Goal: Information Seeking & Learning: Learn about a topic

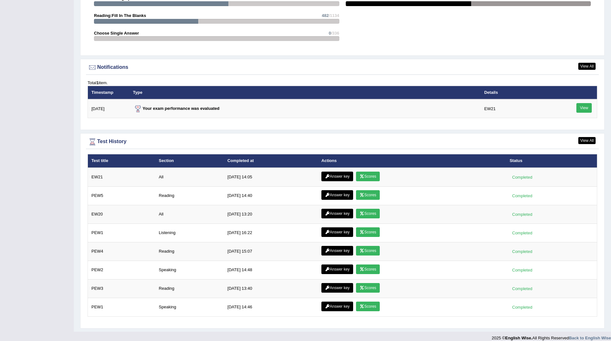
scroll to position [732, 0]
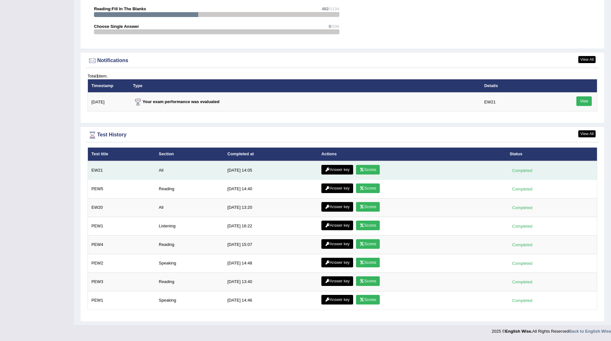
click at [367, 167] on link "Scores" at bounding box center [368, 170] width 24 height 10
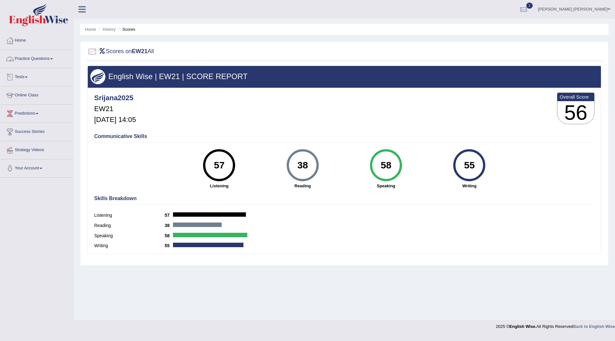
click at [30, 58] on link "Practice Questions" at bounding box center [36, 58] width 73 height 16
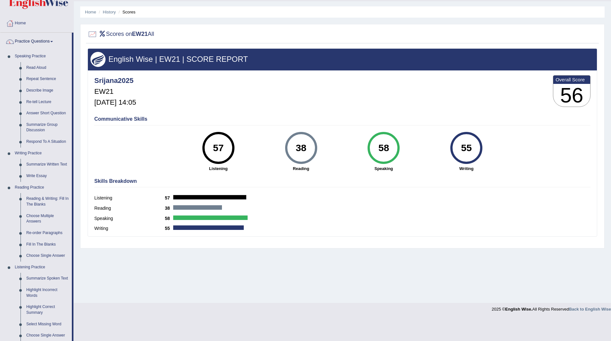
scroll to position [32, 0]
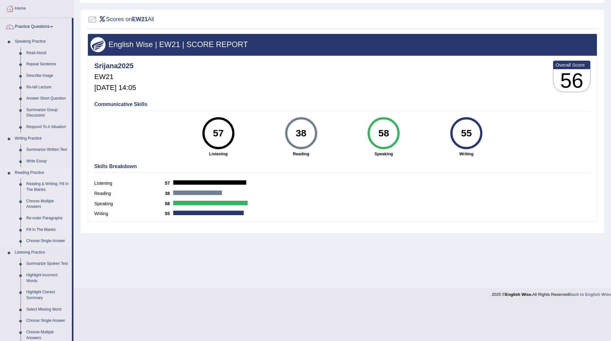
click at [37, 185] on link "Reading & Writing: Fill In The Blanks" at bounding box center [47, 187] width 48 height 17
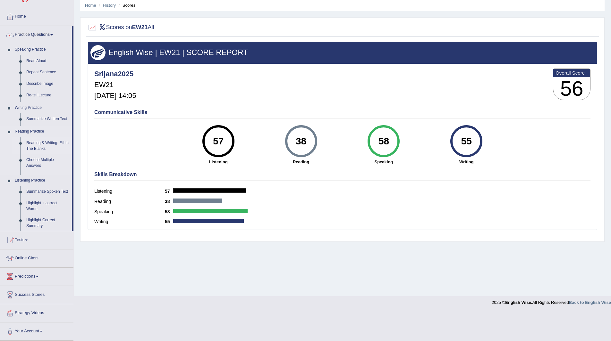
scroll to position [0, 0]
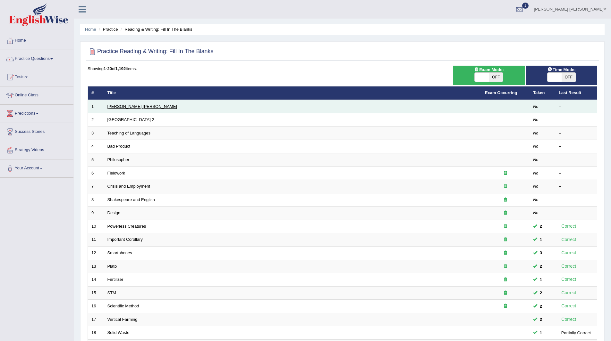
click at [115, 105] on link "[PERSON_NAME] [PERSON_NAME]" at bounding box center [142, 106] width 70 height 5
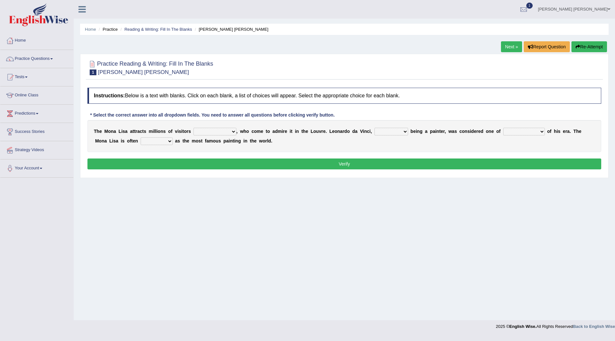
click at [232, 132] on select "around the year the all year all year round per year" at bounding box center [215, 132] width 43 height 8
select select "all year round"
click at [194, 128] on select "around the year the all year all year round per year" at bounding box center [215, 132] width 43 height 8
click at [405, 131] on select "rather than as much as as well as as long as" at bounding box center [392, 132] width 34 height 8
select select "as long as"
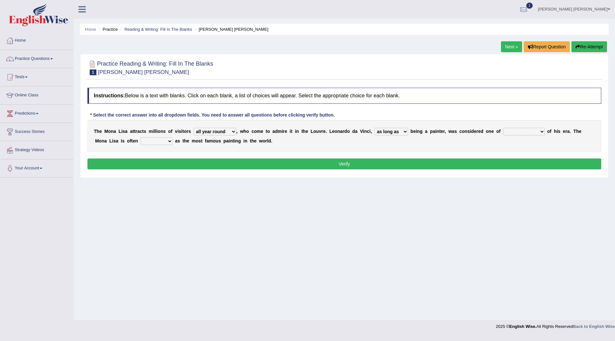
click at [375, 128] on select "rather than as much as as well as as long as" at bounding box center [392, 132] width 34 height 8
click at [542, 129] on select "better artists artist the better artist the best artists" at bounding box center [525, 132] width 42 height 8
select select "the best artists"
click at [504, 128] on select "better artists artist the better artist the best artists" at bounding box center [525, 132] width 42 height 8
click at [168, 139] on select "classified suggested predicted described" at bounding box center [157, 142] width 32 height 8
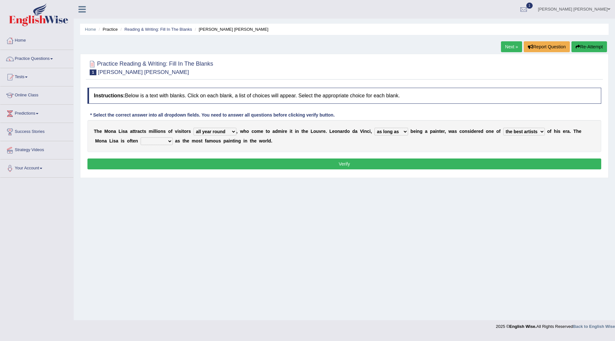
select select "described"
click at [141, 138] on select "classified suggested predicted described" at bounding box center [157, 142] width 32 height 8
click at [226, 162] on button "Verify" at bounding box center [345, 164] width 514 height 11
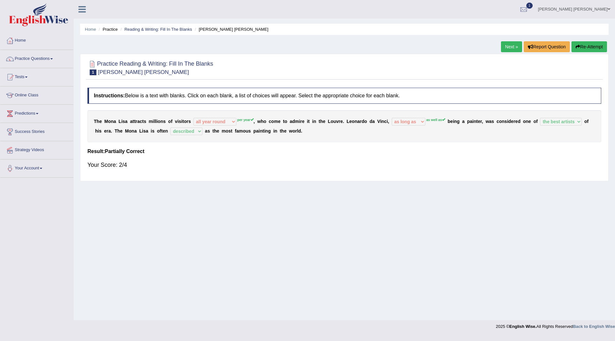
click at [582, 46] on button "Re-Attempt" at bounding box center [590, 46] width 36 height 11
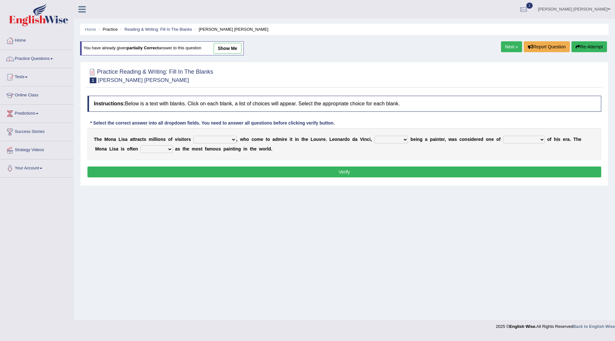
click at [235, 139] on select "around the year the all year all year round per year" at bounding box center [215, 140] width 43 height 8
select select "per year"
click at [194, 136] on select "around the year the all year all year round per year" at bounding box center [215, 140] width 43 height 8
click at [404, 141] on select "rather than as much as as well as as long as" at bounding box center [392, 140] width 34 height 8
select select "as well as"
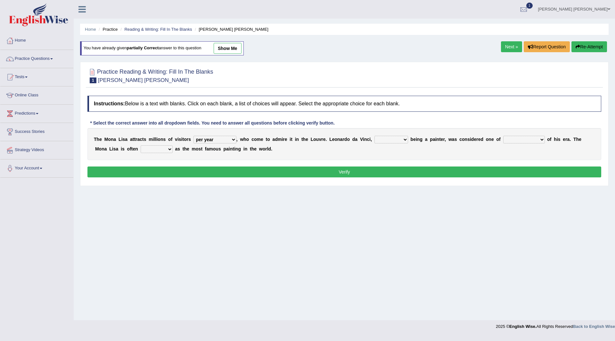
click at [375, 136] on select "rather than as much as as well as as long as" at bounding box center [392, 140] width 34 height 8
click at [542, 139] on select "better artists artist the better artist the best artists" at bounding box center [525, 140] width 42 height 8
select select "the best artists"
click at [504, 136] on select "better artists artist the better artist the best artists" at bounding box center [525, 140] width 42 height 8
click at [169, 147] on select "classified suggested predicted described" at bounding box center [157, 150] width 32 height 8
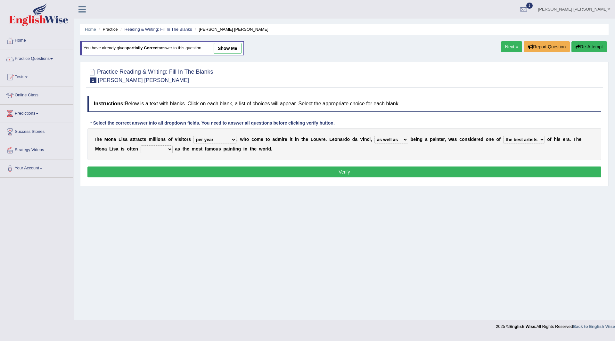
select select "described"
click at [141, 146] on select "classified suggested predicted described" at bounding box center [157, 150] width 32 height 8
click at [192, 169] on button "Verify" at bounding box center [345, 172] width 514 height 11
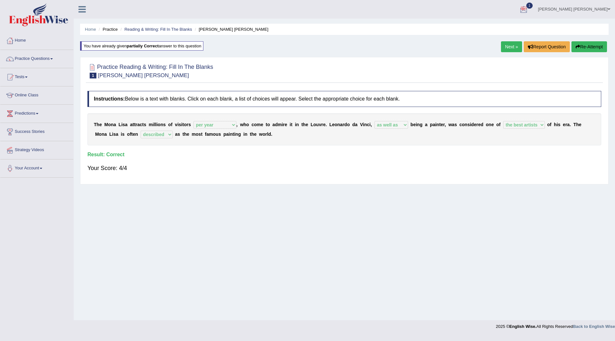
click at [506, 47] on link "Next »" at bounding box center [511, 46] width 21 height 11
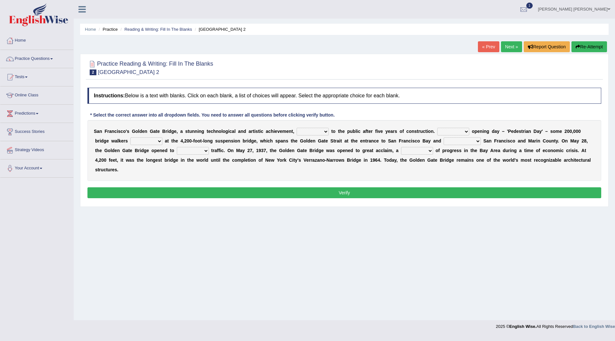
click at [323, 131] on select "opens closes appears equals" at bounding box center [313, 132] width 32 height 8
select select "opens"
click at [297, 128] on select "opens closes appears equals" at bounding box center [313, 132] width 32 height 8
click at [470, 131] on b at bounding box center [471, 131] width 3 height 5
click at [467, 131] on select "On During Since When" at bounding box center [454, 132] width 32 height 8
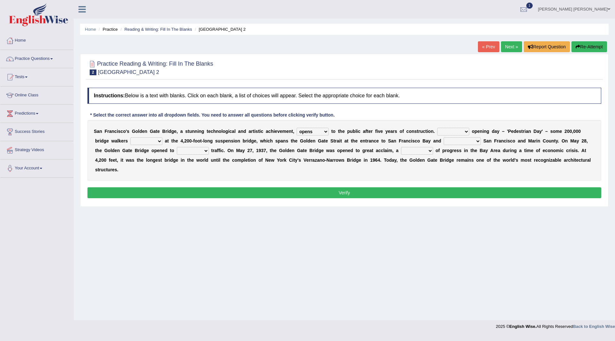
select select "During"
click at [438, 128] on select "On During Since When" at bounding box center [454, 132] width 32 height 8
click at [161, 140] on select "stationed looked marveled laughed" at bounding box center [146, 142] width 32 height 8
select select "looked"
click at [130, 138] on select "stationed looked marveled laughed" at bounding box center [146, 142] width 32 height 8
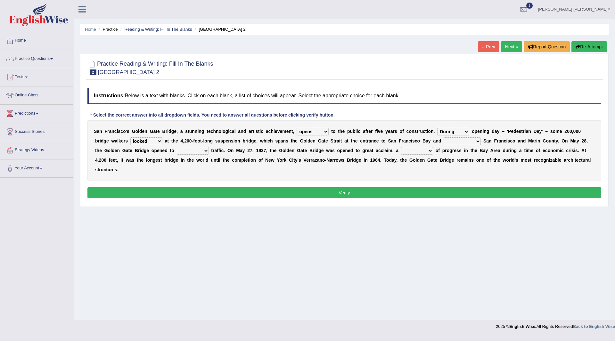
click at [478, 140] on select "separates connects channels differentiates" at bounding box center [462, 142] width 37 height 8
select select "connects"
click at [444, 138] on select "separates connects channels differentiates" at bounding box center [462, 142] width 37 height 8
click at [207, 151] on select "aquatic vehicular airborne watertight" at bounding box center [193, 151] width 32 height 8
select select "vehicular"
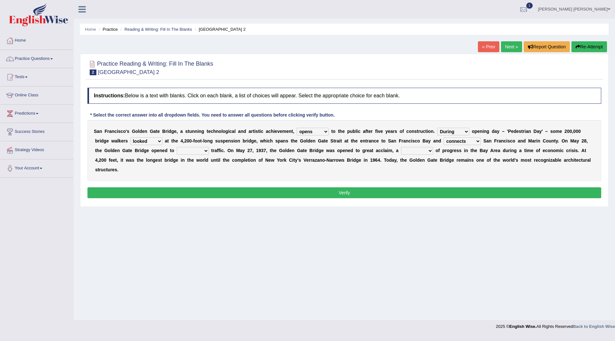
click at [177, 147] on select "aquatic vehicular airborne watertight" at bounding box center [193, 151] width 32 height 8
click at [435, 150] on b at bounding box center [434, 150] width 3 height 5
click at [431, 149] on select "denial symbol technique yield" at bounding box center [417, 151] width 32 height 8
select select "yield"
click at [401, 147] on select "denial symbol technique yield" at bounding box center [417, 151] width 32 height 8
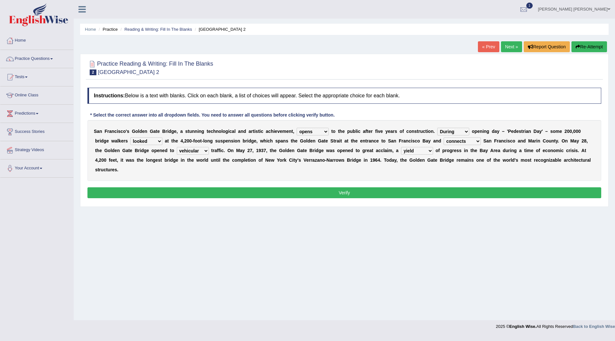
click at [309, 190] on button "Verify" at bounding box center [345, 193] width 514 height 11
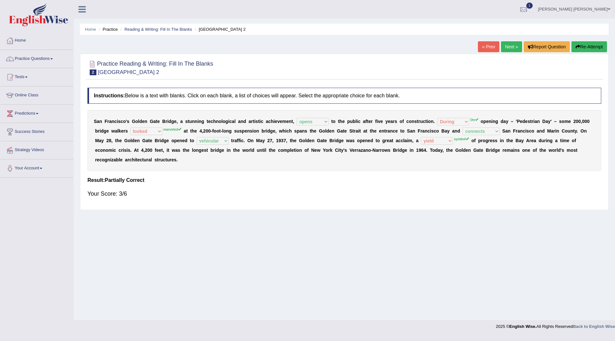
click at [588, 48] on button "Re-Attempt" at bounding box center [590, 46] width 36 height 11
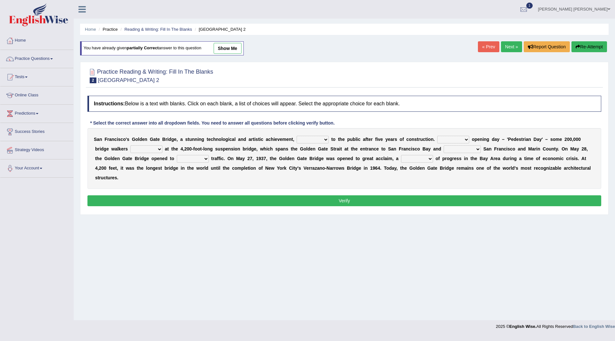
click at [326, 140] on select "opens closes appears equals" at bounding box center [313, 140] width 32 height 8
select select "opens"
click at [297, 136] on select "opens closes appears equals" at bounding box center [313, 140] width 32 height 8
click at [466, 138] on select "On During Since When" at bounding box center [454, 140] width 32 height 8
select select "On"
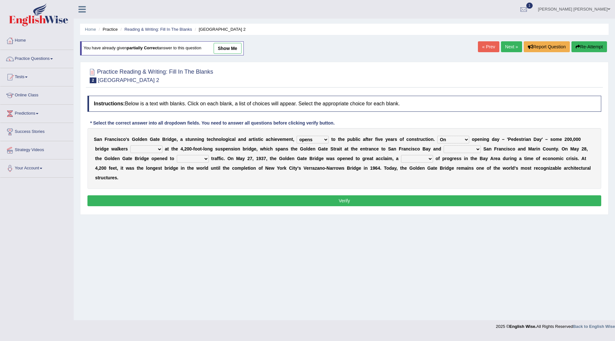
click at [438, 136] on select "On During Since When" at bounding box center [454, 140] width 32 height 8
click at [159, 148] on select "stationed looked marveled laughed" at bounding box center [146, 150] width 32 height 8
select select "marveled"
click at [130, 146] on select "stationed looked marveled laughed" at bounding box center [146, 150] width 32 height 8
click at [477, 149] on select "separates connects channels differentiates" at bounding box center [462, 150] width 37 height 8
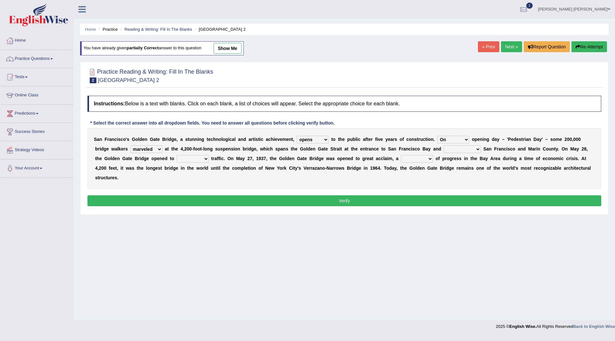
select select "connects"
click at [444, 146] on select "separates connects channels differentiates" at bounding box center [462, 150] width 37 height 8
click at [206, 158] on select "aquatic vehicular airborne watertight" at bounding box center [193, 159] width 32 height 8
select select "vehicular"
click at [177, 155] on select "aquatic vehicular airborne watertight" at bounding box center [193, 159] width 32 height 8
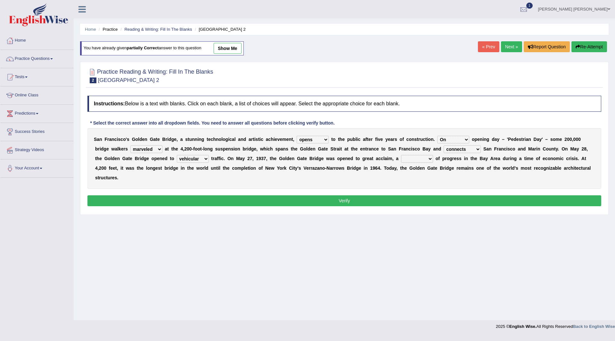
click at [429, 158] on select "denial symbol technique yield" at bounding box center [417, 159] width 32 height 8
select select "symbol"
click at [401, 155] on select "denial symbol technique yield" at bounding box center [417, 159] width 32 height 8
click at [386, 202] on button "Verify" at bounding box center [345, 201] width 514 height 11
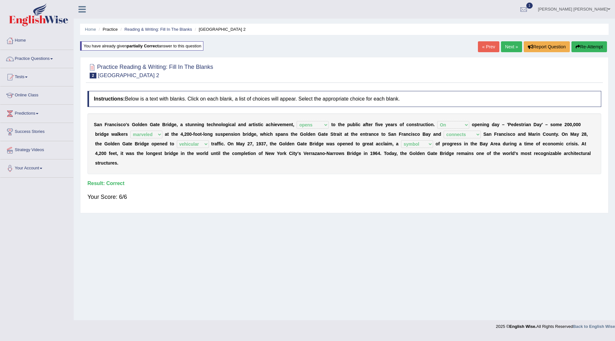
click at [509, 48] on link "Next »" at bounding box center [511, 46] width 21 height 11
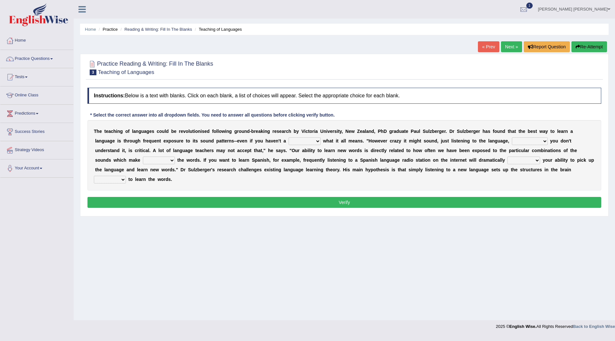
click at [316, 142] on select "dew claw clue due" at bounding box center [305, 142] width 32 height 8
click at [289, 138] on select "dew claw clue due" at bounding box center [305, 142] width 32 height 8
click at [316, 137] on div "T h e t e a c h i n g o f l a n g u a g e s c o u l d b e r e v o l u t i o n i…" at bounding box center [345, 155] width 514 height 71
click at [316, 140] on select "dew claw clue due" at bounding box center [305, 142] width 32 height 8
select select "claw"
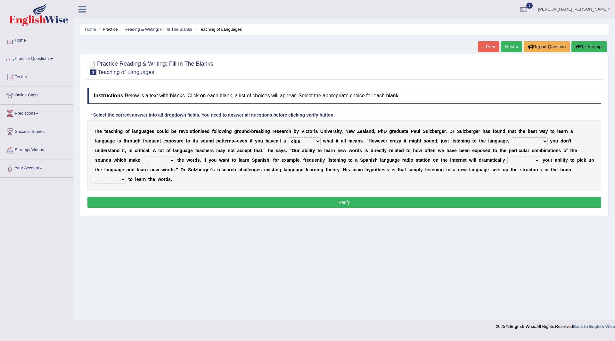
click at [289, 138] on select "dew claw clue due" at bounding box center [305, 142] width 32 height 8
click at [543, 141] on select "but also all together even though if so" at bounding box center [530, 142] width 36 height 8
select select "even though"
click at [512, 138] on select "but also all together even though if so" at bounding box center [530, 142] width 36 height 8
click at [171, 161] on select "down up of on" at bounding box center [159, 161] width 32 height 8
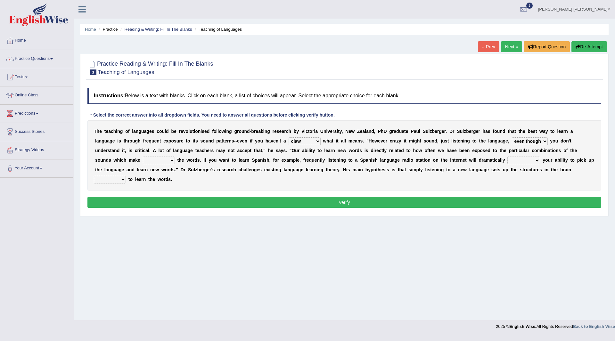
select select "on"
click at [143, 157] on select "down up of on" at bounding box center [159, 161] width 32 height 8
click at [537, 159] on select "evaluate exaggerate describe boost" at bounding box center [524, 161] width 33 height 8
select select "boost"
click at [508, 157] on select "evaluate exaggerate describe boost" at bounding box center [524, 161] width 33 height 8
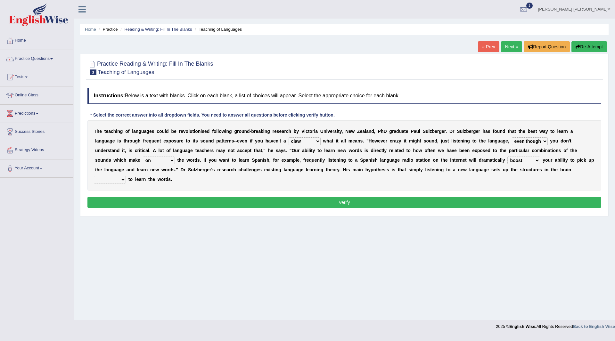
click at [124, 180] on select "requiring required directed to require" at bounding box center [110, 180] width 32 height 8
select select "requiring"
click at [94, 176] on select "requiring required directed to require" at bounding box center [110, 180] width 32 height 8
click at [153, 205] on button "Verify" at bounding box center [345, 202] width 514 height 11
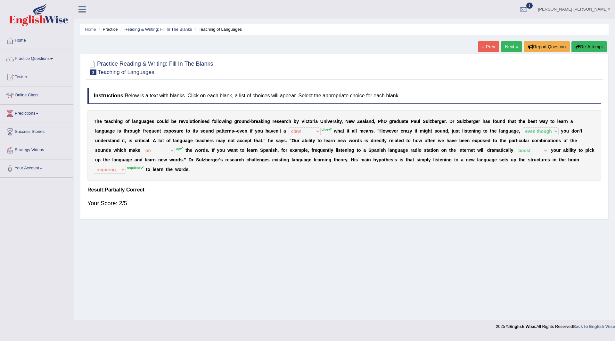
click at [581, 43] on button "Re-Attempt" at bounding box center [590, 46] width 36 height 11
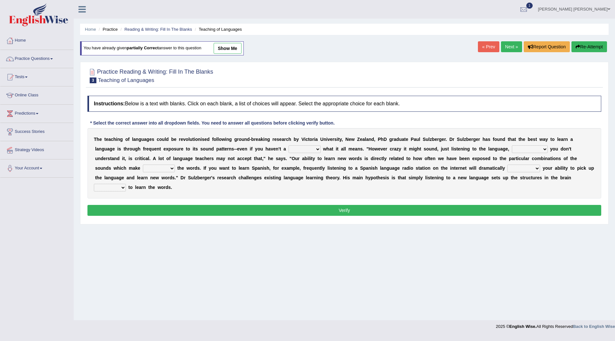
click at [317, 150] on select "dew claw clue due" at bounding box center [305, 150] width 32 height 8
select select "clue"
click at [289, 146] on select "dew claw clue due" at bounding box center [305, 150] width 32 height 8
click at [543, 149] on select "but also all together even though if so" at bounding box center [530, 150] width 36 height 8
select select "even though"
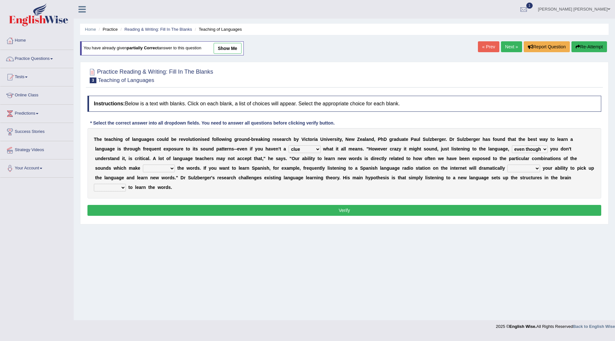
click at [512, 146] on select "but also all together even though if so" at bounding box center [530, 150] width 36 height 8
click at [173, 166] on select "down up of on" at bounding box center [159, 169] width 32 height 8
select select "up"
click at [143, 165] on select "down up of on" at bounding box center [159, 169] width 32 height 8
click at [538, 170] on select "evaluate exaggerate describe boost" at bounding box center [524, 169] width 33 height 8
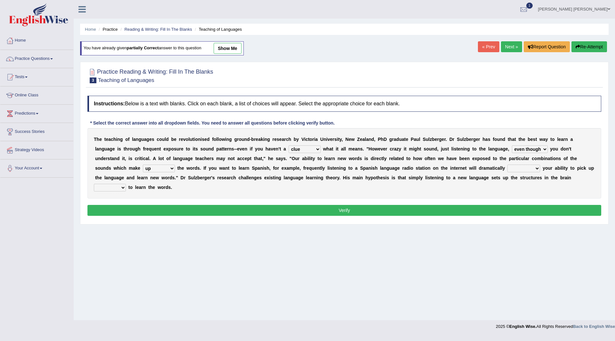
select select "boost"
click at [508, 165] on select "evaluate exaggerate describe boost" at bounding box center [524, 169] width 33 height 8
click at [121, 186] on select "requiring required directed to require" at bounding box center [110, 188] width 32 height 8
select select "required"
click at [94, 184] on select "requiring required directed to require" at bounding box center [110, 188] width 32 height 8
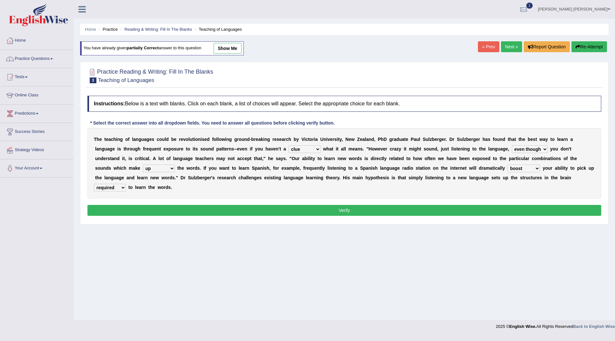
click at [178, 207] on button "Verify" at bounding box center [345, 210] width 514 height 11
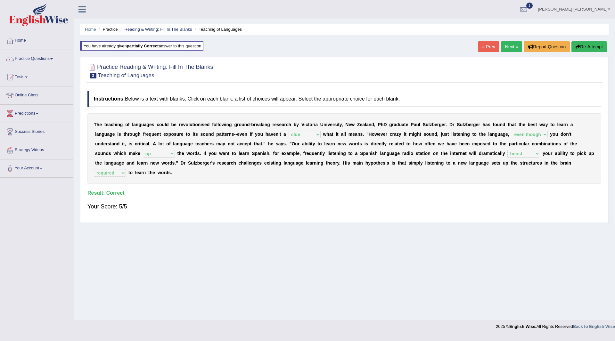
click at [508, 46] on link "Next »" at bounding box center [511, 46] width 21 height 11
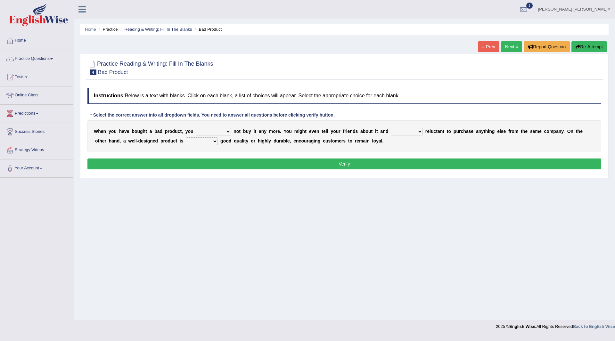
click at [227, 133] on select "would have should have should" at bounding box center [213, 132] width 35 height 8
select select "should"
click at [196, 128] on select "would have should have should" at bounding box center [213, 132] width 35 height 8
click at [421, 131] on select "is are be being" at bounding box center [407, 132] width 32 height 8
select select "is"
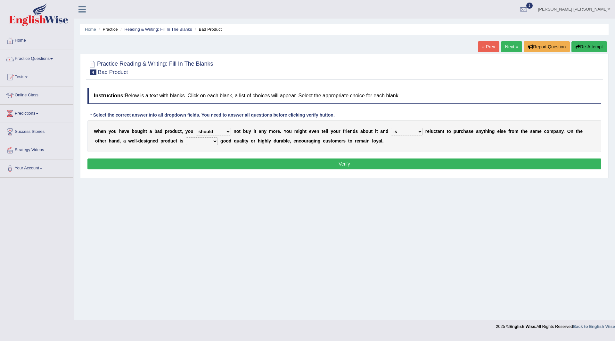
click at [391, 128] on select "is are be being" at bounding box center [407, 132] width 32 height 8
click at [214, 142] on select "both also neither either" at bounding box center [202, 142] width 32 height 8
select select "also"
click at [186, 138] on select "both also neither either" at bounding box center [202, 142] width 32 height 8
click at [258, 165] on button "Verify" at bounding box center [345, 164] width 514 height 11
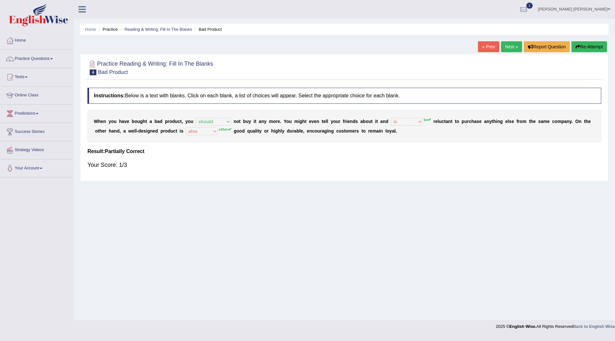
click at [590, 46] on button "Re-Attempt" at bounding box center [590, 46] width 36 height 11
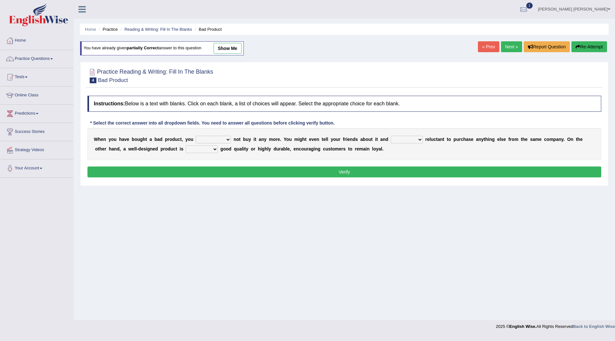
click at [228, 139] on select "would have should have should" at bounding box center [213, 140] width 35 height 8
select select "should"
click at [196, 136] on select "would have should have should" at bounding box center [213, 140] width 35 height 8
click at [418, 138] on select "is are be being" at bounding box center [407, 140] width 32 height 8
select select "be"
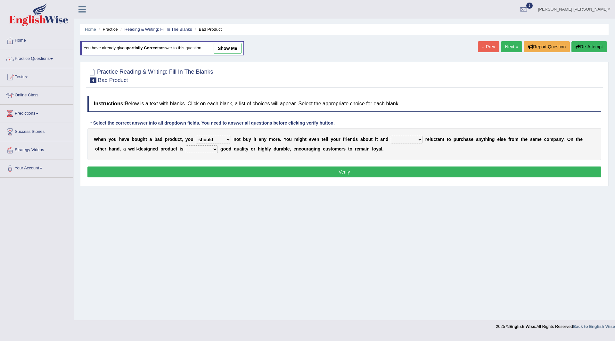
click at [391, 136] on select "is are be being" at bounding box center [407, 140] width 32 height 8
click at [215, 149] on select "both also neither either" at bounding box center [202, 150] width 32 height 8
select select "either"
click at [186, 146] on select "both also neither either" at bounding box center [202, 150] width 32 height 8
click at [260, 172] on button "Verify" at bounding box center [345, 172] width 514 height 11
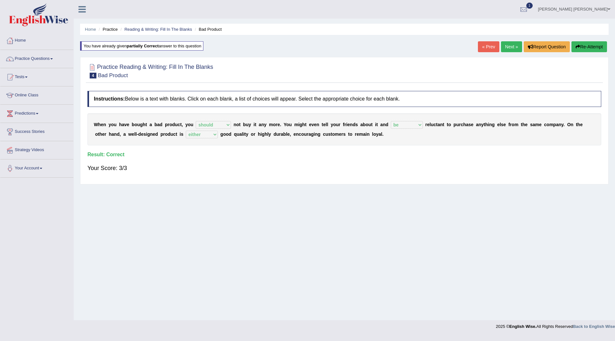
click at [509, 46] on link "Next »" at bounding box center [511, 46] width 21 height 11
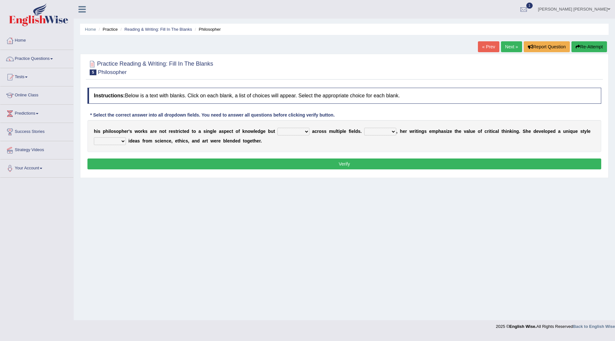
click at [307, 130] on select "constrain contain assemble extend" at bounding box center [294, 132] width 32 height 8
select select "extend"
click at [278, 128] on select "constrain contain assemble extend" at bounding box center [294, 132] width 32 height 8
click at [392, 132] on select "Rather So Moreover Likely" at bounding box center [380, 132] width 32 height 8
click at [364, 128] on select "Rather So Moreover Likely" at bounding box center [380, 132] width 32 height 8
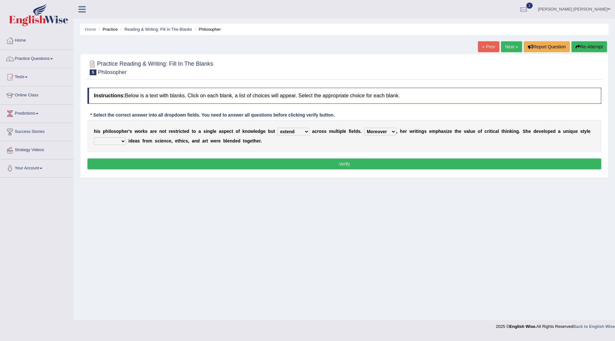
click at [392, 130] on select "Rather So Moreover Likely" at bounding box center [380, 132] width 32 height 8
select select "Likely"
click at [364, 128] on select "Rather So Moreover Likely" at bounding box center [380, 132] width 32 height 8
click at [119, 143] on select "in that that which in which" at bounding box center [110, 142] width 32 height 8
select select "in which"
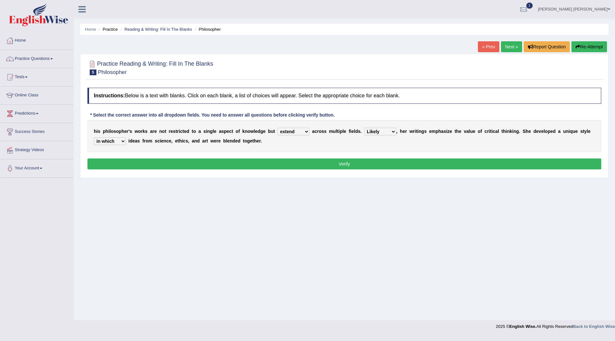
click at [94, 138] on select "in that that which in which" at bounding box center [110, 142] width 32 height 8
click at [193, 164] on button "Verify" at bounding box center [345, 164] width 514 height 11
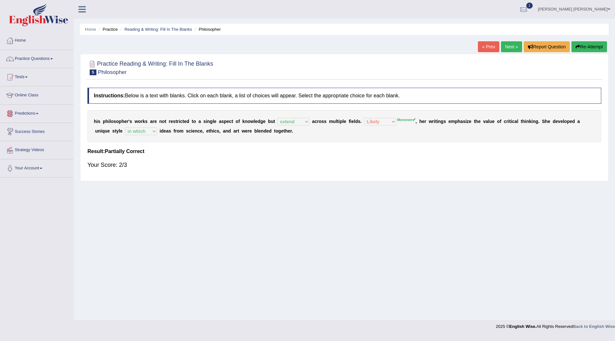
click at [504, 47] on link "Next »" at bounding box center [511, 46] width 21 height 11
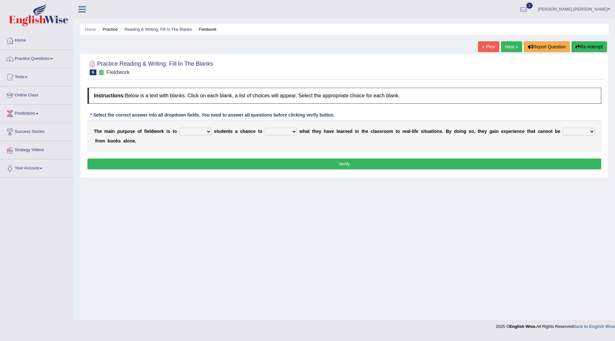
click at [485, 46] on link "« Prev" at bounding box center [488, 46] width 21 height 11
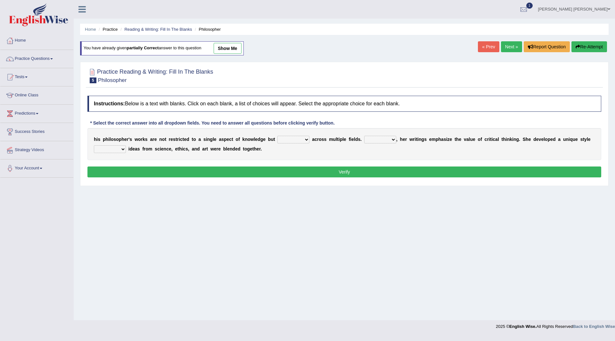
click at [306, 140] on select "constrain contain assemble extend" at bounding box center [294, 140] width 32 height 8
select select "extend"
click at [278, 136] on select "constrain contain assemble extend" at bounding box center [294, 140] width 32 height 8
click at [394, 137] on select "Rather So Moreover Likely" at bounding box center [380, 140] width 32 height 8
select select "Moreover"
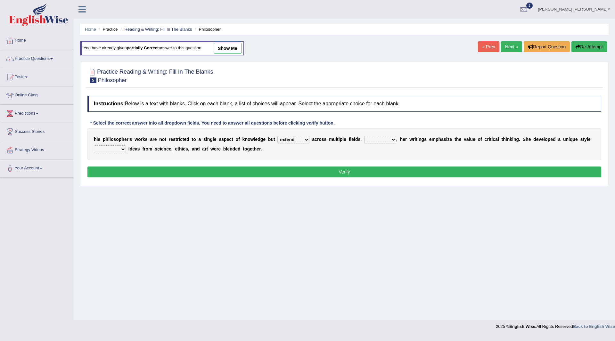
click at [364, 136] on select "Rather So Moreover Likely" at bounding box center [380, 140] width 32 height 8
click at [123, 149] on select "in that that which in which" at bounding box center [110, 150] width 32 height 8
select select "in which"
click at [94, 146] on select "in that that which in which" at bounding box center [110, 150] width 32 height 8
click at [174, 170] on button "Verify" at bounding box center [345, 172] width 514 height 11
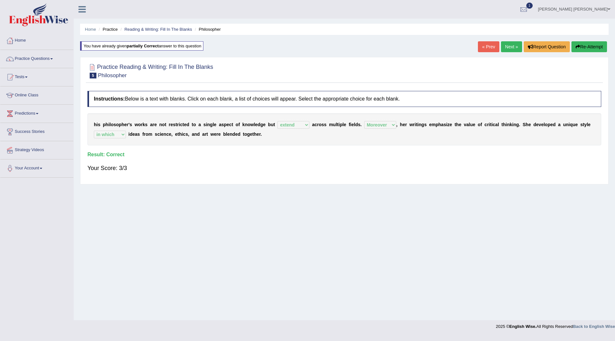
click at [507, 44] on link "Next »" at bounding box center [511, 46] width 21 height 11
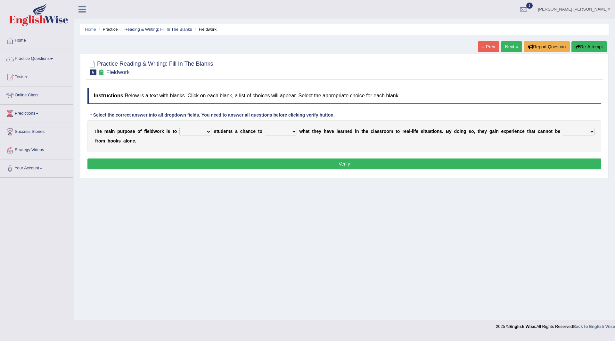
click at [210, 130] on select "resemble stow rave offer" at bounding box center [195, 132] width 32 height 8
select select "offer"
click at [179, 128] on select "resemble stow rave offer" at bounding box center [195, 132] width 32 height 8
click at [296, 131] on select "compare align apply dismount" at bounding box center [281, 132] width 32 height 8
select select "apply"
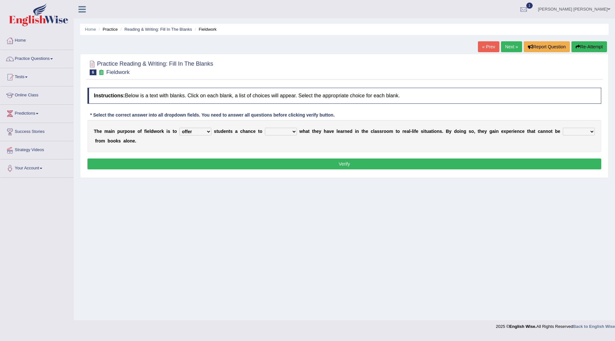
click at [265, 128] on select "compare align apply dismount" at bounding box center [281, 132] width 32 height 8
click at [592, 132] on select "originated prepared obtained touted" at bounding box center [579, 132] width 32 height 8
select select "obtained"
click at [563, 128] on select "originated prepared obtained touted" at bounding box center [579, 132] width 32 height 8
click at [336, 166] on button "Verify" at bounding box center [345, 164] width 514 height 11
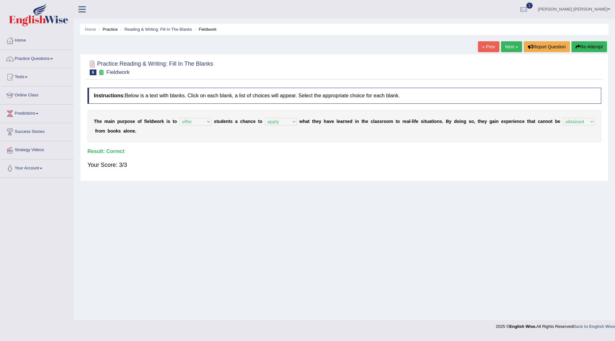
click at [507, 47] on link "Next »" at bounding box center [511, 46] width 21 height 11
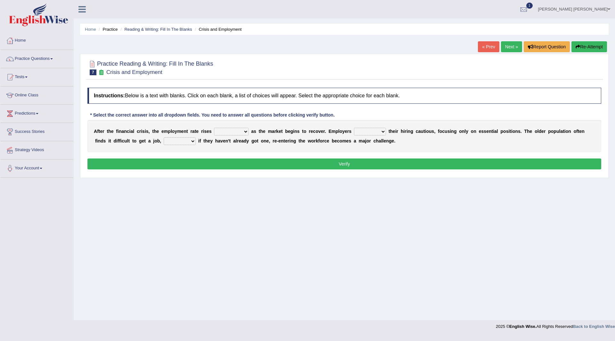
click at [246, 134] on select "normally conversely strenuously sharply" at bounding box center [231, 132] width 35 height 8
select select "sharply"
click at [214, 128] on select "normally conversely strenuously sharply" at bounding box center [231, 132] width 35 height 8
click at [380, 130] on select "keeping kept keep are kept" at bounding box center [370, 132] width 32 height 8
select select "are kept"
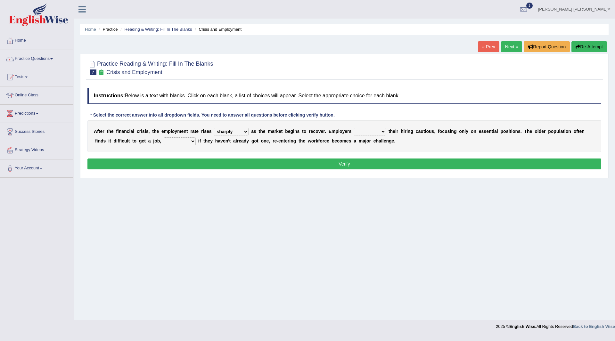
click at [354, 128] on select "keeping kept keep are kept" at bounding box center [370, 132] width 32 height 8
click at [192, 141] on select "although while then because" at bounding box center [180, 142] width 32 height 8
select select "while"
click at [164, 138] on select "although while then because" at bounding box center [180, 142] width 32 height 8
click at [264, 163] on button "Verify" at bounding box center [345, 164] width 514 height 11
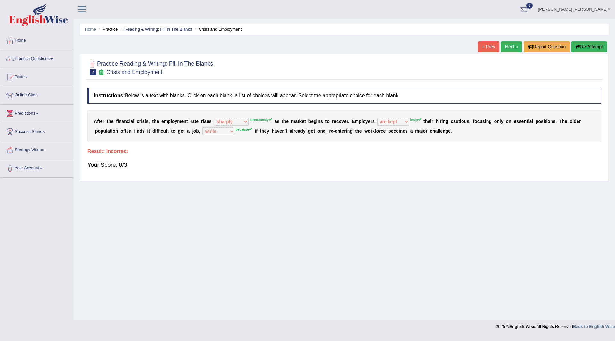
click at [589, 46] on button "Re-Attempt" at bounding box center [590, 46] width 36 height 11
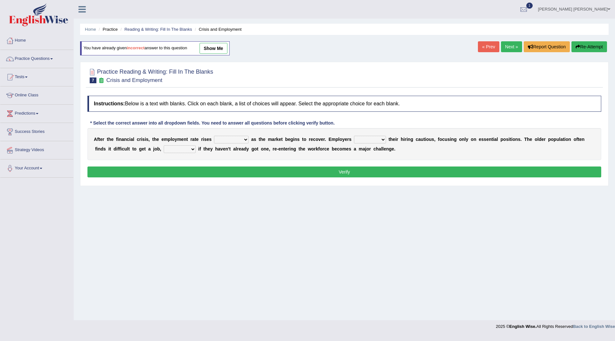
click at [246, 138] on select "normally conversely strenuously sharply" at bounding box center [231, 140] width 35 height 8
select select "strenuously"
click at [214, 136] on select "normally conversely strenuously sharply" at bounding box center [231, 140] width 35 height 8
click at [384, 140] on select "keeping kept keep are kept" at bounding box center [370, 140] width 32 height 8
select select "keep"
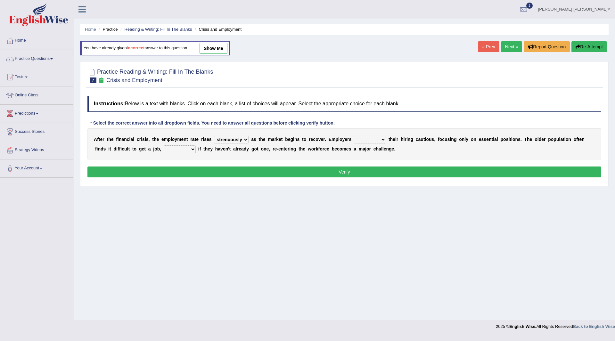
click at [354, 136] on select "keeping kept keep are kept" at bounding box center [370, 140] width 32 height 8
click at [192, 149] on select "although while then because" at bounding box center [180, 150] width 32 height 8
select select "because"
click at [164, 146] on select "although while then because" at bounding box center [180, 150] width 32 height 8
click at [323, 173] on button "Verify" at bounding box center [345, 172] width 514 height 11
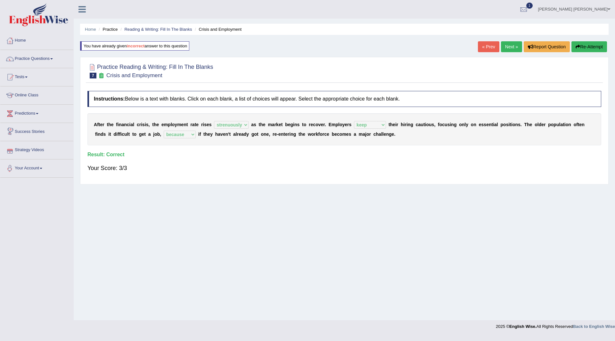
click at [509, 44] on link "Next »" at bounding box center [511, 46] width 21 height 11
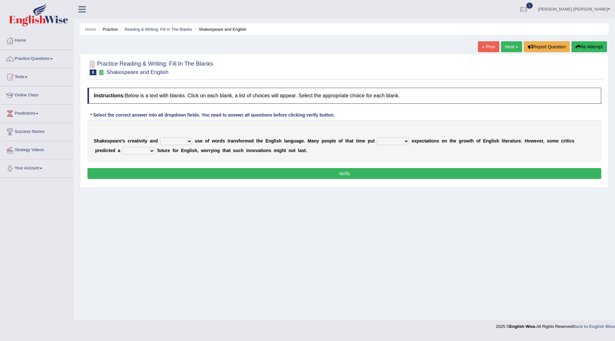
click at [187, 141] on select "idealized intensive fancied inventive" at bounding box center [176, 142] width 32 height 8
select select "idealized"
click at [160, 138] on select "idealized intensive fancied inventive" at bounding box center [176, 142] width 32 height 8
click at [406, 141] on select "wide much high more" at bounding box center [393, 142] width 32 height 8
select select "more"
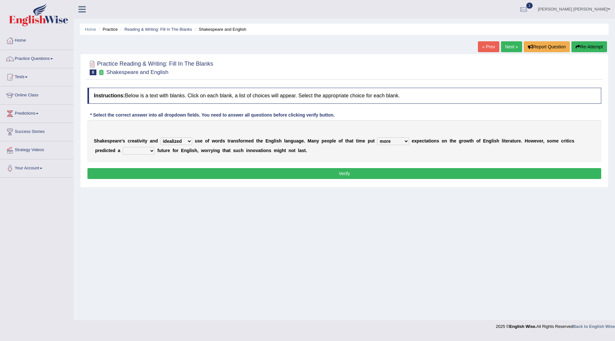
click at [377, 138] on select "wide much high more" at bounding box center [393, 142] width 32 height 8
click at [151, 150] on select "monetary promising irresistible daunting" at bounding box center [139, 151] width 32 height 8
select select "daunting"
click at [123, 147] on select "monetary promising irresistible daunting" at bounding box center [139, 151] width 32 height 8
click at [190, 174] on button "Verify" at bounding box center [345, 173] width 514 height 11
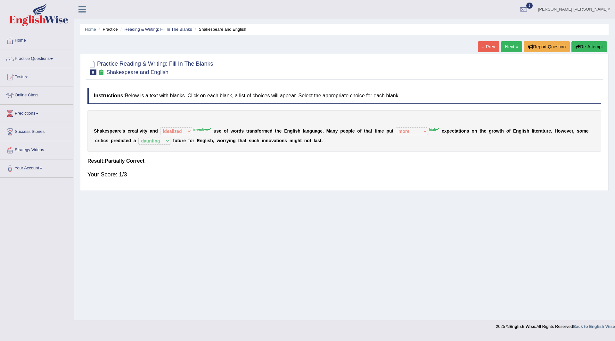
click at [506, 48] on link "Next »" at bounding box center [511, 46] width 21 height 11
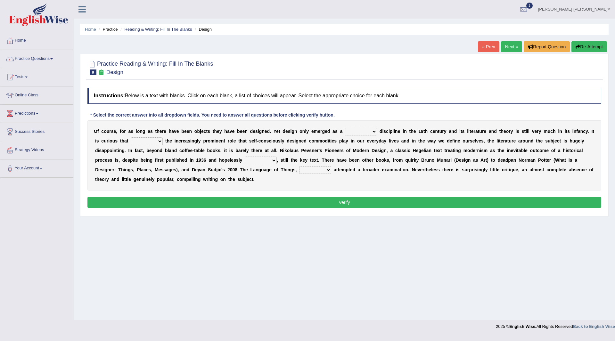
click at [485, 45] on link "« Prev" at bounding box center [488, 46] width 21 height 11
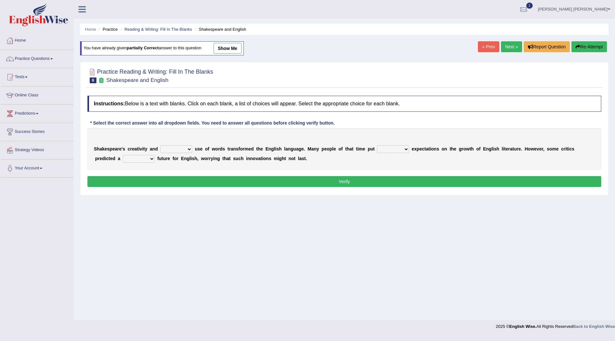
click at [192, 150] on select "idealized intensive fancied inventive" at bounding box center [176, 150] width 32 height 8
select select "inventive"
click at [160, 146] on select "idealized intensive fancied inventive" at bounding box center [176, 150] width 32 height 8
click at [405, 148] on select "wide much high more" at bounding box center [393, 150] width 32 height 8
select select "high"
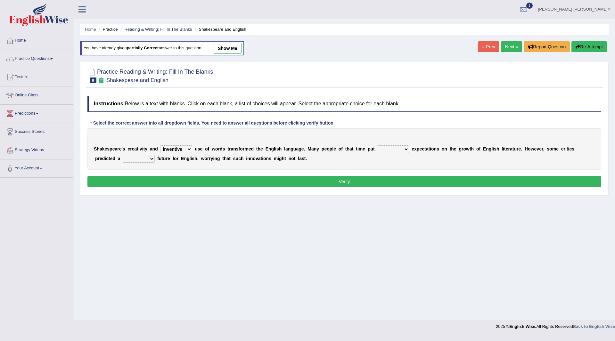
click at [377, 146] on select "wide much high more" at bounding box center [393, 150] width 32 height 8
click at [156, 158] on b at bounding box center [156, 158] width 3 height 5
click at [153, 160] on select "monetary promising irresistible daunting" at bounding box center [139, 159] width 32 height 8
select select "daunting"
click at [123, 155] on select "monetary promising irresistible daunting" at bounding box center [139, 159] width 32 height 8
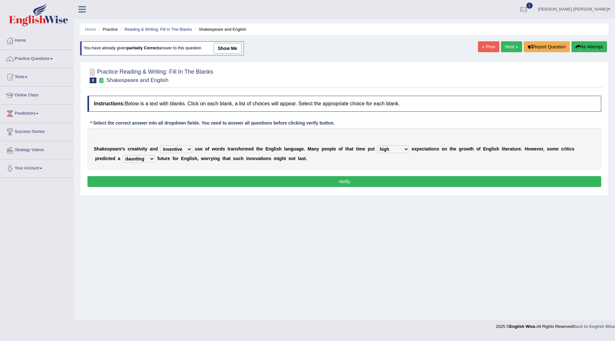
click at [185, 180] on button "Verify" at bounding box center [345, 181] width 514 height 11
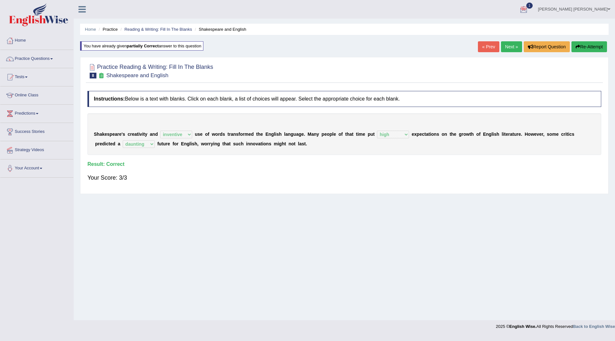
click at [508, 48] on link "Next »" at bounding box center [511, 46] width 21 height 11
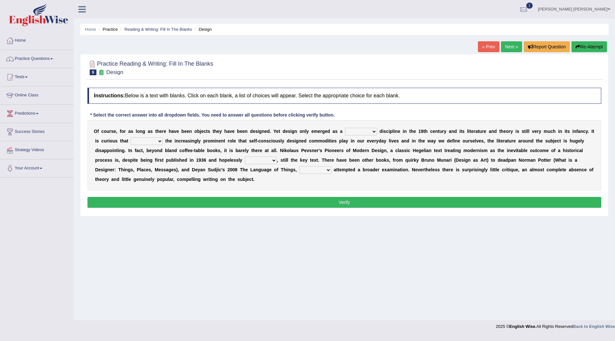
click at [375, 131] on select "bilateral ubiquitous foremost dedicated" at bounding box center [361, 132] width 32 height 8
select select "ubiquitous"
click at [345, 128] on select "bilateral ubiquitous foremost dedicated" at bounding box center [361, 132] width 32 height 8
click at [160, 143] on select "since despite within through" at bounding box center [147, 142] width 32 height 8
click at [131, 138] on select "since despite within through" at bounding box center [147, 142] width 32 height 8
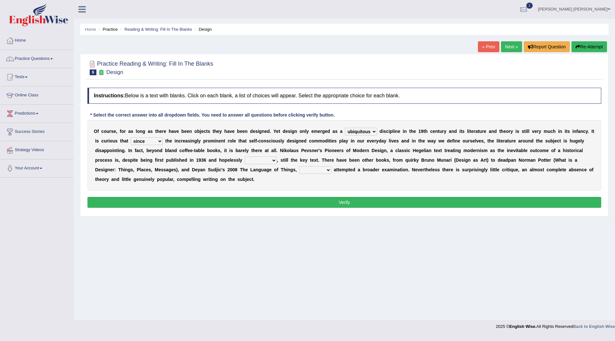
click at [159, 142] on select "since despite within through" at bounding box center [147, 142] width 32 height 8
select select "despite"
click at [131, 138] on select "since despite within through" at bounding box center [147, 142] width 32 height 8
click at [274, 161] on select "dates dating date dated" at bounding box center [261, 161] width 32 height 8
select select "dated"
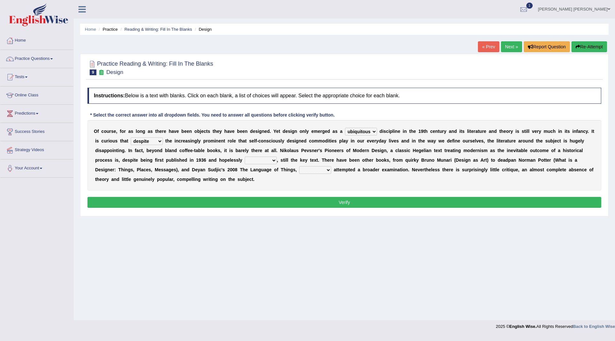
click at [245, 157] on select "dates dating date dated" at bounding box center [261, 161] width 32 height 8
click at [321, 169] on select "which then however as" at bounding box center [315, 170] width 32 height 8
select select "then"
click at [299, 166] on select "which then however as" at bounding box center [315, 170] width 32 height 8
click at [298, 203] on button "Verify" at bounding box center [345, 202] width 514 height 11
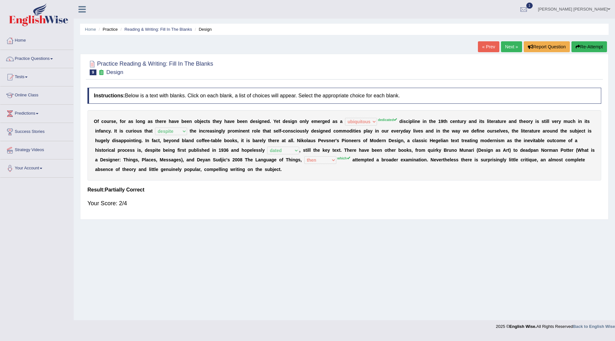
click at [588, 43] on button "Re-Attempt" at bounding box center [590, 46] width 36 height 11
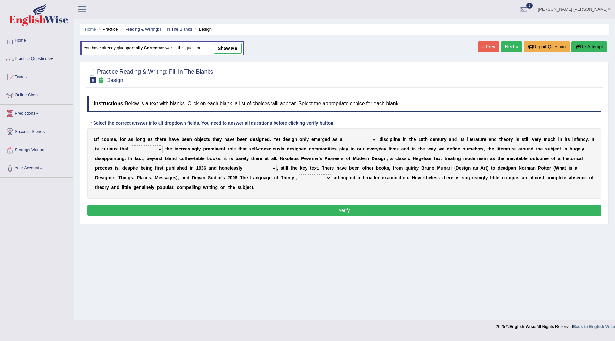
click at [377, 137] on select "bilateral ubiquitous foremost dedicated" at bounding box center [361, 140] width 32 height 8
select select "dedicated"
click at [345, 136] on select "bilateral ubiquitous foremost dedicated" at bounding box center [361, 140] width 32 height 8
click at [158, 152] on select "since despite within through" at bounding box center [147, 150] width 32 height 8
select select "despite"
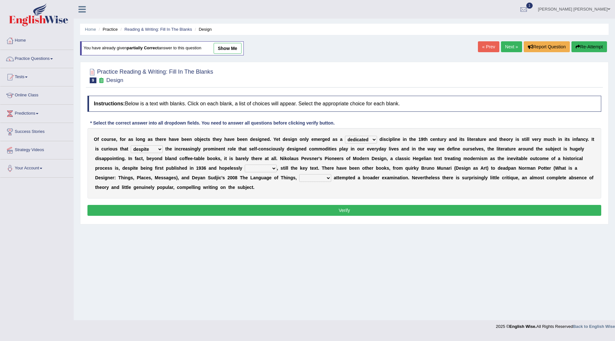
click at [131, 146] on select "since despite within through" at bounding box center [147, 150] width 32 height 8
click at [274, 170] on select "dates dating date dated" at bounding box center [261, 169] width 32 height 8
select select "dated"
click at [245, 165] on select "dates dating date dated" at bounding box center [261, 169] width 32 height 8
click at [328, 177] on select "which then however as" at bounding box center [315, 178] width 32 height 8
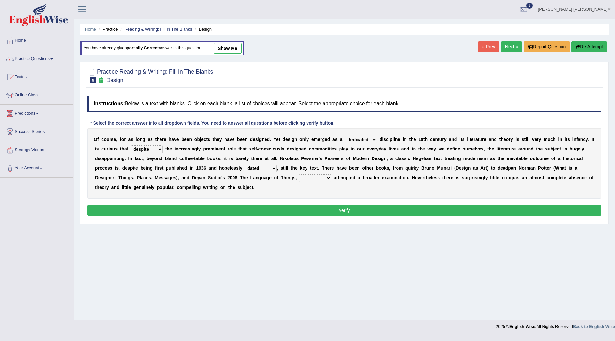
select select "which"
click at [299, 174] on select "which then however as" at bounding box center [315, 178] width 32 height 8
click at [301, 211] on button "Verify" at bounding box center [345, 210] width 514 height 11
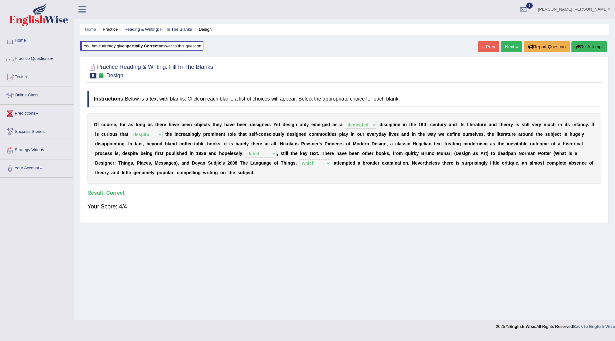
click at [29, 56] on link "Practice Questions" at bounding box center [36, 58] width 73 height 16
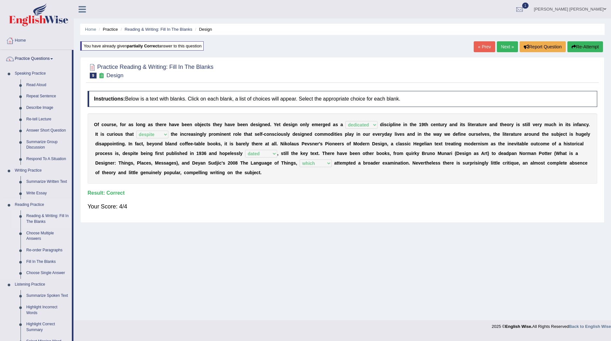
click at [34, 215] on link "Reading & Writing: Fill In The Blanks" at bounding box center [47, 219] width 48 height 17
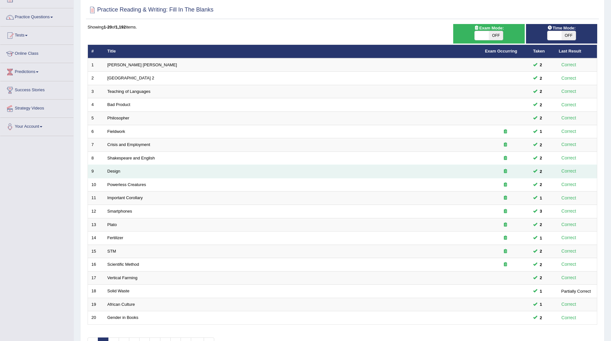
scroll to position [83, 0]
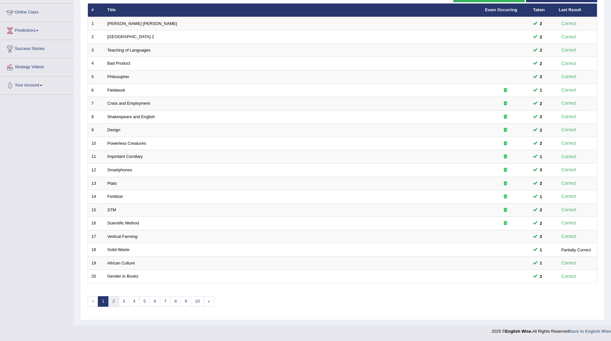
click at [114, 303] on link "2" at bounding box center [113, 301] width 11 height 11
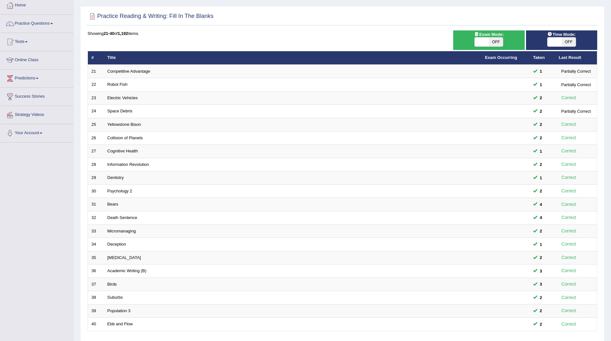
scroll to position [83, 0]
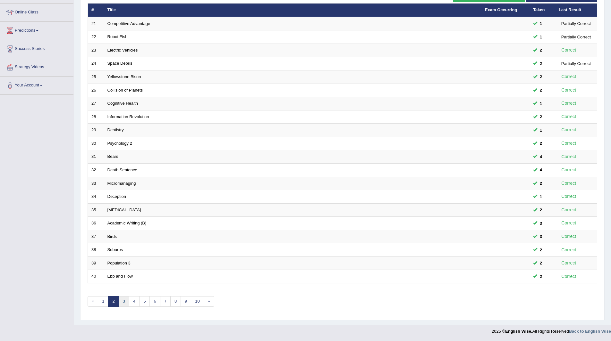
click at [123, 301] on link "3" at bounding box center [124, 301] width 11 height 11
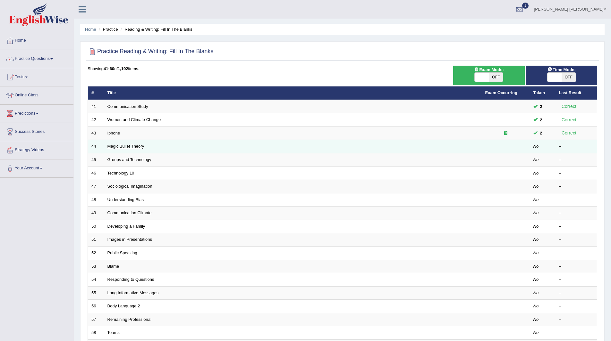
click at [123, 146] on link "Magic Bullet Theory" at bounding box center [125, 146] width 37 height 5
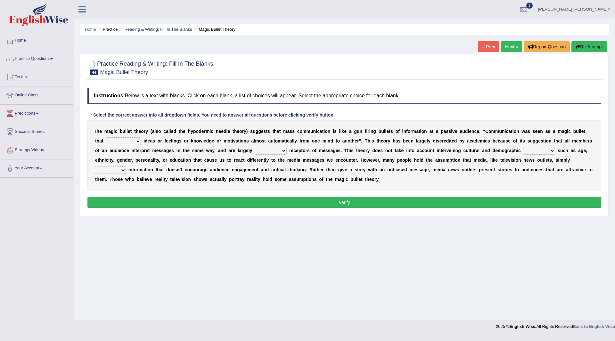
click at [139, 143] on select "transported translated transferred transformed" at bounding box center [123, 142] width 35 height 8
select select "transferred"
click at [106, 138] on select "transported translated transferred transformed" at bounding box center [123, 142] width 35 height 8
click at [284, 151] on select "negative active positive passive" at bounding box center [271, 151] width 32 height 8
select select "active"
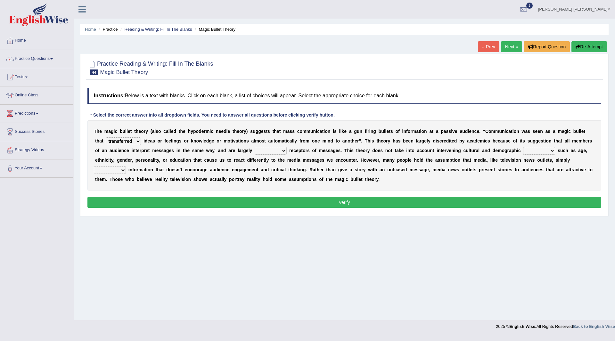
click at [255, 147] on select "negative active positive passive" at bounding box center [271, 151] width 32 height 8
click at [551, 149] on select "variables varies varieties variations" at bounding box center [539, 151] width 32 height 8
select select "variables"
click at [523, 147] on select "variables varies varieties variations" at bounding box center [539, 151] width 32 height 8
click at [122, 166] on select "respond resume release request" at bounding box center [110, 170] width 32 height 8
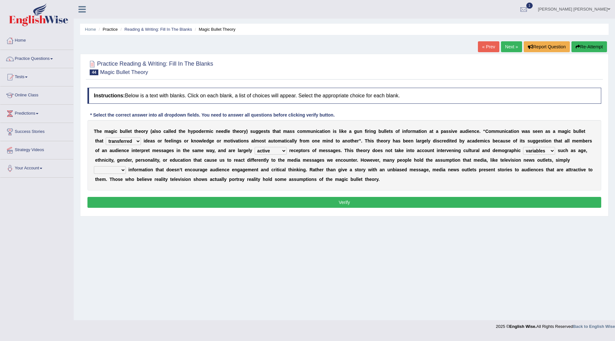
click at [94, 166] on select "respond resume release request" at bounding box center [110, 170] width 32 height 8
click at [124, 171] on select "respond resume release request" at bounding box center [110, 170] width 32 height 8
select select "release"
click at [94, 166] on select "respond resume release request" at bounding box center [110, 170] width 32 height 8
click at [267, 202] on button "Verify" at bounding box center [345, 202] width 514 height 11
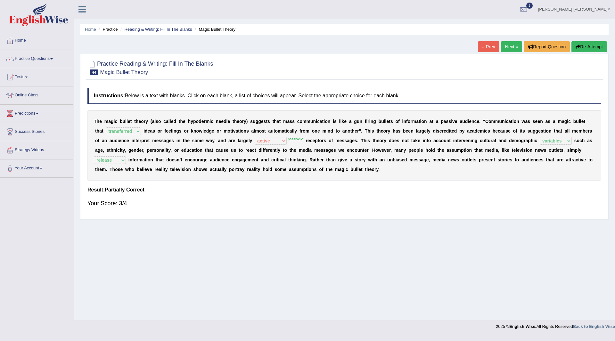
click at [583, 47] on button "Re-Attempt" at bounding box center [590, 46] width 36 height 11
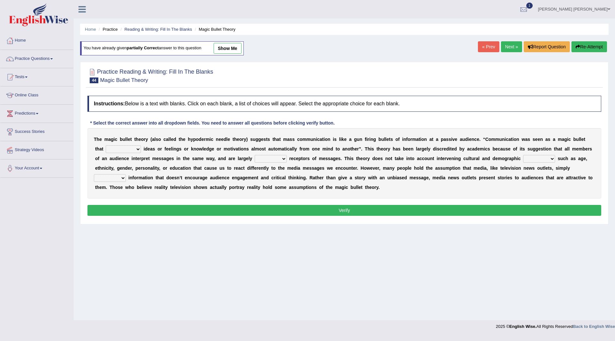
click at [140, 148] on select "transported translated transferred transformed" at bounding box center [123, 150] width 35 height 8
select select "transferred"
click at [106, 146] on select "transported translated transferred transformed" at bounding box center [123, 150] width 35 height 8
click at [281, 157] on select "negative active positive passive" at bounding box center [271, 159] width 32 height 8
select select "passive"
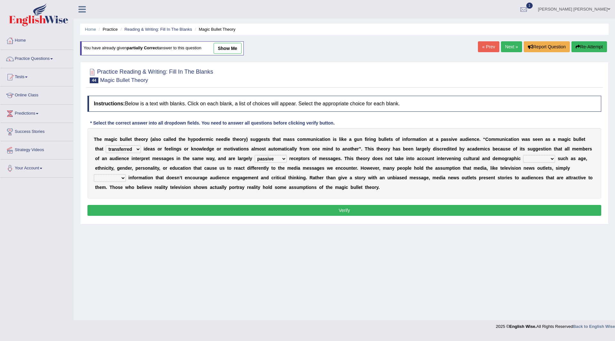
click at [255, 155] on select "negative active positive passive" at bounding box center [271, 159] width 32 height 8
click at [552, 160] on select "variables varies varieties variations" at bounding box center [539, 159] width 32 height 8
select select "variables"
click at [523, 155] on select "variables varies varieties variations" at bounding box center [539, 159] width 32 height 8
click at [122, 177] on select "respond resume release request" at bounding box center [110, 178] width 32 height 8
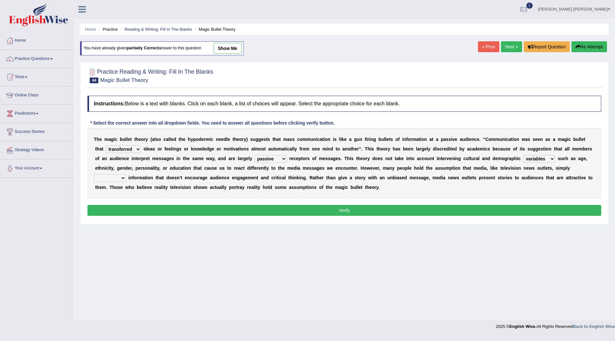
select select "release"
click at [94, 174] on select "respond resume release request" at bounding box center [110, 178] width 32 height 8
click at [228, 206] on button "Verify" at bounding box center [345, 210] width 514 height 11
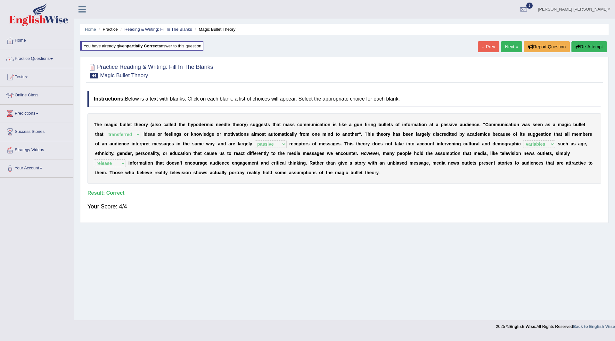
click at [501, 49] on link "Next »" at bounding box center [511, 46] width 21 height 11
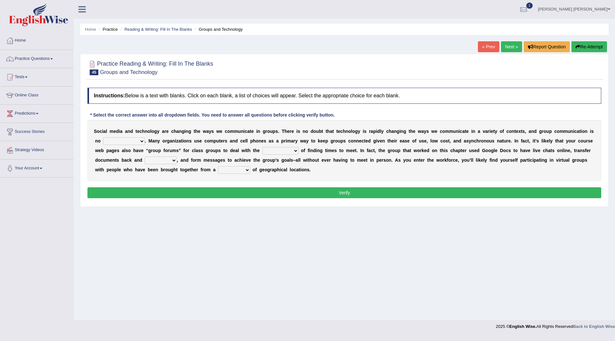
click at [140, 143] on select "exception exemplification extradition excursion" at bounding box center [124, 142] width 42 height 8
select select "exception"
click at [103, 138] on select "exception exemplification extradition excursion" at bounding box center [124, 142] width 42 height 8
click at [294, 152] on select "localities liabilities complexities causalities" at bounding box center [281, 151] width 36 height 8
click at [263, 147] on select "localities liabilities complexities causalities" at bounding box center [281, 151] width 36 height 8
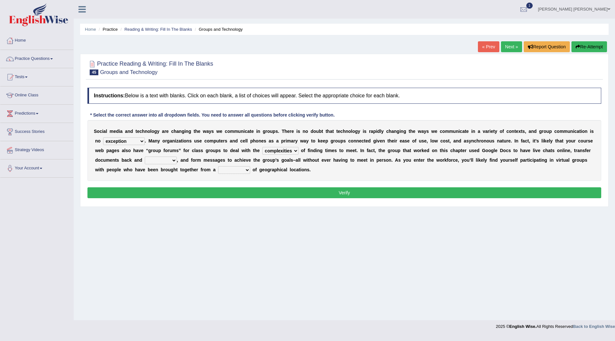
click at [294, 150] on select "localities liabilities complexities causalities" at bounding box center [281, 151] width 36 height 8
select select "liabilities"
click at [263, 147] on select "localities liabilities complexities causalities" at bounding box center [281, 151] width 36 height 8
click at [169, 161] on select "fill forth toward beyond" at bounding box center [161, 161] width 32 height 8
select select "fill"
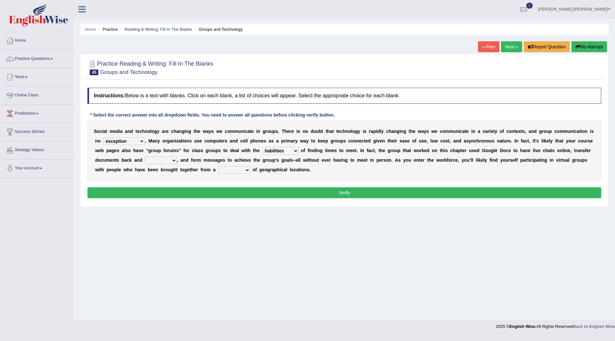
click at [145, 157] on select "fill forth toward beyond" at bounding box center [161, 161] width 32 height 8
click at [244, 168] on select "form variety kind variation" at bounding box center [234, 170] width 32 height 8
select select "variety"
click at [218, 166] on select "form variety kind variation" at bounding box center [234, 170] width 32 height 8
click at [255, 194] on button "Verify" at bounding box center [345, 193] width 514 height 11
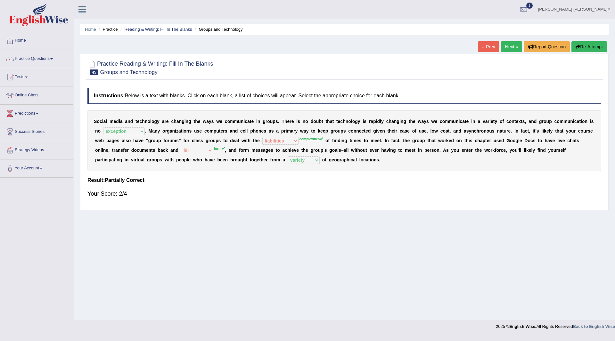
click at [589, 45] on button "Re-Attempt" at bounding box center [590, 46] width 36 height 11
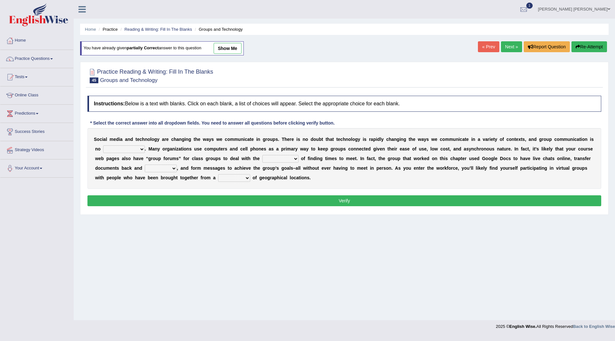
click at [142, 147] on select "exception exemplification extradition excursion" at bounding box center [124, 150] width 42 height 8
select select "exception"
click at [103, 146] on select "exception exemplification extradition excursion" at bounding box center [124, 150] width 42 height 8
click at [296, 158] on select "localities liabilities complexities causalities" at bounding box center [281, 159] width 36 height 8
select select "complexities"
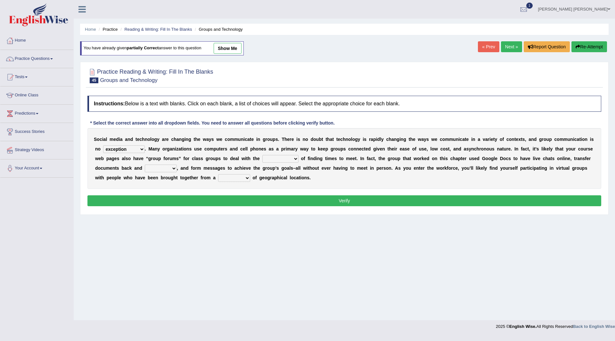
click at [263, 155] on select "localities liabilities complexities causalities" at bounding box center [281, 159] width 36 height 8
click at [169, 167] on select "fill forth toward beyond" at bounding box center [161, 169] width 32 height 8
select select "forth"
click at [145, 165] on select "fill forth toward beyond" at bounding box center [161, 169] width 32 height 8
click at [246, 177] on select "form variety kind variation" at bounding box center [234, 178] width 32 height 8
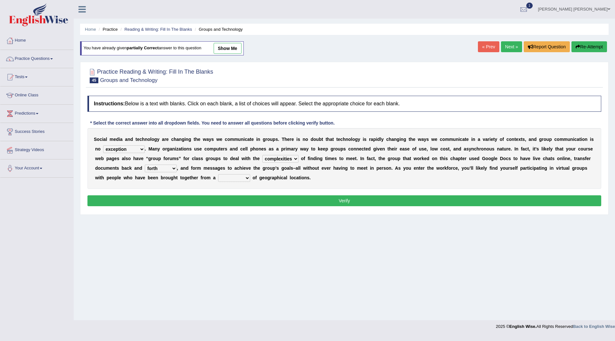
select select "variety"
click at [218, 174] on select "form variety kind variation" at bounding box center [234, 178] width 32 height 8
click at [249, 200] on button "Verify" at bounding box center [345, 201] width 514 height 11
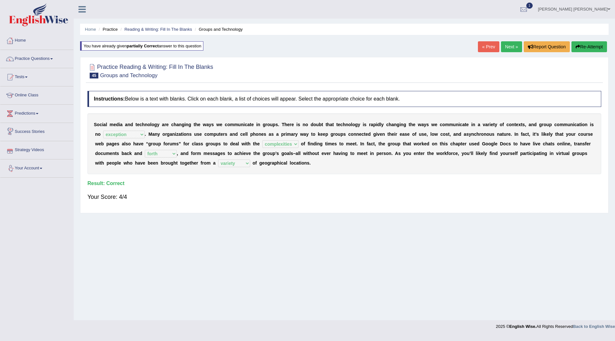
click at [507, 47] on link "Next »" at bounding box center [511, 46] width 21 height 11
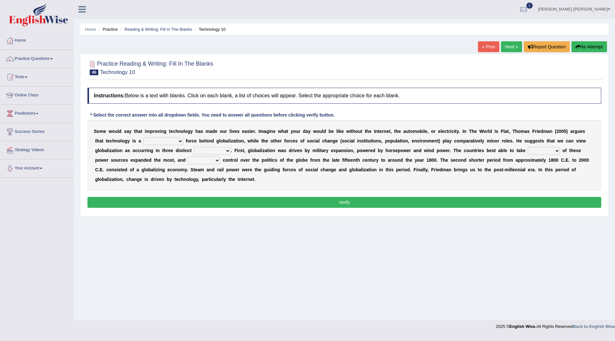
click at [181, 139] on select "driving demeaning distinguishing demanding" at bounding box center [164, 142] width 40 height 8
select select "driving"
click at [144, 138] on select "driving demeaning distinguishing demanding" at bounding box center [164, 142] width 40 height 8
click at [228, 151] on select "periods periodicals perspectives perceptions" at bounding box center [212, 151] width 37 height 8
select select "perspectives"
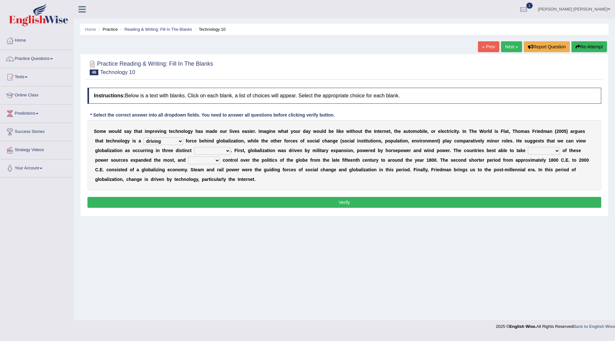
click at [194, 147] on select "periods periodicals perspectives perceptions" at bounding box center [212, 151] width 37 height 8
click at [559, 149] on select "action advantage account care" at bounding box center [544, 151] width 32 height 8
select select "action"
click at [528, 147] on select "action advantage account care" at bounding box center [544, 151] width 32 height 8
click at [214, 158] on select "exist extract exert expect" at bounding box center [204, 161] width 32 height 8
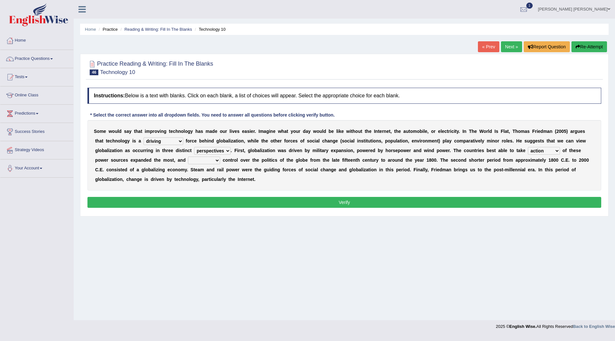
select select "exist"
click at [188, 157] on select "exist extract exert expect" at bounding box center [204, 161] width 32 height 8
click at [320, 202] on button "Verify" at bounding box center [345, 202] width 514 height 11
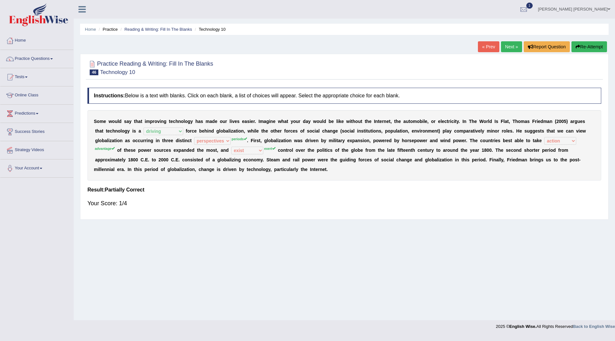
click at [591, 45] on button "Re-Attempt" at bounding box center [590, 46] width 36 height 11
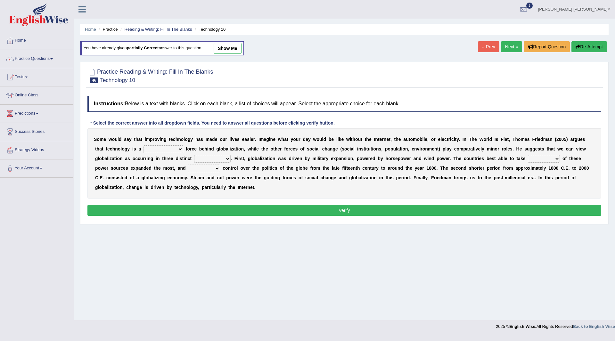
click at [179, 146] on select "driving demeaning distinguishing demanding" at bounding box center [164, 150] width 40 height 8
select select "driving"
click at [144, 146] on select "driving demeaning distinguishing demanding" at bounding box center [164, 150] width 40 height 8
click at [228, 157] on select "periods periodicals perspectives perceptions" at bounding box center [212, 159] width 37 height 8
select select "periods"
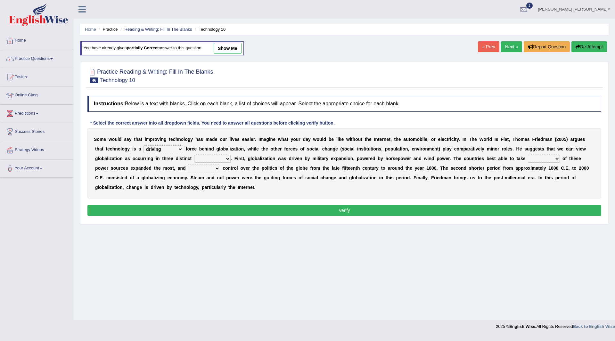
click at [194, 155] on select "periods periodicals perspectives perceptions" at bounding box center [212, 159] width 37 height 8
click at [554, 159] on select "action advantage account care" at bounding box center [544, 159] width 32 height 8
select select "advantage"
click at [528, 155] on select "action advantage account care" at bounding box center [544, 159] width 32 height 8
click at [218, 167] on select "exist extract exert expect" at bounding box center [204, 169] width 32 height 8
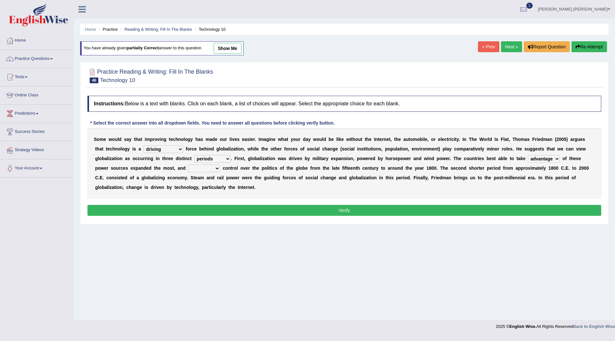
select select "exert"
click at [188, 165] on select "exist extract exert expect" at bounding box center [204, 169] width 32 height 8
click at [248, 210] on button "Verify" at bounding box center [345, 210] width 514 height 11
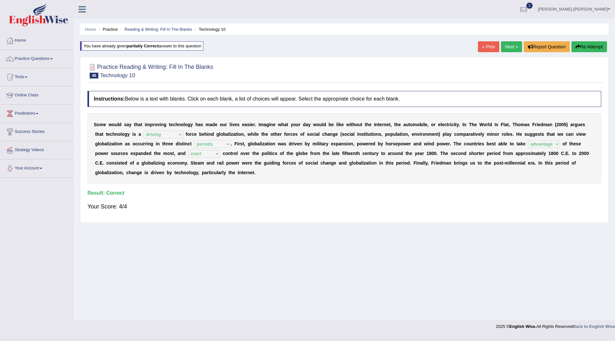
click at [510, 46] on link "Next »" at bounding box center [511, 46] width 21 height 11
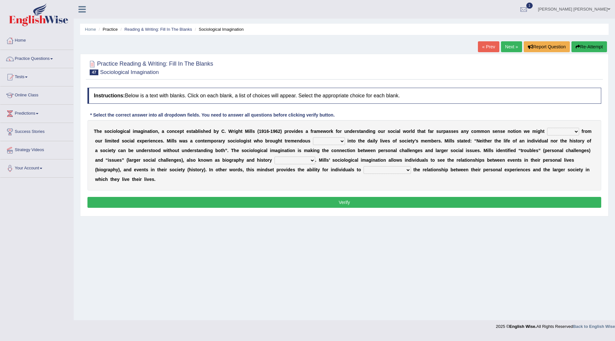
click at [576, 132] on select "depart derive describe deprive" at bounding box center [563, 132] width 32 height 8
select select "describe"
click at [547, 128] on select "depart derive describe deprive" at bounding box center [563, 132] width 32 height 8
click at [342, 141] on select "sight insight comment interaction" at bounding box center [329, 142] width 32 height 8
select select "interaction"
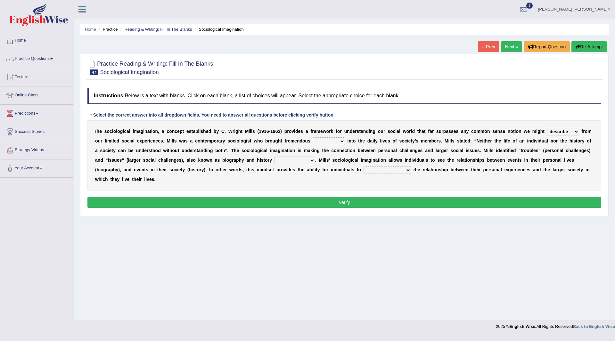
click at [313, 138] on select "sight insight comment interaction" at bounding box center [329, 142] width 32 height 8
click at [311, 160] on select "accordingly collectively respectively spontaneously" at bounding box center [295, 161] width 41 height 8
select select "respectively"
click at [275, 157] on select "accordingly collectively respectively spontaneously" at bounding box center [295, 161] width 41 height 8
click at [409, 170] on select "commercialize capitalize realize compartmentalize" at bounding box center [387, 170] width 47 height 8
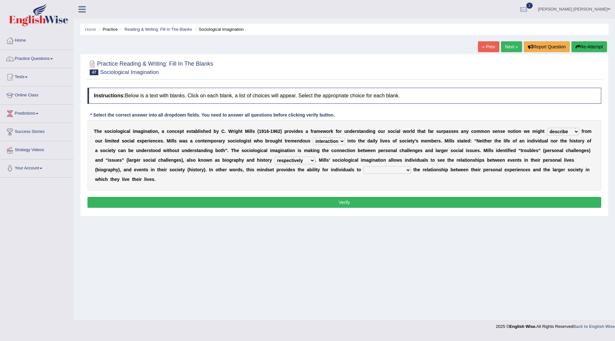
select select "commercialize"
click at [364, 166] on select "commercialize capitalize realize compartmentalize" at bounding box center [387, 170] width 47 height 8
click at [356, 199] on button "Verify" at bounding box center [345, 202] width 514 height 11
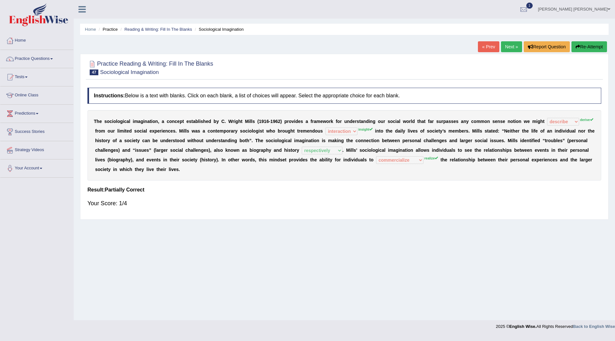
click at [586, 45] on button "Re-Attempt" at bounding box center [590, 46] width 36 height 11
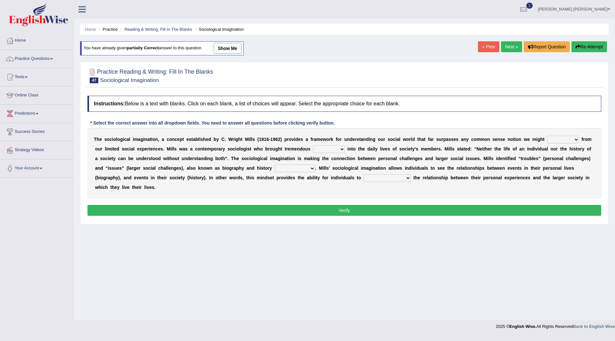
click at [578, 139] on select "depart derive describe deprive" at bounding box center [563, 140] width 32 height 8
select select "derive"
click at [547, 136] on select "depart derive describe deprive" at bounding box center [563, 140] width 32 height 8
click at [344, 148] on select "sight insight comment interaction" at bounding box center [329, 150] width 32 height 8
select select "insight"
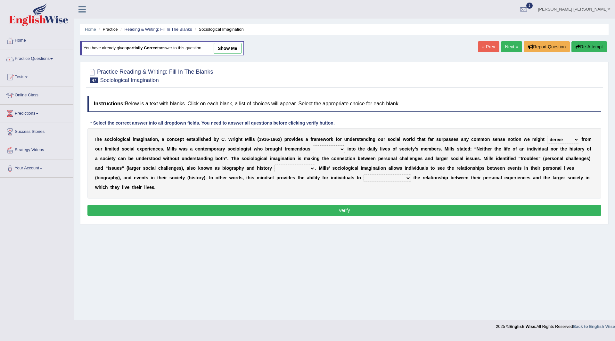
click at [313, 146] on select "sight insight comment interaction" at bounding box center [329, 150] width 32 height 8
click at [309, 167] on select "accordingly collectively respectively spontaneously" at bounding box center [295, 169] width 41 height 8
select select "respectively"
click at [275, 165] on select "accordingly collectively respectively spontaneously" at bounding box center [295, 169] width 41 height 8
click at [406, 176] on select "commercialize capitalize realize compartmentalize" at bounding box center [387, 178] width 47 height 8
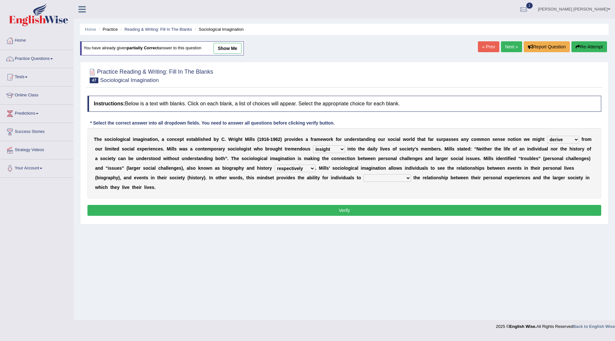
select select "realize"
click at [364, 174] on select "commercialize capitalize realize compartmentalize" at bounding box center [387, 178] width 47 height 8
click at [323, 211] on button "Verify" at bounding box center [345, 210] width 514 height 11
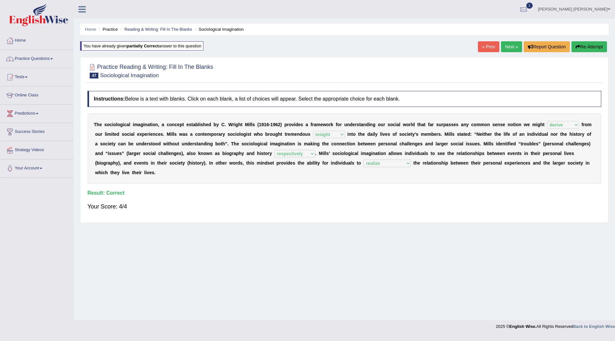
click at [507, 43] on link "Next »" at bounding box center [511, 46] width 21 height 11
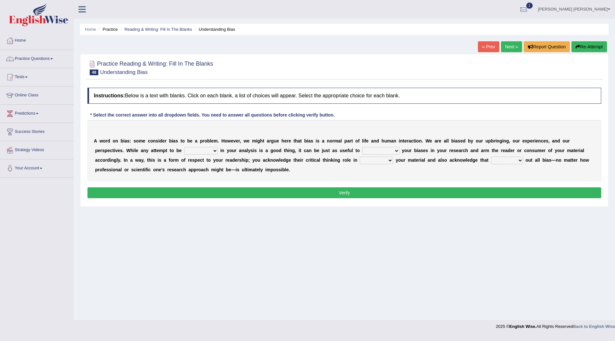
click at [212, 151] on select "objective optimistic subjective pessimistic" at bounding box center [201, 151] width 34 height 8
select select "objective"
click at [184, 147] on select "objective optimistic subjective pessimistic" at bounding box center [201, 151] width 34 height 8
click at [395, 149] on select "assume achieve acquire acknowledge" at bounding box center [381, 151] width 37 height 8
select select "assume"
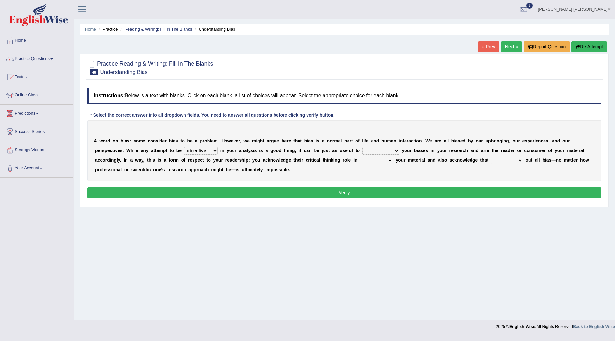
click at [363, 147] on select "assume achieve acquire acknowledge" at bounding box center [381, 151] width 37 height 8
click at [388, 159] on select "contacting consuming conducting confirming" at bounding box center [376, 161] width 33 height 8
select select "conducting"
click at [360, 157] on select "contacting consuming conducting confirming" at bounding box center [376, 161] width 33 height 8
click at [518, 159] on select "phasing building ruling pushing" at bounding box center [507, 161] width 32 height 8
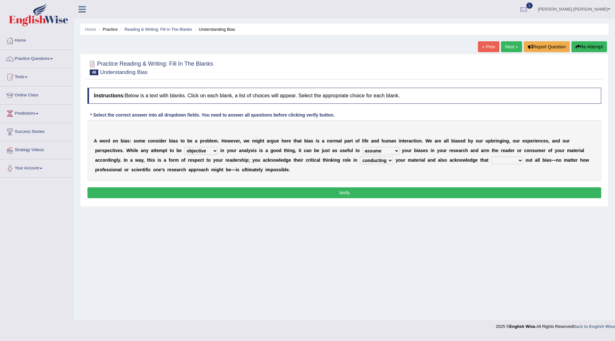
select select "pushing"
click at [491, 157] on select "phasing building ruling pushing" at bounding box center [507, 161] width 32 height 8
click at [396, 193] on button "Verify" at bounding box center [345, 193] width 514 height 11
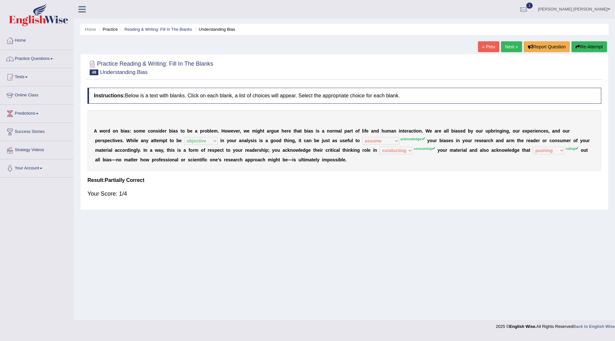
click at [579, 46] on icon "button" at bounding box center [578, 47] width 4 height 4
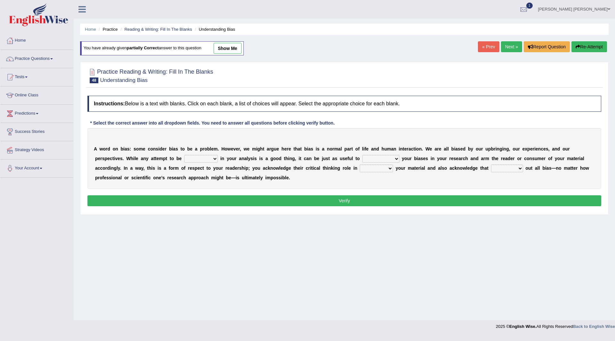
click at [215, 159] on select "objective optimistic subjective pessimistic" at bounding box center [201, 159] width 34 height 8
select select "objective"
click at [184, 155] on select "objective optimistic subjective pessimistic" at bounding box center [201, 159] width 34 height 8
click at [396, 158] on select "assume achieve acquire acknowledge" at bounding box center [381, 159] width 37 height 8
select select "acknowledge"
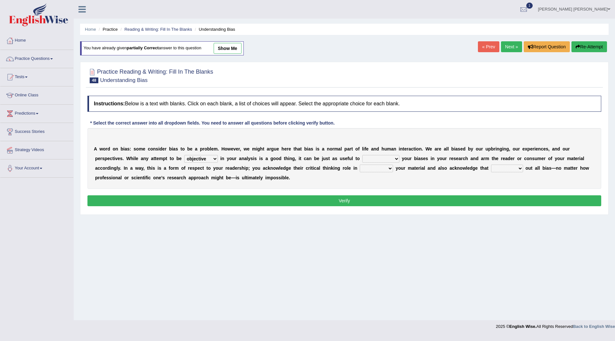
click at [363, 155] on select "assume achieve acquire acknowledge" at bounding box center [381, 159] width 37 height 8
click at [390, 170] on select "contacting consuming conducting confirming" at bounding box center [376, 169] width 33 height 8
select select "consuming"
click at [360, 165] on select "contacting consuming conducting confirming" at bounding box center [376, 169] width 33 height 8
click at [521, 166] on select "phasing building ruling pushing" at bounding box center [507, 169] width 32 height 8
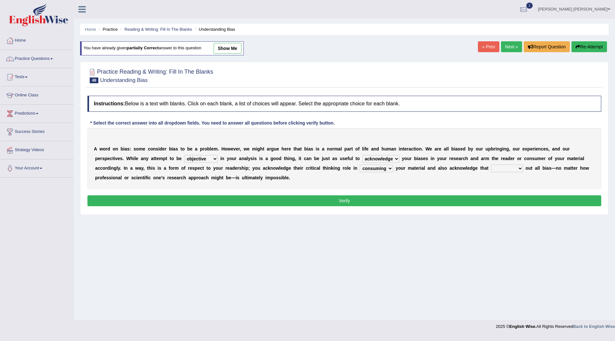
select select "ruling"
click at [491, 165] on select "phasing building ruling pushing" at bounding box center [507, 169] width 32 height 8
click at [378, 200] on button "Verify" at bounding box center [345, 201] width 514 height 11
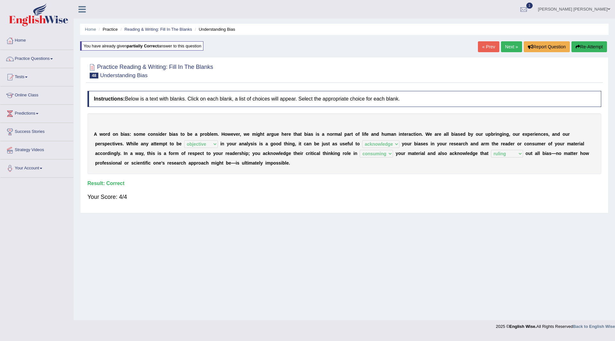
click at [510, 44] on link "Next »" at bounding box center [511, 46] width 21 height 11
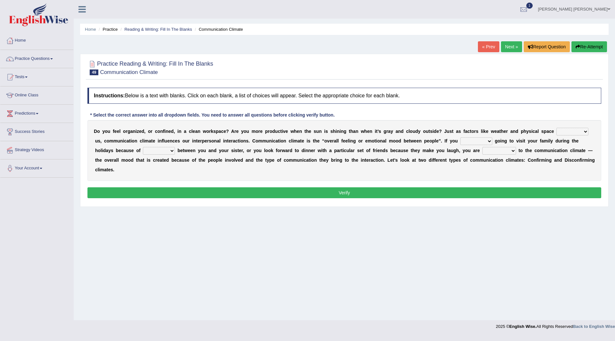
click at [585, 131] on select "improve impact impose imply" at bounding box center [573, 132] width 32 height 8
select select "improve"
click at [557, 128] on select "improve impact impose imply" at bounding box center [573, 132] width 32 height 8
click at [490, 140] on select "dread force scare afraid" at bounding box center [477, 142] width 32 height 8
select select "afraid"
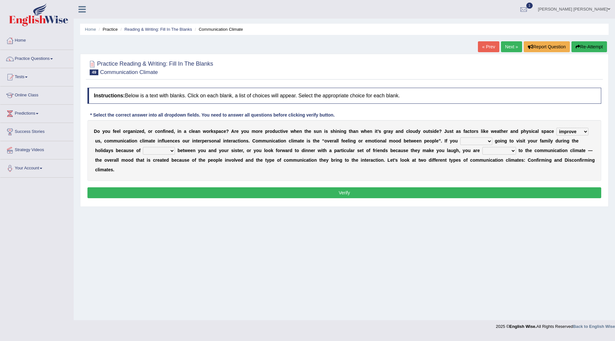
click at [461, 138] on select "dread force scare afraid" at bounding box center [477, 142] width 32 height 8
click at [169, 152] on select "tender tension tendency tenacity" at bounding box center [159, 151] width 32 height 8
select select "tension"
click at [143, 147] on select "tender tension tendency tenacity" at bounding box center [159, 151] width 32 height 8
click at [513, 152] on select "relying relating responding recycling" at bounding box center [500, 151] width 34 height 8
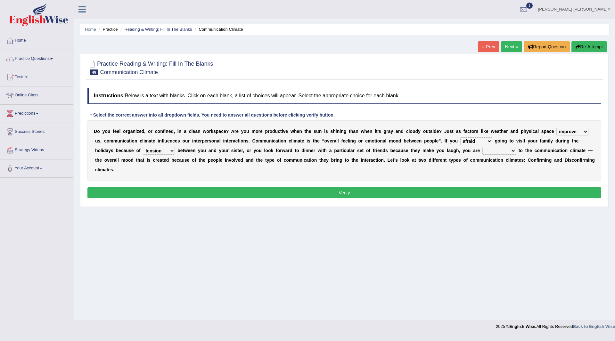
select select "relying"
click at [483, 147] on select "relying relating responding recycling" at bounding box center [500, 151] width 34 height 8
click at [219, 194] on button "Verify" at bounding box center [345, 193] width 514 height 11
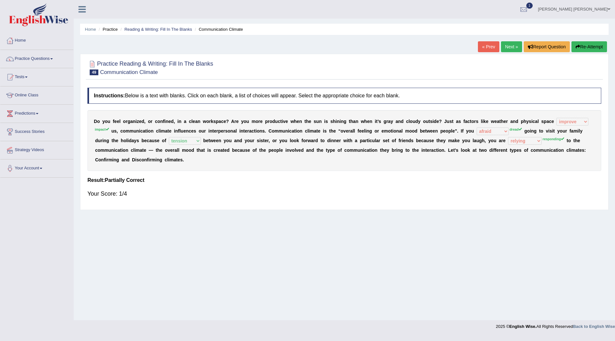
click at [588, 47] on button "Re-Attempt" at bounding box center [590, 46] width 36 height 11
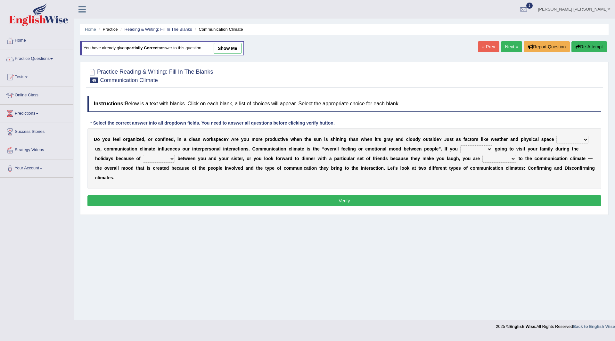
click at [584, 138] on select "improve impact impose imply" at bounding box center [573, 140] width 32 height 8
select select "impact"
click at [557, 136] on select "improve impact impose imply" at bounding box center [573, 140] width 32 height 8
click at [488, 147] on select "dread force scare afraid" at bounding box center [477, 150] width 32 height 8
select select "dread"
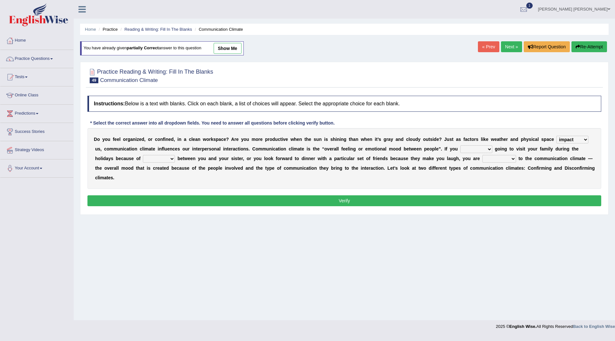
click at [461, 146] on select "dread force scare afraid" at bounding box center [477, 150] width 32 height 8
click at [171, 158] on select "tender tension tendency tenacity" at bounding box center [159, 159] width 32 height 8
select select "tension"
click at [143, 155] on select "tender tension tendency tenacity" at bounding box center [159, 159] width 32 height 8
click at [514, 157] on select "relying relating responding recycling" at bounding box center [500, 159] width 34 height 8
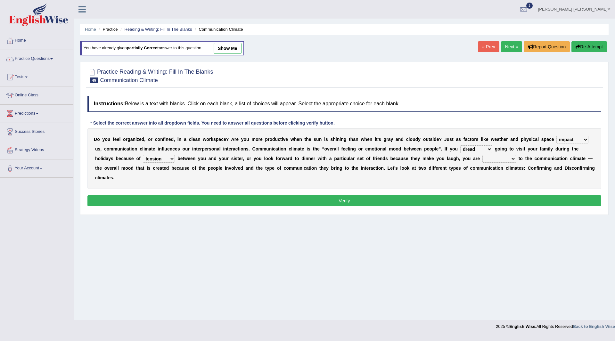
select select "responding"
click at [483, 155] on select "relying relating responding recycling" at bounding box center [500, 159] width 34 height 8
click at [394, 204] on button "Verify" at bounding box center [345, 201] width 514 height 11
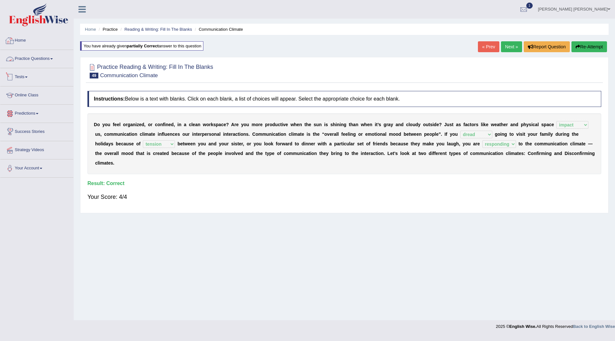
click at [22, 57] on link "Practice Questions" at bounding box center [36, 58] width 73 height 16
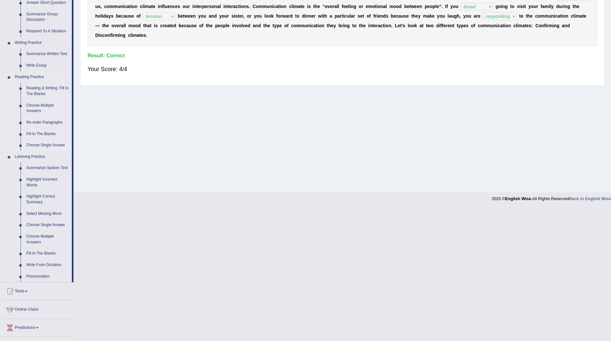
scroll to position [128, 0]
click at [37, 134] on link "Fill In The Blanks" at bounding box center [47, 134] width 48 height 12
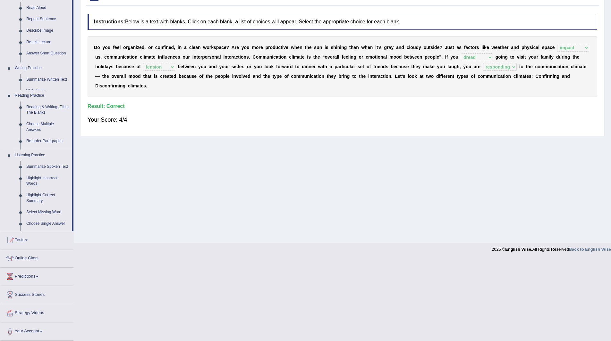
scroll to position [0, 0]
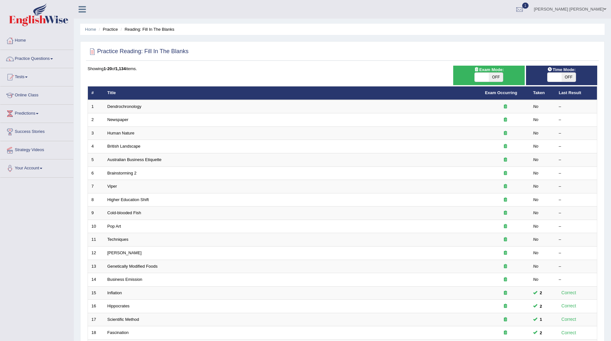
click at [571, 77] on span "OFF" at bounding box center [568, 77] width 14 height 9
checkbox input "true"
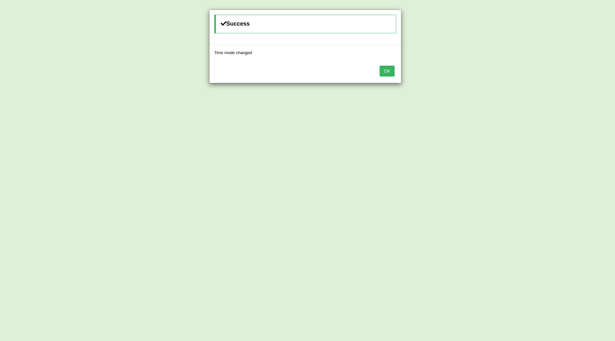
click at [387, 72] on button "OK" at bounding box center [387, 71] width 15 height 11
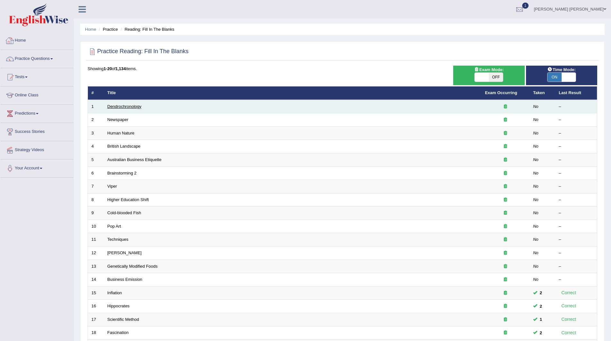
click at [114, 106] on link "Dendrochronology" at bounding box center [124, 106] width 34 height 5
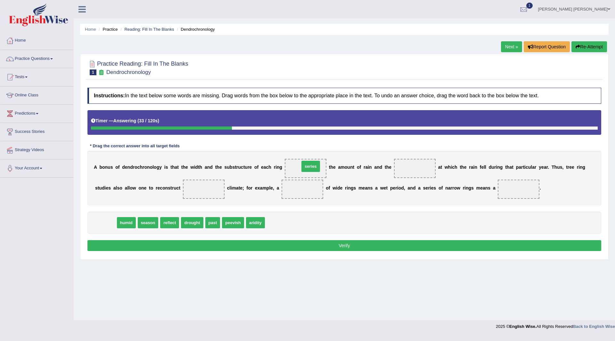
drag, startPoint x: 108, startPoint y: 225, endPoint x: 313, endPoint y: 168, distance: 212.7
drag, startPoint x: 171, startPoint y: 223, endPoint x: 418, endPoint y: 166, distance: 253.3
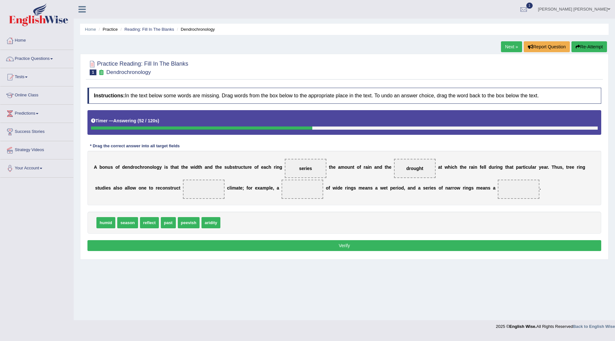
drag, startPoint x: 170, startPoint y: 210, endPoint x: 212, endPoint y: 187, distance: 47.9
click at [212, 186] on div "Instructions: In the text below some words are missing. Drag words from the box…" at bounding box center [344, 171] width 517 height 172
drag, startPoint x: 158, startPoint y: 218, endPoint x: 210, endPoint y: 189, distance: 58.8
drag, startPoint x: 104, startPoint y: 224, endPoint x: 300, endPoint y: 190, distance: 199.7
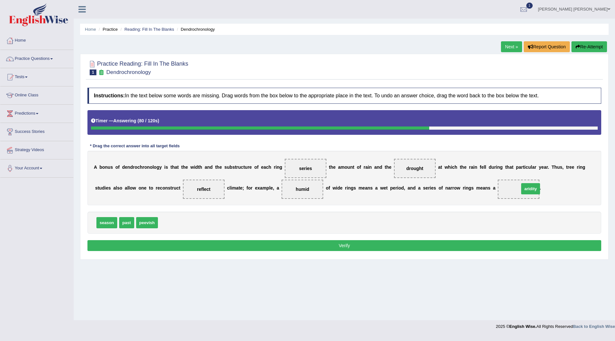
drag, startPoint x: 169, startPoint y: 224, endPoint x: 531, endPoint y: 190, distance: 363.1
click at [311, 246] on button "Verify" at bounding box center [345, 245] width 514 height 11
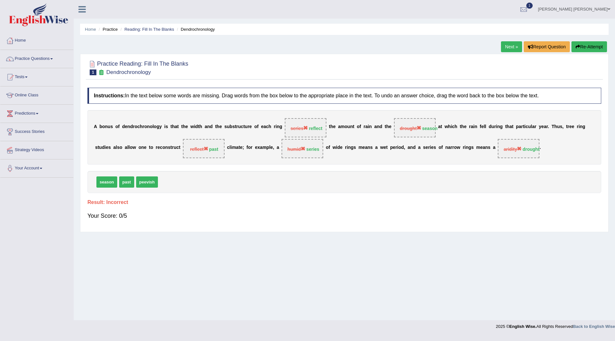
click at [583, 45] on button "Re-Attempt" at bounding box center [590, 46] width 36 height 11
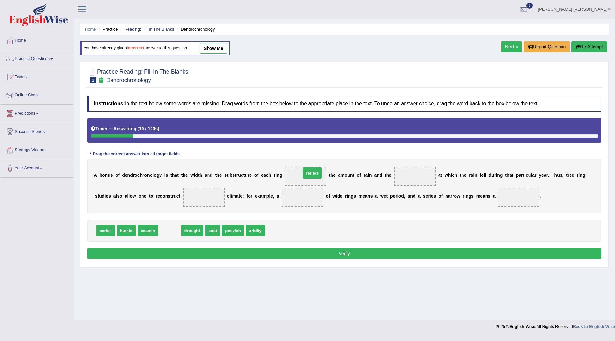
drag, startPoint x: 171, startPoint y: 232, endPoint x: 314, endPoint y: 174, distance: 153.9
drag, startPoint x: 142, startPoint y: 233, endPoint x: 419, endPoint y: 175, distance: 283.2
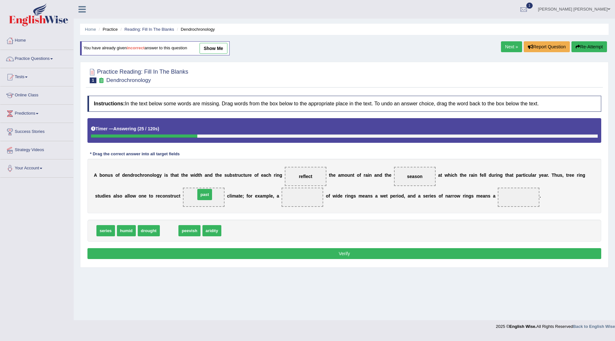
drag, startPoint x: 172, startPoint y: 230, endPoint x: 207, endPoint y: 195, distance: 49.6
drag, startPoint x: 106, startPoint y: 232, endPoint x: 307, endPoint y: 196, distance: 204.3
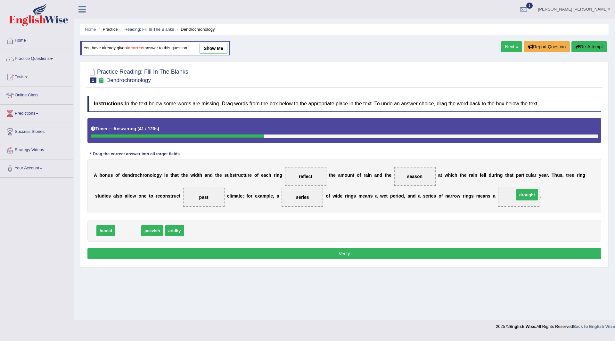
drag, startPoint x: 126, startPoint y: 228, endPoint x: 467, endPoint y: 228, distance: 341.0
click at [371, 252] on button "Verify" at bounding box center [345, 253] width 514 height 11
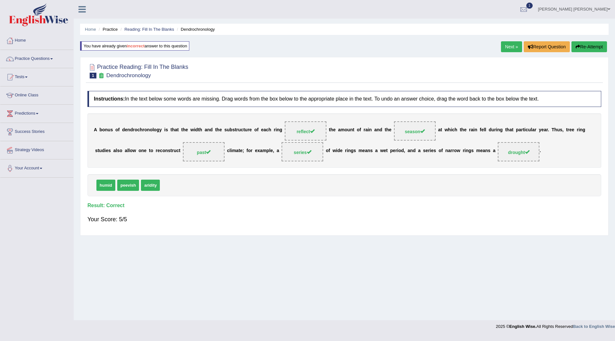
click at [509, 47] on link "Next »" at bounding box center [511, 46] width 21 height 11
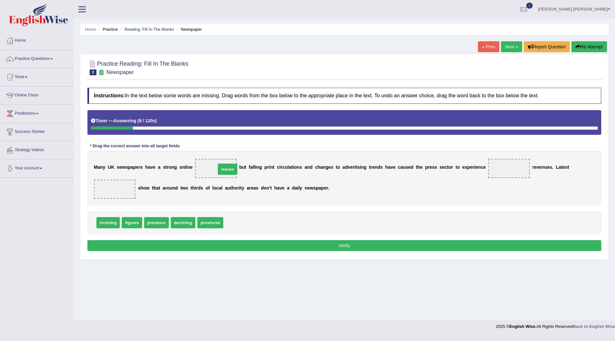
drag, startPoint x: 236, startPoint y: 223, endPoint x: 226, endPoint y: 170, distance: 54.3
drag, startPoint x: 186, startPoint y: 225, endPoint x: 516, endPoint y: 168, distance: 335.0
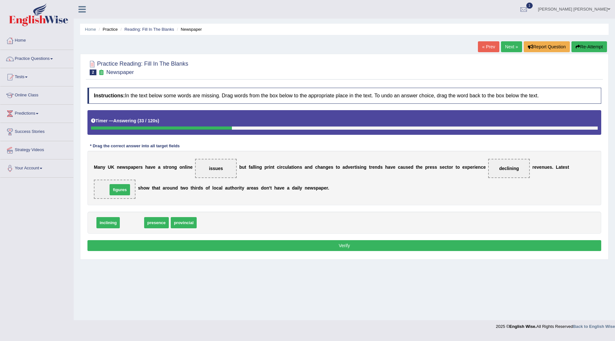
drag, startPoint x: 134, startPoint y: 223, endPoint x: 122, endPoint y: 190, distance: 35.2
click at [311, 246] on button "Verify" at bounding box center [345, 245] width 514 height 11
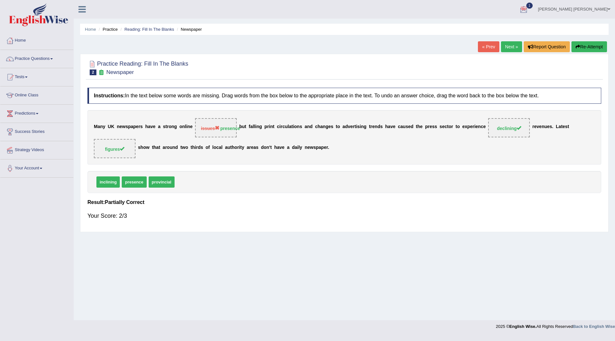
click at [587, 43] on button "Re-Attempt" at bounding box center [590, 46] width 36 height 11
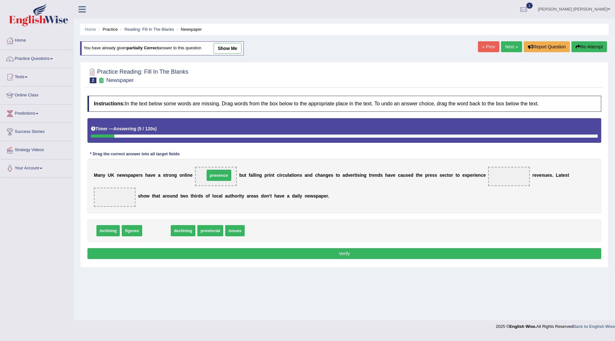
drag, startPoint x: 156, startPoint y: 232, endPoint x: 219, endPoint y: 176, distance: 83.6
drag, startPoint x: 158, startPoint y: 232, endPoint x: 513, endPoint y: 176, distance: 359.5
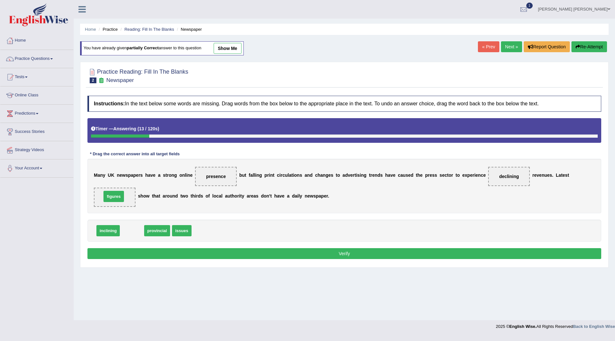
drag, startPoint x: 137, startPoint y: 228, endPoint x: 118, endPoint y: 199, distance: 34.5
click at [311, 253] on button "Verify" at bounding box center [345, 253] width 514 height 11
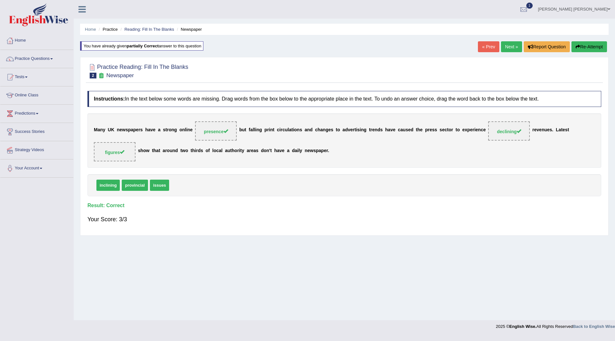
click at [510, 46] on link "Next »" at bounding box center [511, 46] width 21 height 11
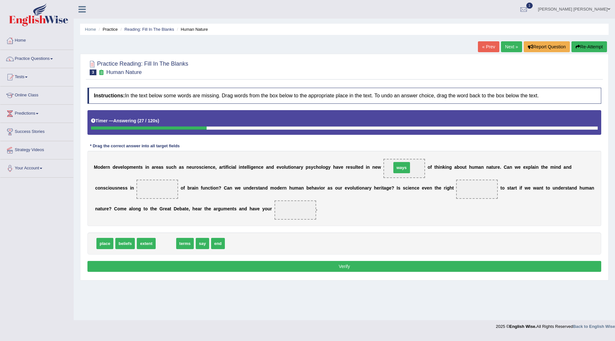
drag, startPoint x: 165, startPoint y: 245, endPoint x: 401, endPoint y: 169, distance: 247.8
drag, startPoint x: 164, startPoint y: 246, endPoint x: 159, endPoint y: 192, distance: 54.4
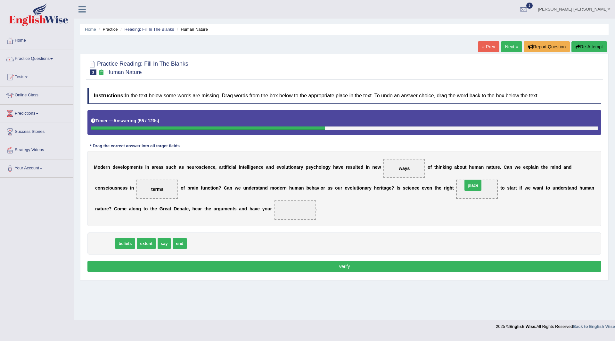
drag, startPoint x: 103, startPoint y: 243, endPoint x: 471, endPoint y: 185, distance: 372.9
drag, startPoint x: 103, startPoint y: 245, endPoint x: 304, endPoint y: 205, distance: 205.0
click at [304, 268] on button "Verify" at bounding box center [345, 266] width 514 height 11
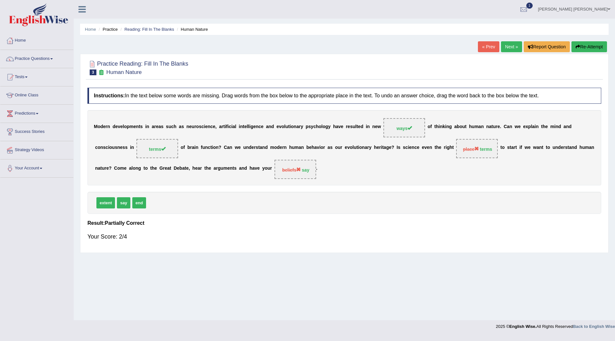
click at [583, 45] on button "Re-Attempt" at bounding box center [590, 46] width 36 height 11
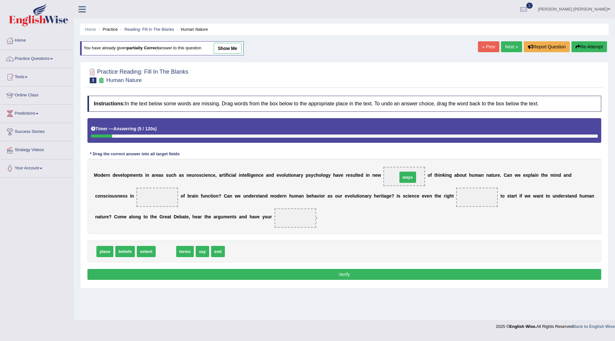
drag, startPoint x: 164, startPoint y: 254, endPoint x: 406, endPoint y: 179, distance: 253.2
drag, startPoint x: 167, startPoint y: 253, endPoint x: 153, endPoint y: 193, distance: 61.2
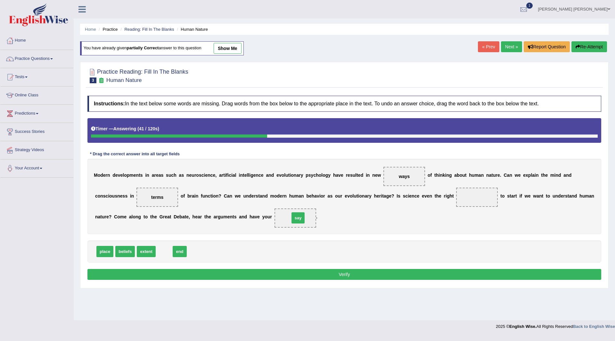
drag, startPoint x: 163, startPoint y: 252, endPoint x: 296, endPoint y: 218, distance: 138.1
click at [271, 277] on button "Verify" at bounding box center [345, 274] width 514 height 11
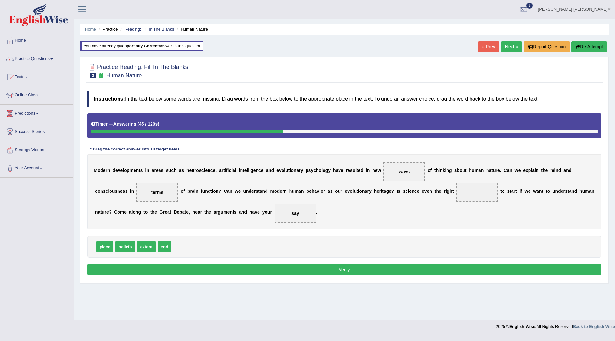
drag, startPoint x: 135, startPoint y: 246, endPoint x: 178, endPoint y: 232, distance: 45.2
click at [437, 194] on div "Instructions: In the text below some words are missing. Drag words from the box…" at bounding box center [344, 184] width 517 height 193
drag, startPoint x: 120, startPoint y: 247, endPoint x: 481, endPoint y: 191, distance: 365.6
click at [384, 271] on button "Verify" at bounding box center [345, 269] width 514 height 11
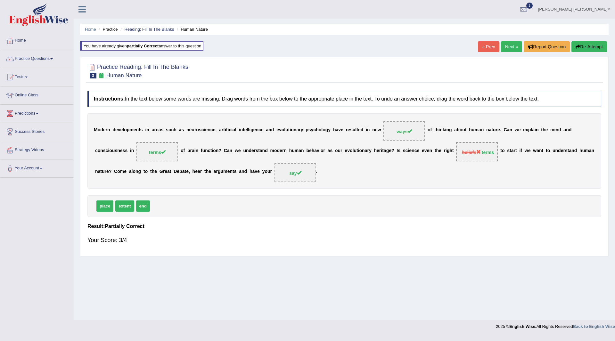
click at [507, 47] on link "Next »" at bounding box center [511, 46] width 21 height 11
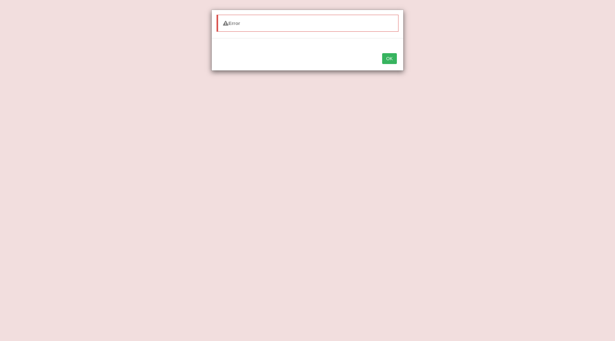
click at [394, 59] on button "OK" at bounding box center [389, 58] width 15 height 11
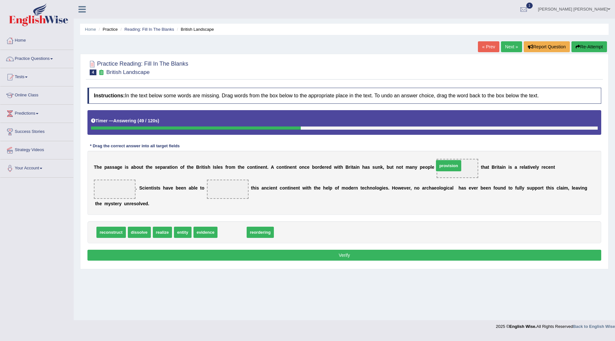
drag, startPoint x: 230, startPoint y: 232, endPoint x: 447, endPoint y: 166, distance: 226.7
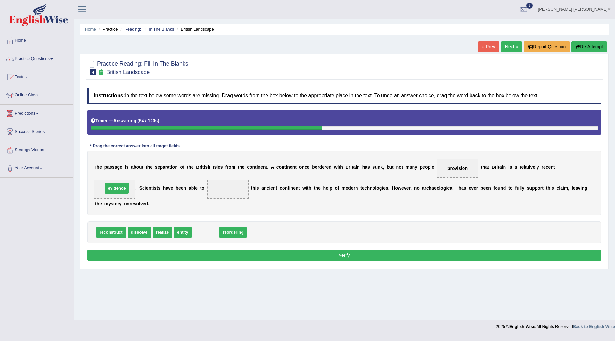
drag, startPoint x: 207, startPoint y: 234, endPoint x: 118, endPoint y: 190, distance: 99.0
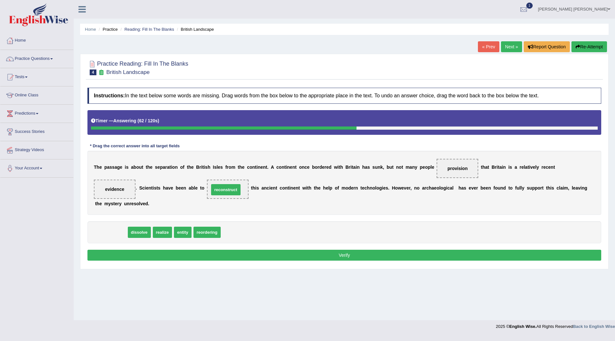
drag, startPoint x: 112, startPoint y: 232, endPoint x: 227, endPoint y: 189, distance: 122.8
click at [218, 254] on button "Verify" at bounding box center [345, 255] width 514 height 11
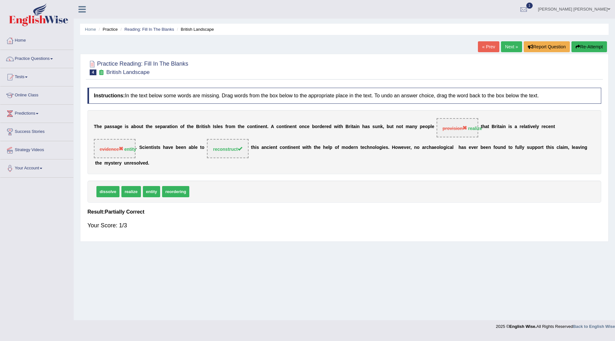
click at [588, 45] on button "Re-Attempt" at bounding box center [590, 46] width 36 height 11
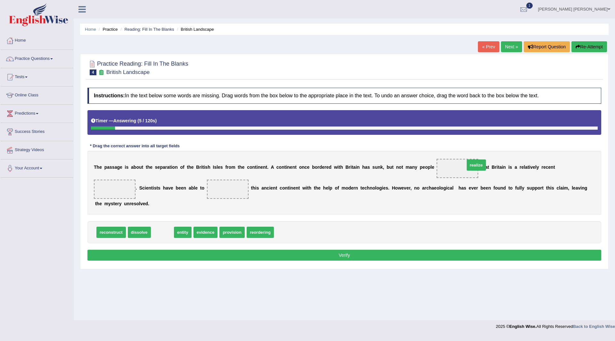
drag, startPoint x: 162, startPoint y: 233, endPoint x: 476, endPoint y: 166, distance: 321.2
drag, startPoint x: 164, startPoint y: 235, endPoint x: 112, endPoint y: 187, distance: 71.2
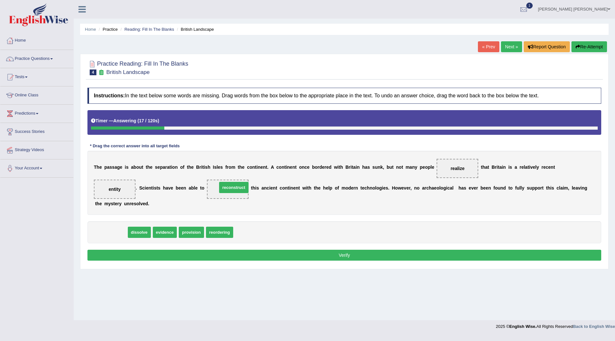
drag, startPoint x: 103, startPoint y: 233, endPoint x: 226, endPoint y: 188, distance: 130.7
click at [256, 256] on button "Verify" at bounding box center [345, 255] width 514 height 11
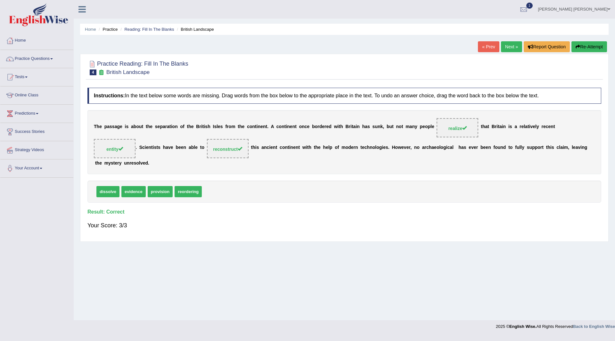
click at [508, 45] on link "Next »" at bounding box center [511, 46] width 21 height 11
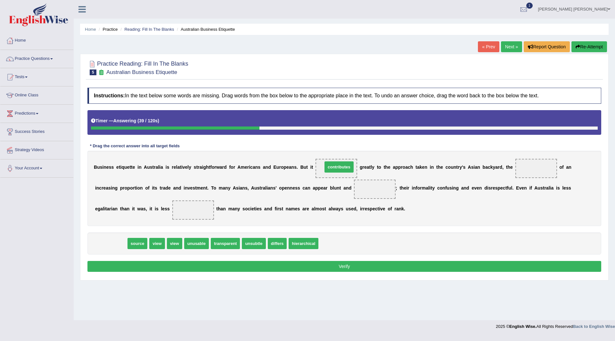
drag, startPoint x: 113, startPoint y: 247, endPoint x: 341, endPoint y: 170, distance: 240.7
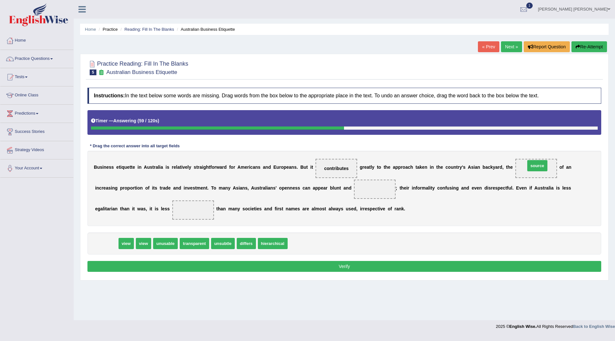
drag, startPoint x: 104, startPoint y: 246, endPoint x: 536, endPoint y: 169, distance: 438.0
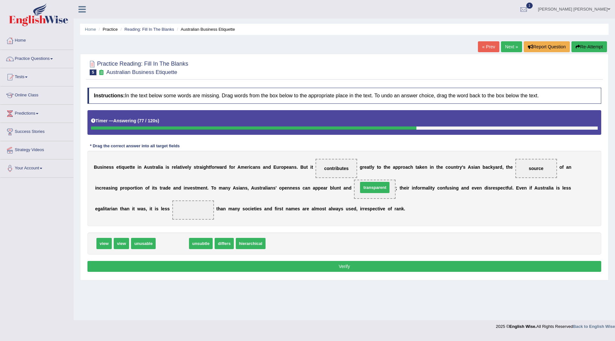
drag, startPoint x: 173, startPoint y: 244, endPoint x: 375, endPoint y: 188, distance: 210.2
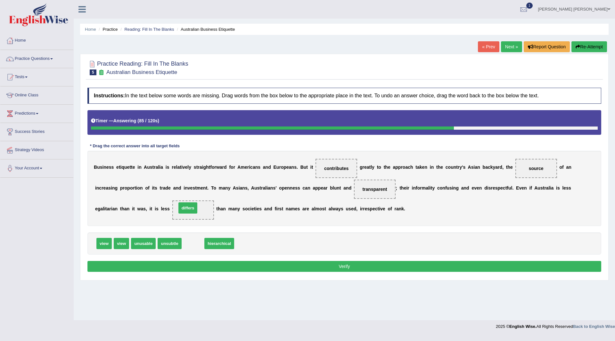
drag, startPoint x: 196, startPoint y: 240, endPoint x: 190, endPoint y: 209, distance: 32.0
click at [235, 265] on button "Verify" at bounding box center [345, 266] width 514 height 11
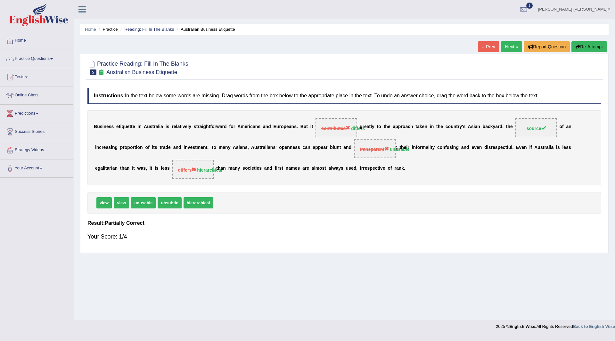
click at [589, 44] on button "Re-Attempt" at bounding box center [590, 46] width 36 height 11
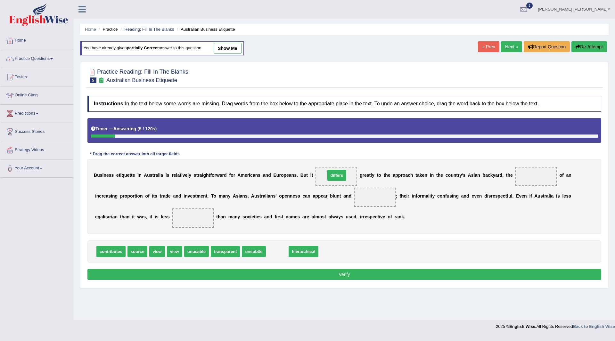
drag, startPoint x: 277, startPoint y: 250, endPoint x: 337, endPoint y: 174, distance: 96.8
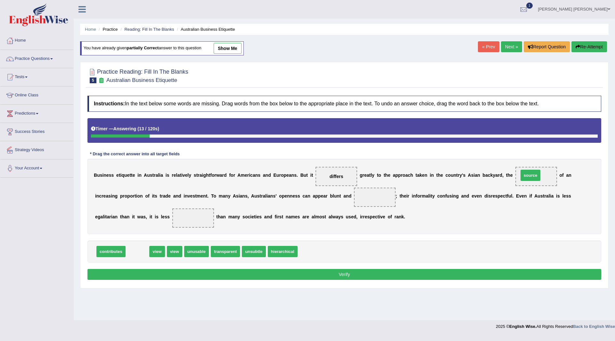
drag, startPoint x: 133, startPoint y: 251, endPoint x: 527, endPoint y: 176, distance: 400.4
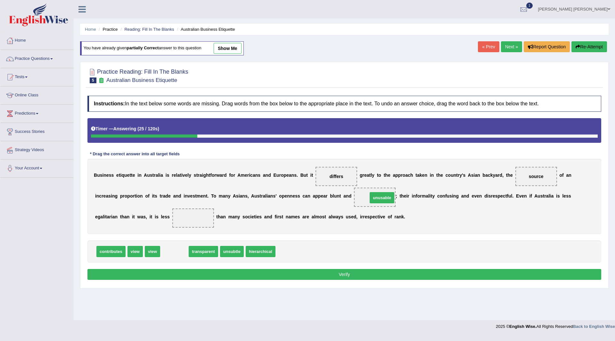
drag, startPoint x: 172, startPoint y: 252, endPoint x: 380, endPoint y: 198, distance: 214.6
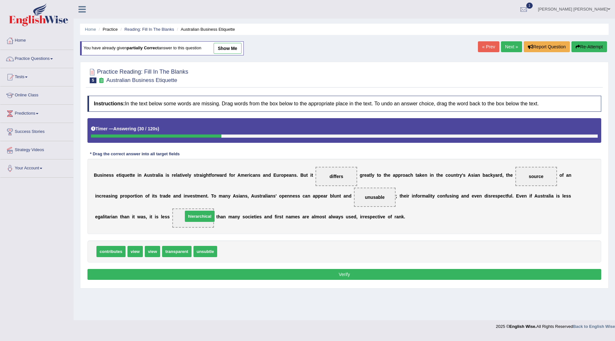
drag, startPoint x: 235, startPoint y: 252, endPoint x: 200, endPoint y: 218, distance: 49.4
click at [300, 274] on button "Verify" at bounding box center [345, 274] width 514 height 11
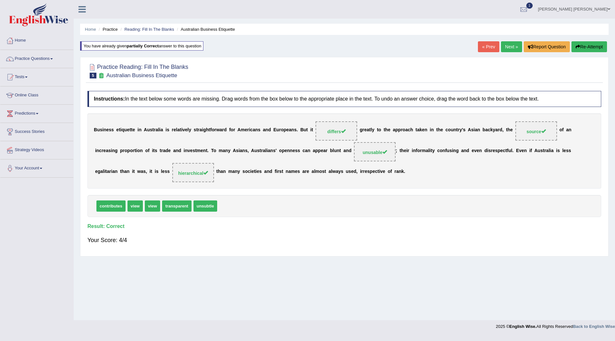
click at [505, 45] on link "Next »" at bounding box center [511, 46] width 21 height 11
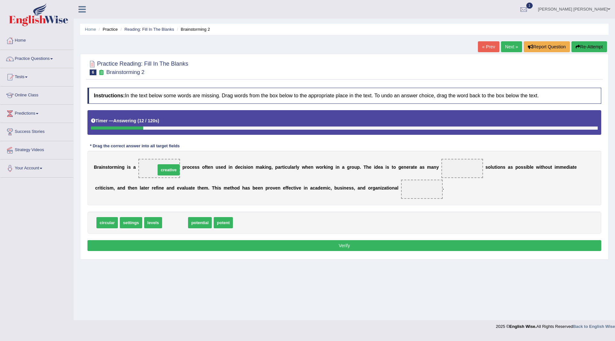
drag, startPoint x: 178, startPoint y: 225, endPoint x: 171, endPoint y: 171, distance: 54.1
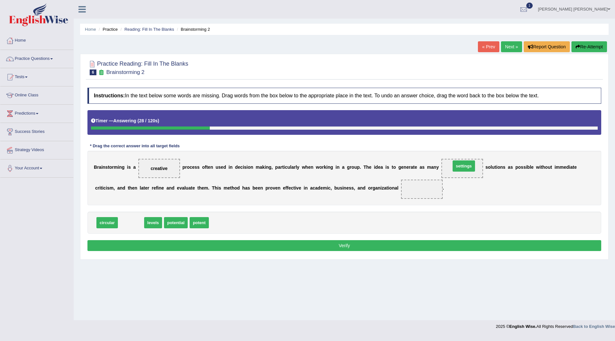
drag, startPoint x: 130, startPoint y: 225, endPoint x: 463, endPoint y: 168, distance: 337.8
drag, startPoint x: 129, startPoint y: 222, endPoint x: 422, endPoint y: 190, distance: 294.7
click at [328, 246] on button "Verify" at bounding box center [345, 245] width 514 height 11
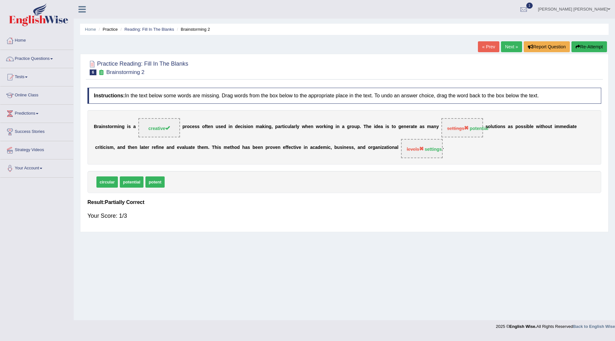
click at [589, 42] on button "Re-Attempt" at bounding box center [590, 46] width 36 height 11
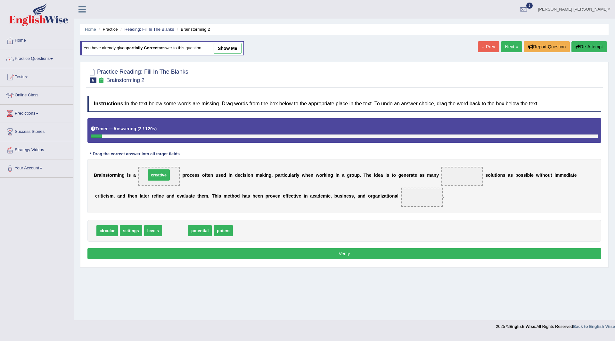
drag, startPoint x: 175, startPoint y: 229, endPoint x: 159, endPoint y: 173, distance: 58.5
drag, startPoint x: 177, startPoint y: 229, endPoint x: 470, endPoint y: 173, distance: 299.0
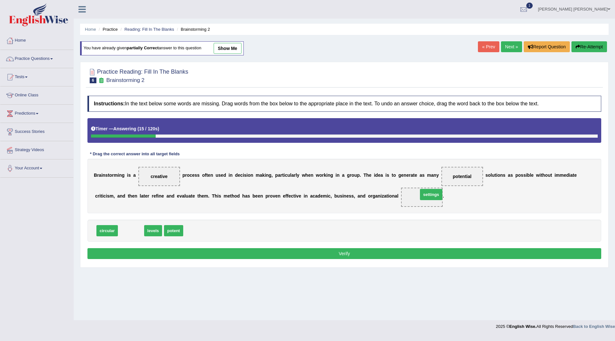
drag, startPoint x: 131, startPoint y: 232, endPoint x: 422, endPoint y: 196, distance: 293.3
click at [255, 251] on button "Verify" at bounding box center [345, 253] width 514 height 11
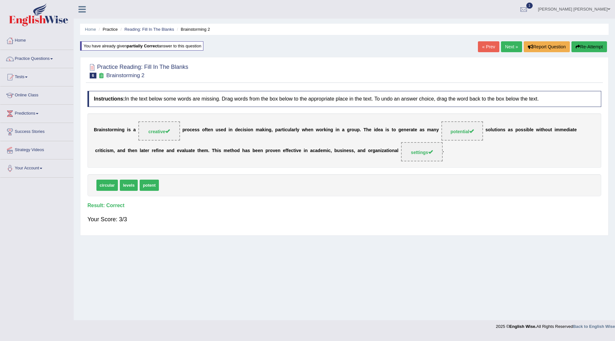
click at [512, 46] on link "Next »" at bounding box center [511, 46] width 21 height 11
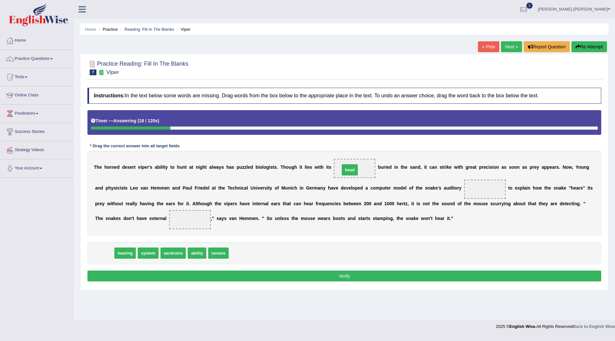
drag, startPoint x: 104, startPoint y: 255, endPoint x: 350, endPoint y: 172, distance: 259.3
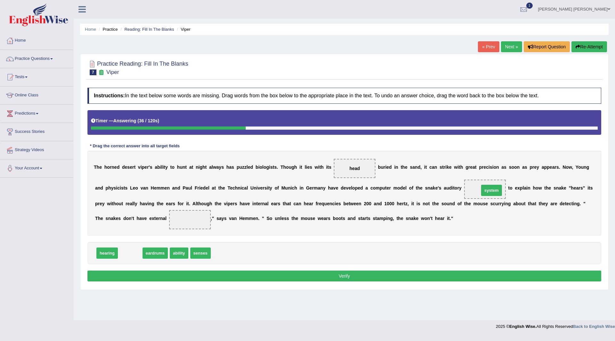
drag, startPoint x: 128, startPoint y: 253, endPoint x: 489, endPoint y: 190, distance: 367.0
drag, startPoint x: 134, startPoint y: 254, endPoint x: 203, endPoint y: 216, distance: 78.6
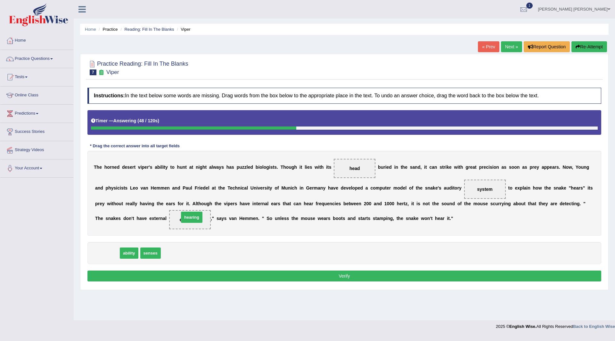
drag, startPoint x: 104, startPoint y: 254, endPoint x: 188, endPoint y: 218, distance: 91.6
click at [232, 275] on button "Verify" at bounding box center [345, 276] width 514 height 11
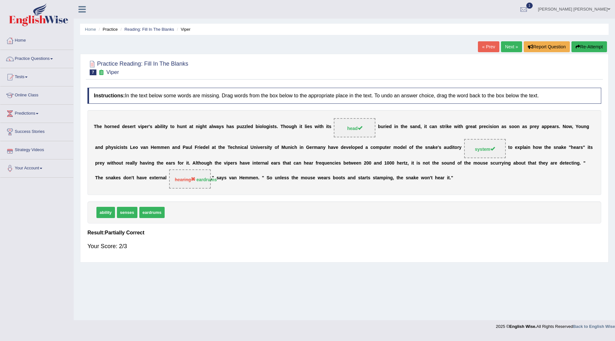
click at [583, 45] on button "Re-Attempt" at bounding box center [590, 46] width 36 height 11
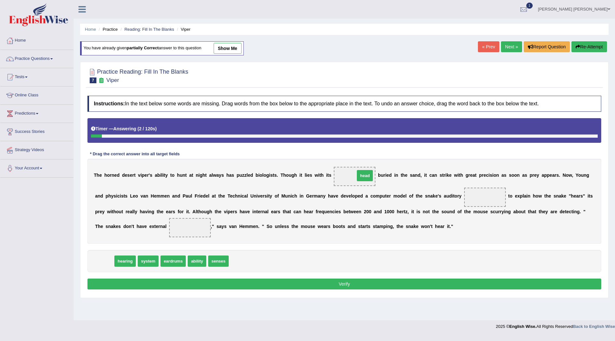
drag, startPoint x: 101, startPoint y: 260, endPoint x: 362, endPoint y: 174, distance: 274.3
drag, startPoint x: 132, startPoint y: 261, endPoint x: 487, endPoint y: 195, distance: 361.2
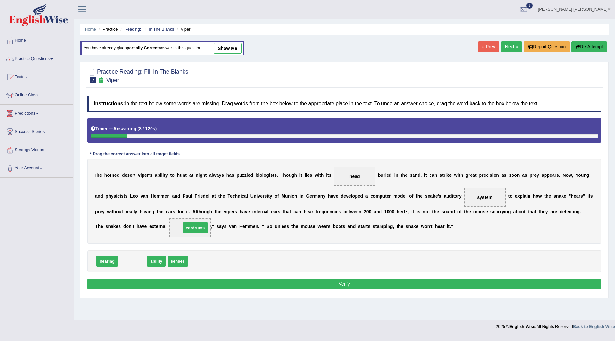
drag, startPoint x: 132, startPoint y: 263, endPoint x: 196, endPoint y: 229, distance: 72.7
click at [231, 285] on button "Verify" at bounding box center [345, 284] width 514 height 11
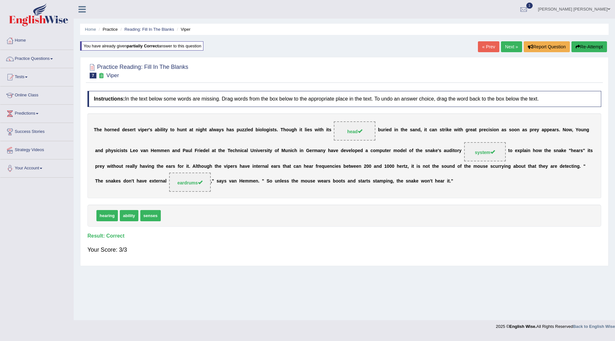
click at [505, 47] on link "Next »" at bounding box center [511, 46] width 21 height 11
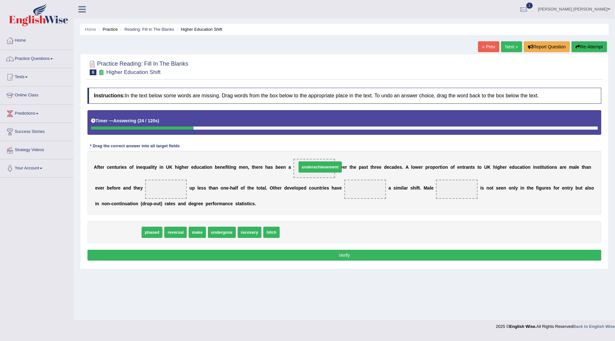
drag, startPoint x: 114, startPoint y: 232, endPoint x: 316, endPoint y: 167, distance: 212.6
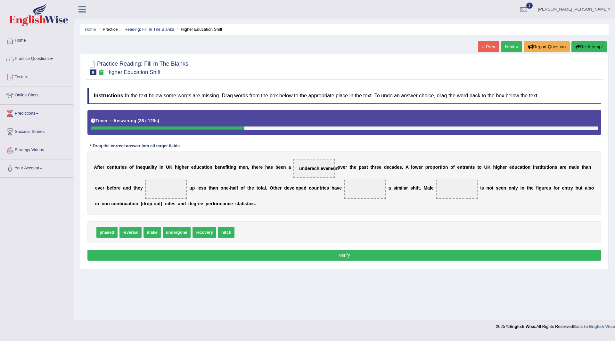
drag, startPoint x: 318, startPoint y: 163, endPoint x: 302, endPoint y: 182, distance: 25.5
click at [290, 224] on div "Instructions: In the text below some words are missing. Drag words from the box…" at bounding box center [344, 175] width 517 height 181
drag, startPoint x: 313, startPoint y: 166, endPoint x: 263, endPoint y: 231, distance: 82.1
drag, startPoint x: 174, startPoint y: 234, endPoint x: 312, endPoint y: 165, distance: 154.4
drag, startPoint x: 150, startPoint y: 232, endPoint x: 173, endPoint y: 188, distance: 49.5
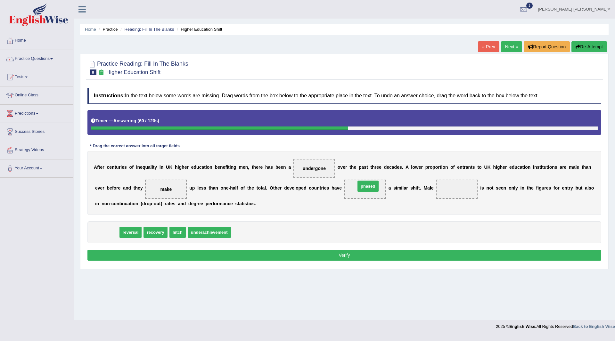
drag, startPoint x: 105, startPoint y: 233, endPoint x: 366, endPoint y: 187, distance: 265.3
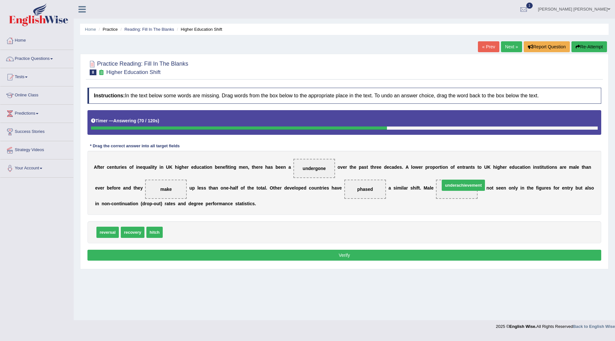
drag, startPoint x: 192, startPoint y: 233, endPoint x: 469, endPoint y: 186, distance: 281.2
click at [364, 254] on button "Verify" at bounding box center [345, 255] width 514 height 11
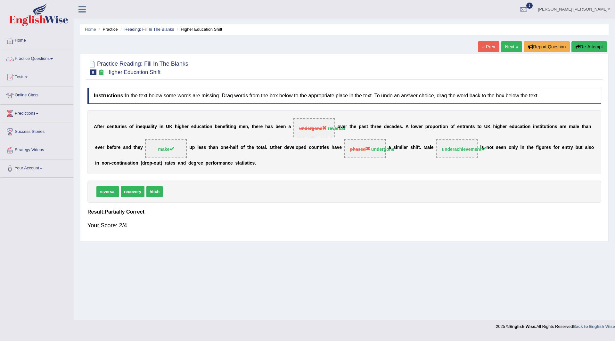
click at [586, 41] on div "Home Practice Reading: Fill In The Blanks Higher Education Shift « Prev Next » …" at bounding box center [345, 160] width 542 height 321
click at [587, 43] on button "Re-Attempt" at bounding box center [590, 46] width 36 height 11
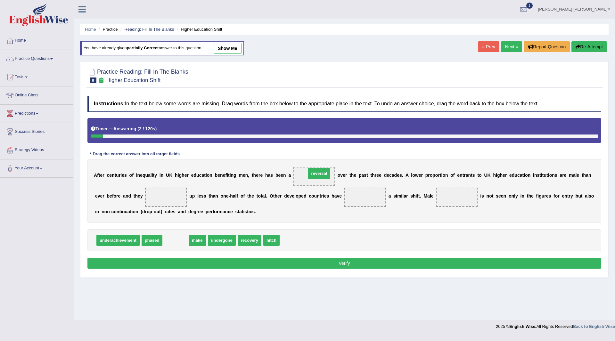
drag, startPoint x: 175, startPoint y: 240, endPoint x: 319, endPoint y: 173, distance: 158.4
drag, startPoint x: 174, startPoint y: 241, endPoint x: 170, endPoint y: 197, distance: 44.4
drag, startPoint x: 178, startPoint y: 241, endPoint x: 371, endPoint y: 192, distance: 199.3
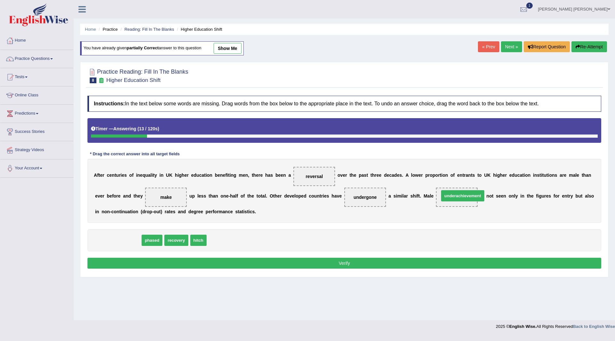
drag, startPoint x: 117, startPoint y: 241, endPoint x: 462, endPoint y: 197, distance: 347.7
click at [389, 264] on button "Verify" at bounding box center [345, 263] width 514 height 11
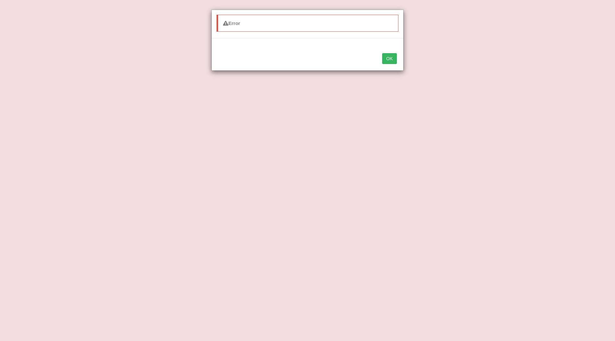
click at [386, 61] on button "OK" at bounding box center [389, 58] width 15 height 11
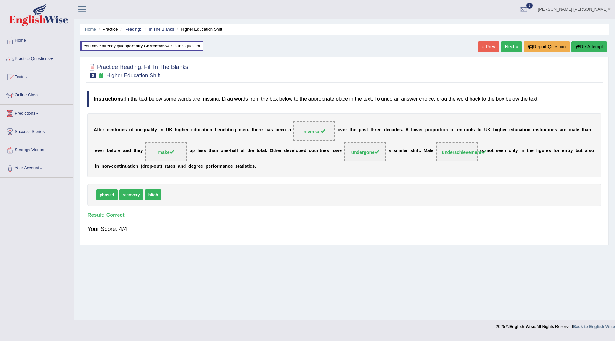
click at [506, 46] on link "Next »" at bounding box center [511, 46] width 21 height 11
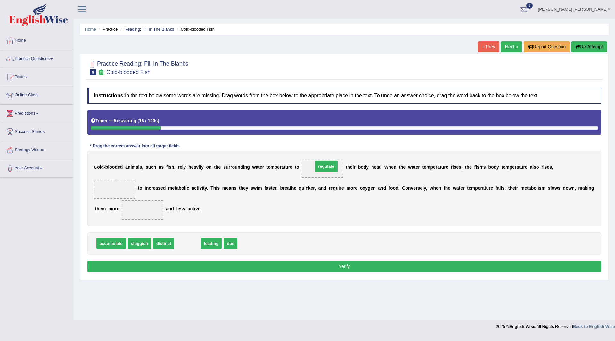
drag, startPoint x: 190, startPoint y: 247, endPoint x: 329, endPoint y: 170, distance: 158.8
drag, startPoint x: 185, startPoint y: 244, endPoint x: 118, endPoint y: 186, distance: 89.3
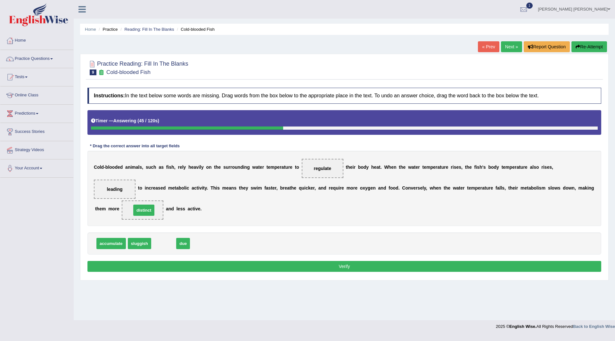
drag, startPoint x: 166, startPoint y: 245, endPoint x: 143, endPoint y: 213, distance: 39.5
click at [223, 268] on button "Verify" at bounding box center [345, 266] width 514 height 11
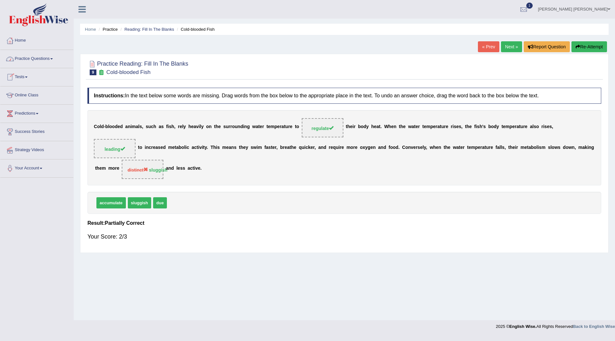
click at [582, 46] on button "Re-Attempt" at bounding box center [590, 46] width 36 height 11
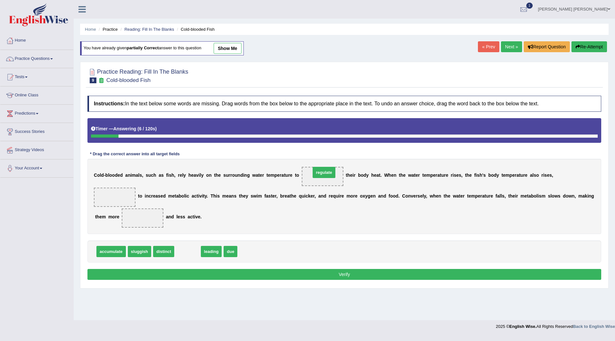
drag, startPoint x: 192, startPoint y: 251, endPoint x: 329, endPoint y: 171, distance: 158.1
drag, startPoint x: 189, startPoint y: 252, endPoint x: 117, endPoint y: 196, distance: 90.9
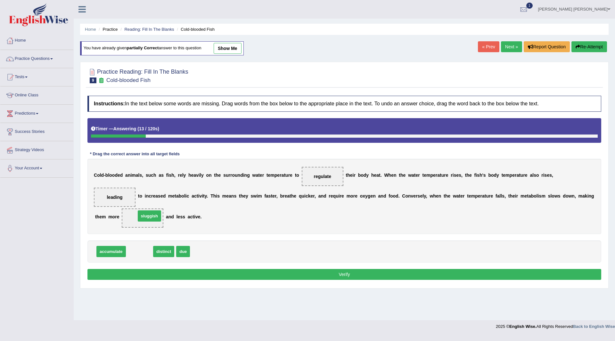
drag, startPoint x: 143, startPoint y: 253, endPoint x: 153, endPoint y: 218, distance: 36.9
click at [309, 278] on button "Verify" at bounding box center [345, 274] width 514 height 11
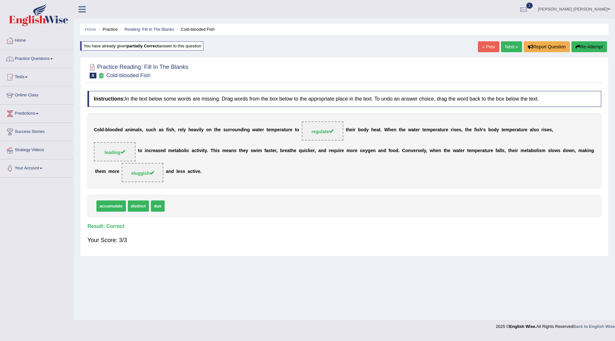
click at [512, 47] on link "Next »" at bounding box center [511, 46] width 21 height 11
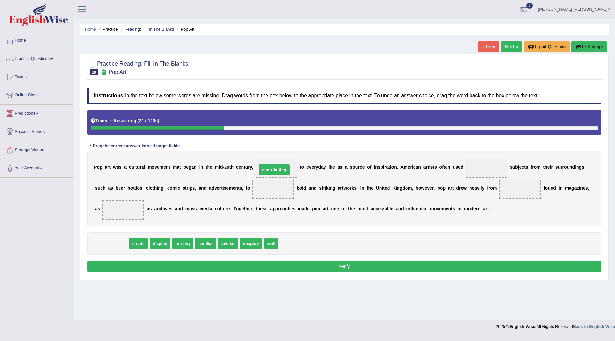
drag, startPoint x: 110, startPoint y: 240, endPoint x: 272, endPoint y: 167, distance: 178.2
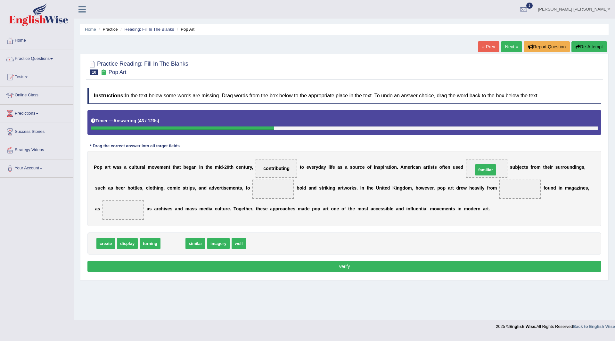
drag, startPoint x: 175, startPoint y: 246, endPoint x: 488, endPoint y: 172, distance: 321.4
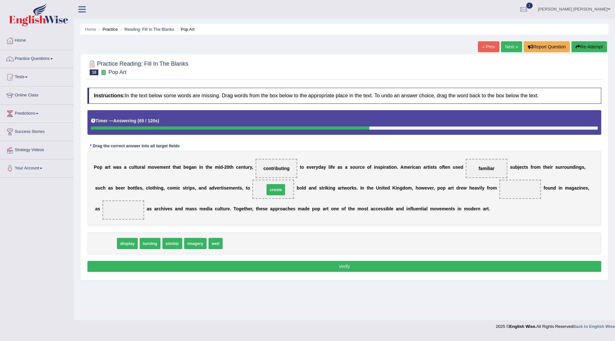
drag, startPoint x: 107, startPoint y: 245, endPoint x: 275, endPoint y: 191, distance: 176.4
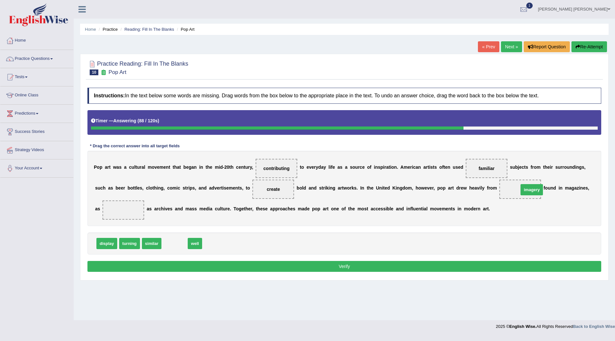
drag, startPoint x: 174, startPoint y: 244, endPoint x: 531, endPoint y: 190, distance: 360.4
drag, startPoint x: 173, startPoint y: 244, endPoint x: 130, endPoint y: 210, distance: 55.0
click at [229, 266] on button "Verify" at bounding box center [345, 266] width 514 height 11
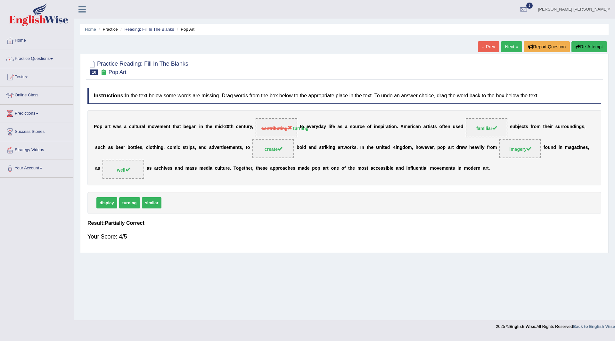
click at [586, 44] on button "Re-Attempt" at bounding box center [590, 46] width 36 height 11
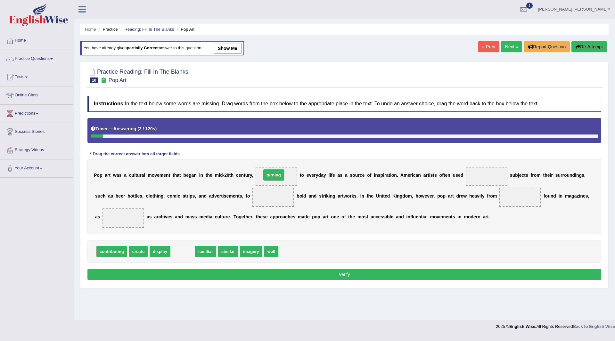
drag, startPoint x: 179, startPoint y: 253, endPoint x: 270, endPoint y: 177, distance: 119.0
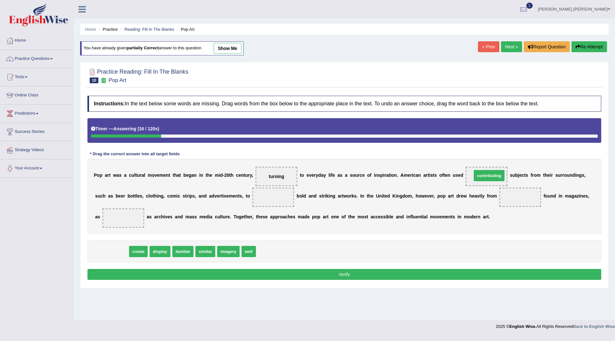
drag, startPoint x: 109, startPoint y: 252, endPoint x: 486, endPoint y: 176, distance: 385.1
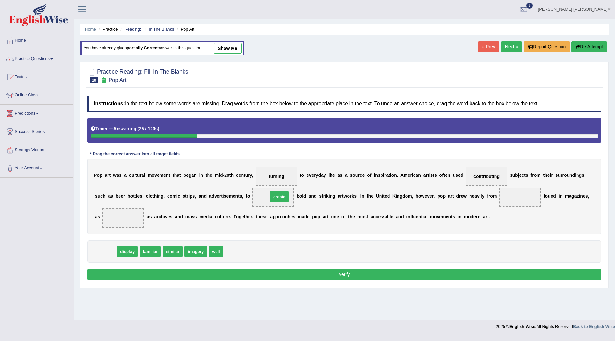
drag, startPoint x: 100, startPoint y: 252, endPoint x: 274, endPoint y: 197, distance: 182.2
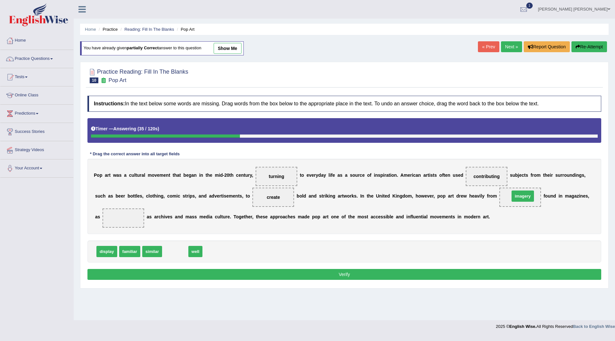
drag, startPoint x: 176, startPoint y: 253, endPoint x: 524, endPoint y: 198, distance: 352.2
drag, startPoint x: 174, startPoint y: 253, endPoint x: 126, endPoint y: 220, distance: 58.4
click at [188, 274] on button "Verify" at bounding box center [345, 274] width 514 height 11
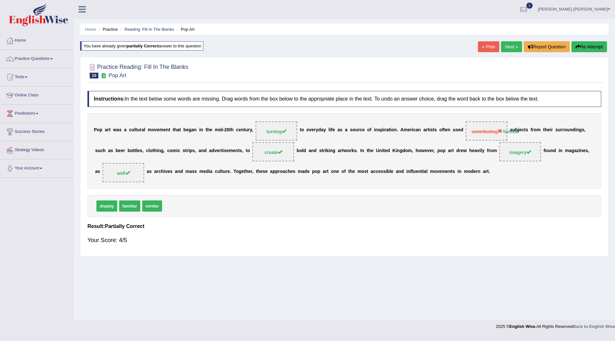
click at [508, 44] on link "Next »" at bounding box center [511, 46] width 21 height 11
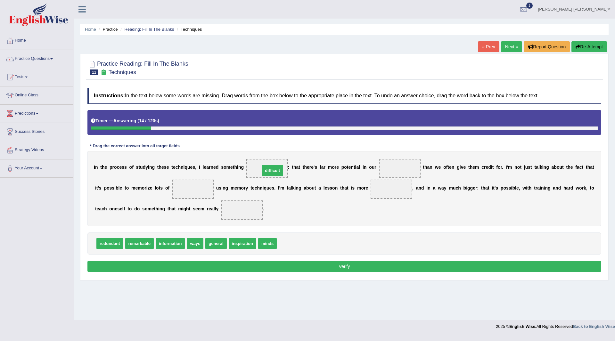
drag, startPoint x: 291, startPoint y: 244, endPoint x: 274, endPoint y: 170, distance: 75.7
drag, startPoint x: 267, startPoint y: 244, endPoint x: 396, endPoint y: 168, distance: 149.2
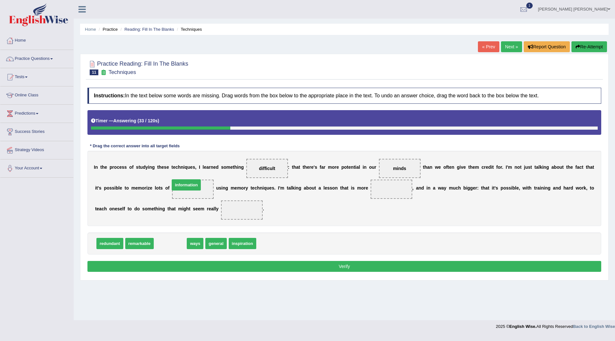
drag, startPoint x: 172, startPoint y: 246, endPoint x: 188, endPoint y: 187, distance: 60.8
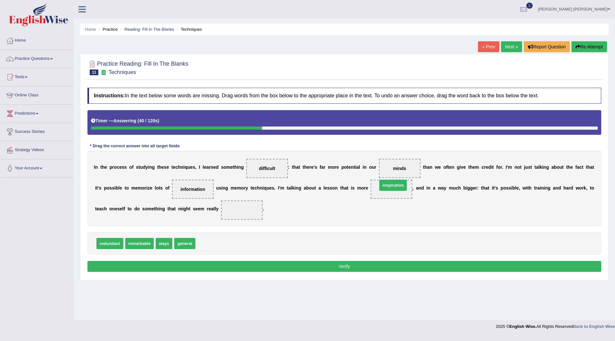
drag, startPoint x: 211, startPoint y: 245, endPoint x: 393, endPoint y: 187, distance: 191.2
drag, startPoint x: 110, startPoint y: 246, endPoint x: 244, endPoint y: 215, distance: 137.5
click at [243, 266] on button "Verify" at bounding box center [345, 266] width 514 height 11
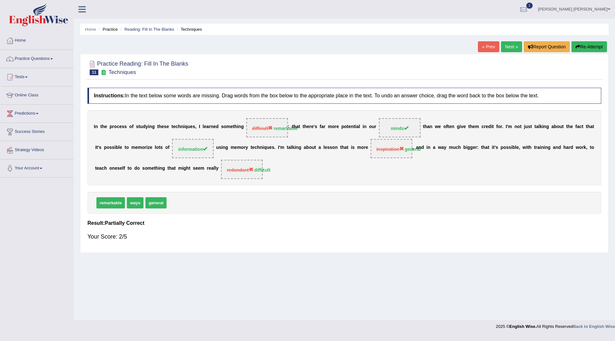
click at [588, 44] on button "Re-Attempt" at bounding box center [590, 46] width 36 height 11
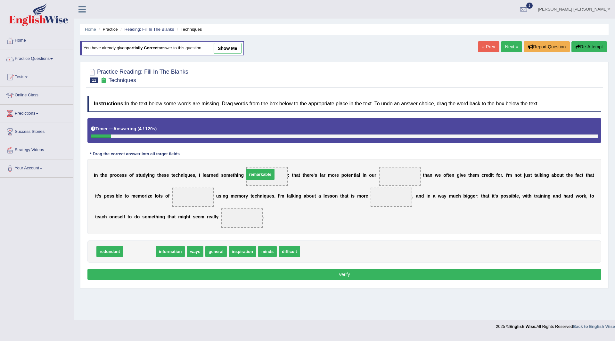
drag, startPoint x: 135, startPoint y: 251, endPoint x: 256, endPoint y: 174, distance: 143.4
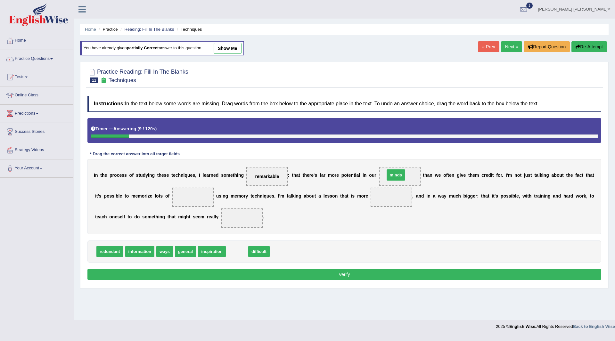
drag, startPoint x: 238, startPoint y: 252, endPoint x: 397, endPoint y: 175, distance: 176.8
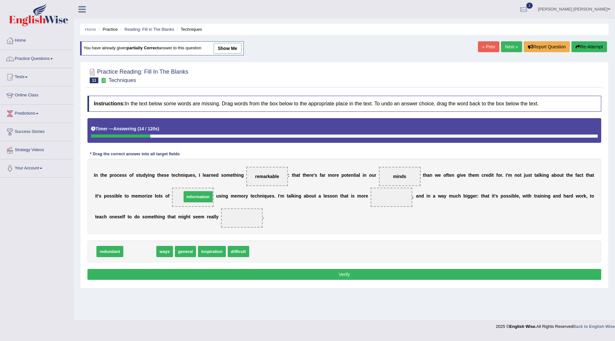
drag, startPoint x: 144, startPoint y: 253, endPoint x: 202, endPoint y: 198, distance: 80.0
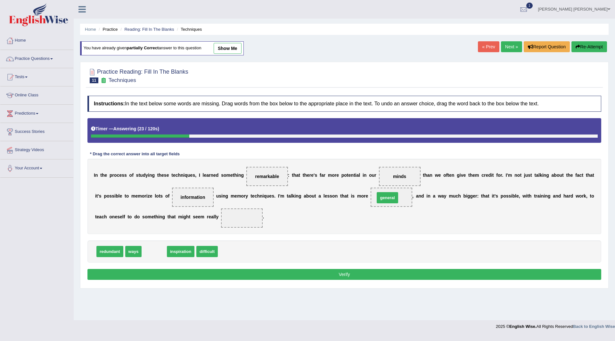
drag, startPoint x: 158, startPoint y: 252, endPoint x: 392, endPoint y: 198, distance: 239.5
drag, startPoint x: 182, startPoint y: 251, endPoint x: 240, endPoint y: 216, distance: 67.9
click at [314, 275] on button "Verify" at bounding box center [345, 274] width 514 height 11
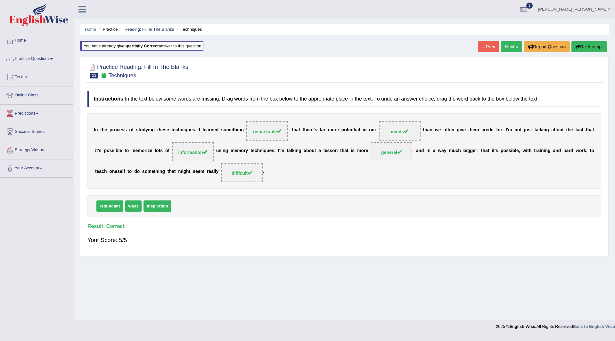
click at [507, 48] on link "Next »" at bounding box center [511, 46] width 21 height 11
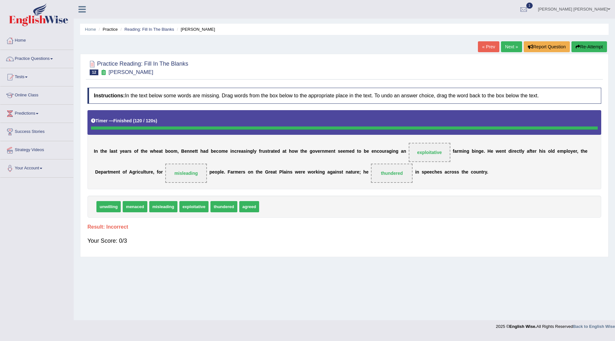
click at [587, 46] on button "Re-Attempt" at bounding box center [590, 46] width 36 height 11
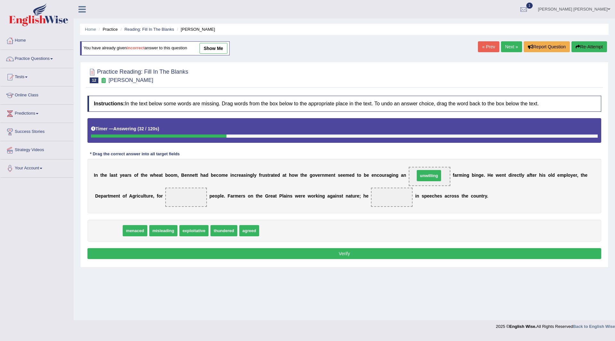
drag, startPoint x: 128, startPoint y: 221, endPoint x: 428, endPoint y: 177, distance: 302.9
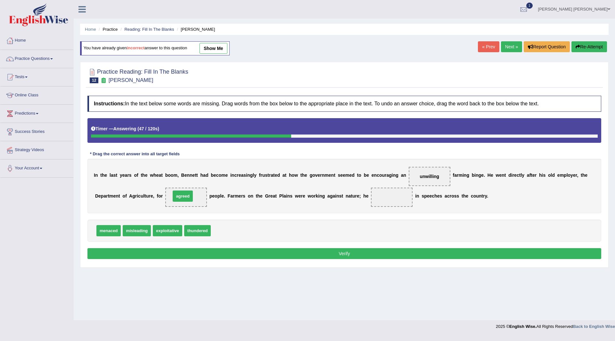
drag, startPoint x: 226, startPoint y: 223, endPoint x: 185, endPoint y: 196, distance: 49.2
drag, startPoint x: 166, startPoint y: 223, endPoint x: 402, endPoint y: 196, distance: 237.8
click at [305, 253] on button "Verify" at bounding box center [345, 253] width 514 height 11
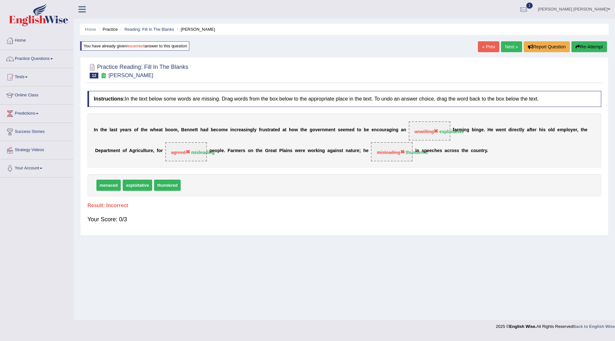
click at [586, 48] on button "Re-Attempt" at bounding box center [590, 46] width 36 height 11
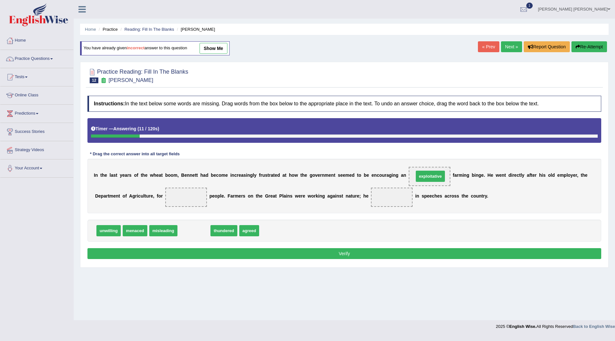
drag, startPoint x: 193, startPoint y: 231, endPoint x: 429, endPoint y: 177, distance: 242.7
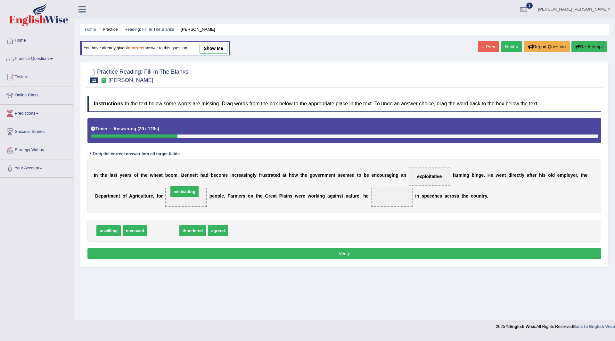
drag, startPoint x: 161, startPoint y: 233, endPoint x: 182, endPoint y: 194, distance: 44.5
drag, startPoint x: 163, startPoint y: 229, endPoint x: 399, endPoint y: 197, distance: 237.5
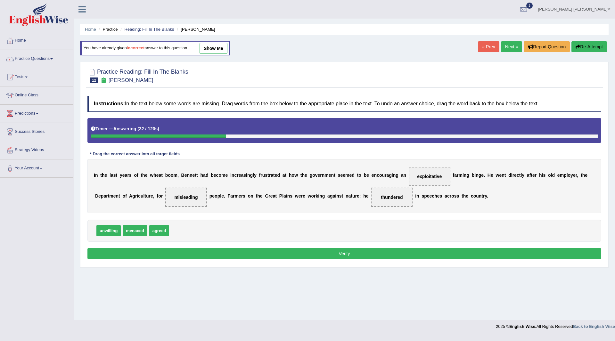
click at [307, 254] on button "Verify" at bounding box center [345, 253] width 514 height 11
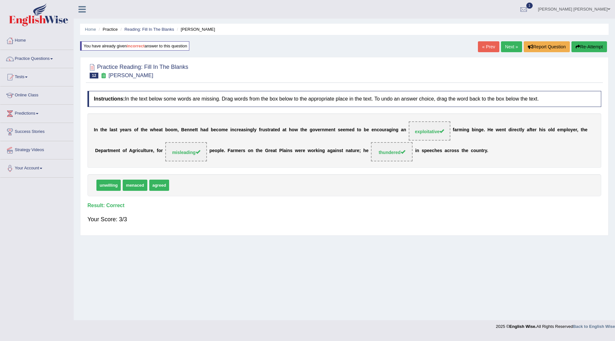
click at [511, 47] on link "Next »" at bounding box center [511, 46] width 21 height 11
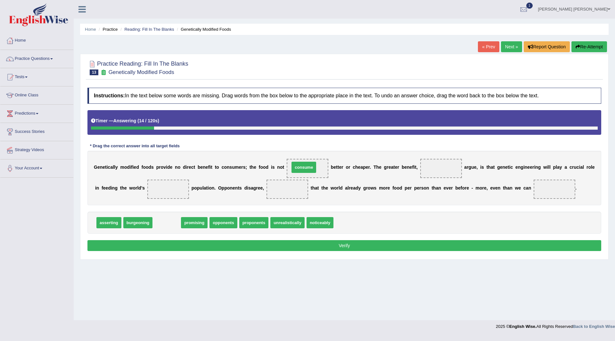
drag, startPoint x: 168, startPoint y: 224, endPoint x: 306, endPoint y: 169, distance: 148.3
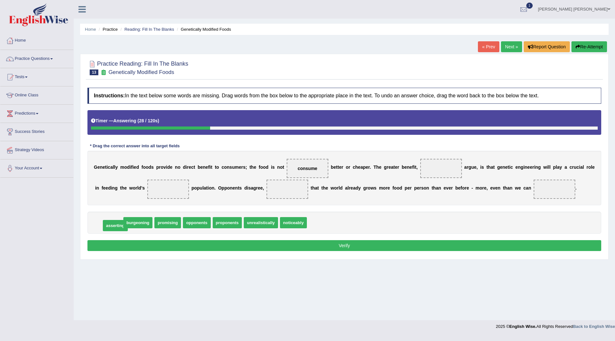
drag, startPoint x: 105, startPoint y: 223, endPoint x: 111, endPoint y: 225, distance: 6.8
drag, startPoint x: 165, startPoint y: 224, endPoint x: 439, endPoint y: 170, distance: 279.1
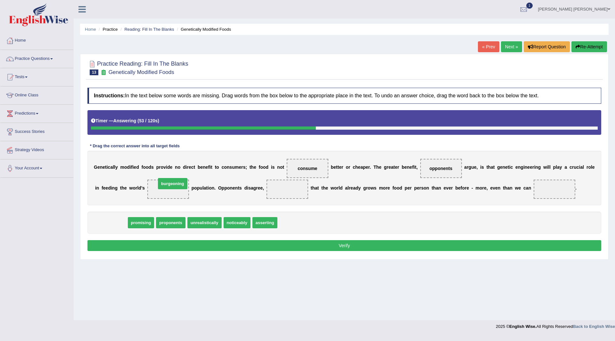
drag, startPoint x: 110, startPoint y: 225, endPoint x: 171, endPoint y: 187, distance: 72.2
drag, startPoint x: 113, startPoint y: 224, endPoint x: 285, endPoint y: 188, distance: 176.1
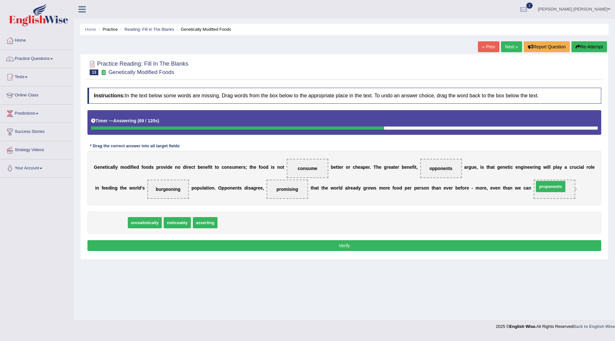
drag, startPoint x: 111, startPoint y: 224, endPoint x: 551, endPoint y: 188, distance: 441.2
click at [294, 246] on button "Verify" at bounding box center [345, 245] width 514 height 11
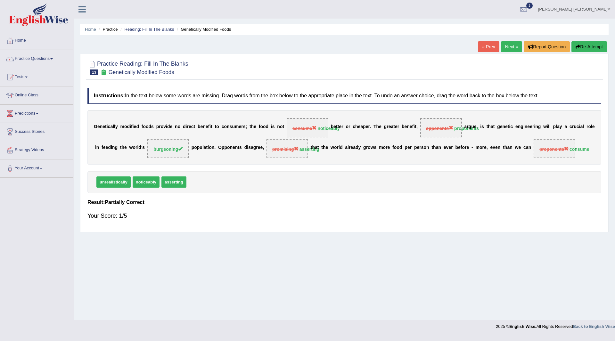
click at [584, 45] on button "Re-Attempt" at bounding box center [590, 46] width 36 height 11
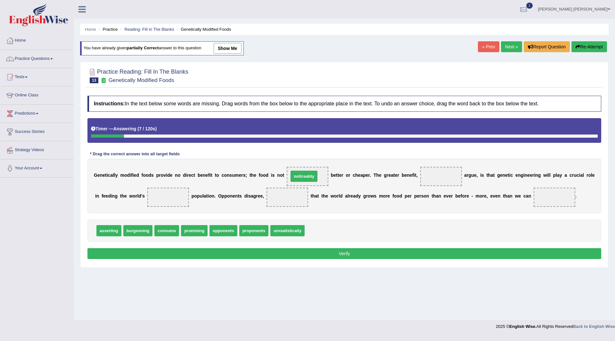
drag, startPoint x: 320, startPoint y: 231, endPoint x: 304, endPoint y: 176, distance: 57.4
drag, startPoint x: 258, startPoint y: 233, endPoint x: 446, endPoint y: 178, distance: 195.9
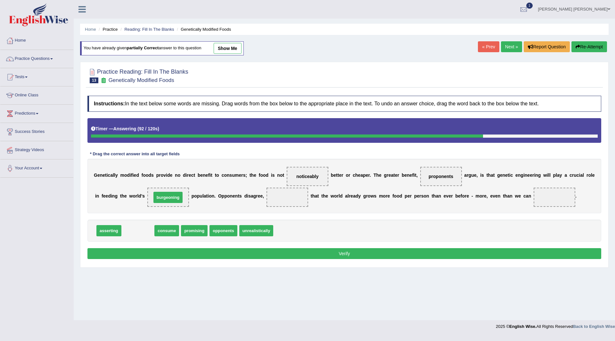
drag, startPoint x: 134, startPoint y: 230, endPoint x: 164, endPoint y: 196, distance: 44.9
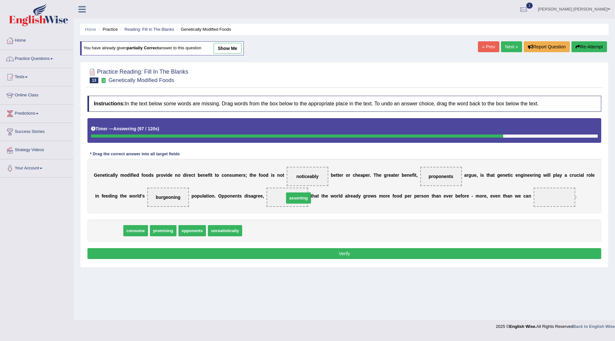
drag, startPoint x: 109, startPoint y: 231, endPoint x: 298, endPoint y: 198, distance: 192.2
drag, startPoint x: 111, startPoint y: 231, endPoint x: 568, endPoint y: 199, distance: 458.5
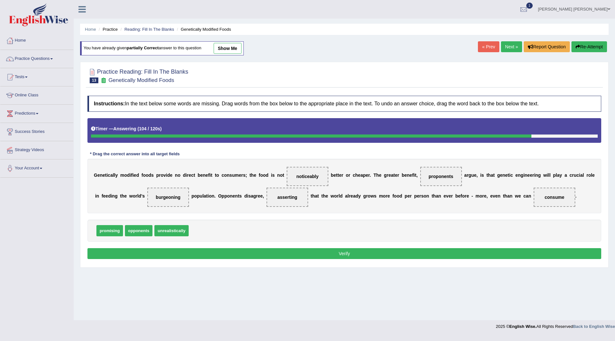
click at [371, 257] on button "Verify" at bounding box center [345, 253] width 514 height 11
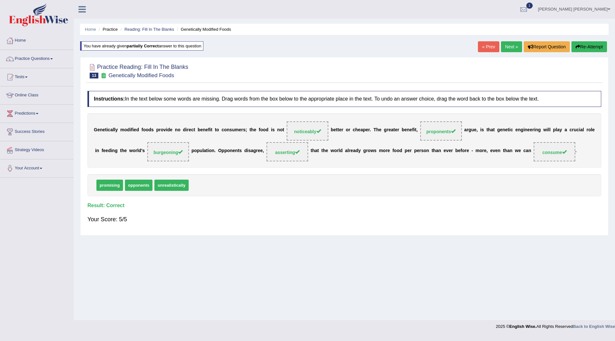
click at [507, 46] on link "Next »" at bounding box center [511, 46] width 21 height 11
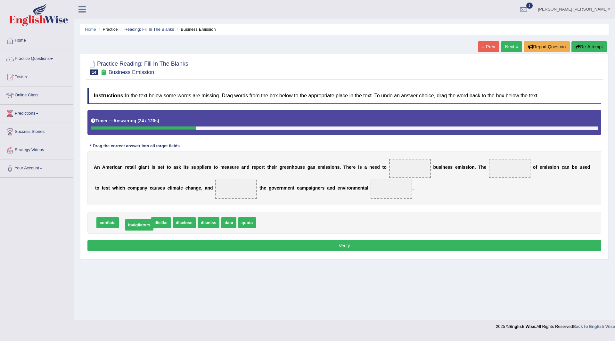
drag, startPoint x: 137, startPoint y: 225, endPoint x: 141, endPoint y: 227, distance: 4.7
drag, startPoint x: 105, startPoint y: 222, endPoint x: 410, endPoint y: 167, distance: 309.2
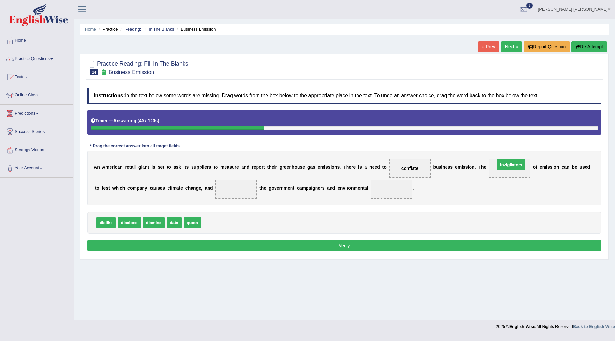
drag, startPoint x: 221, startPoint y: 222, endPoint x: 515, endPoint y: 165, distance: 299.3
drag, startPoint x: 190, startPoint y: 196, endPoint x: 202, endPoint y: 196, distance: 11.9
click at [229, 181] on div "Instructions: In the text below some words are missing. Drag words from the box…" at bounding box center [344, 171] width 517 height 172
drag, startPoint x: 183, startPoint y: 202, endPoint x: 234, endPoint y: 188, distance: 52.1
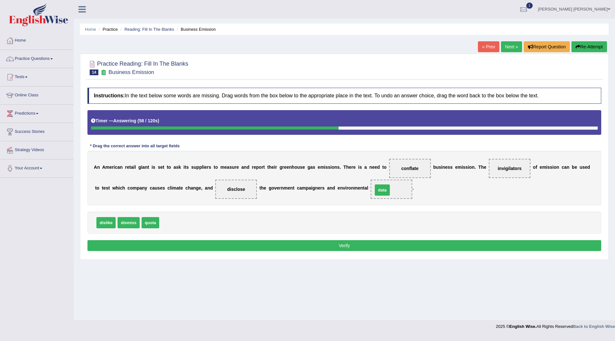
drag, startPoint x: 168, startPoint y: 224, endPoint x: 388, endPoint y: 191, distance: 222.6
click at [282, 246] on button "Verify" at bounding box center [345, 245] width 514 height 11
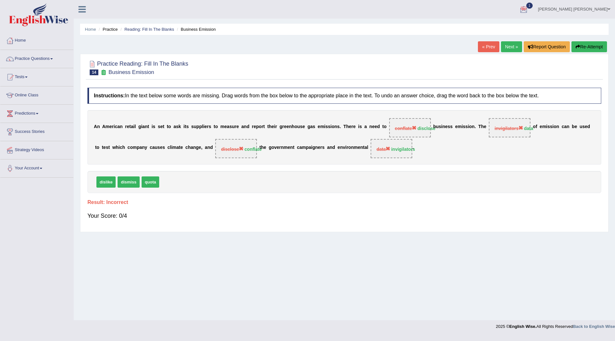
click at [583, 49] on button "Re-Attempt" at bounding box center [590, 46] width 36 height 11
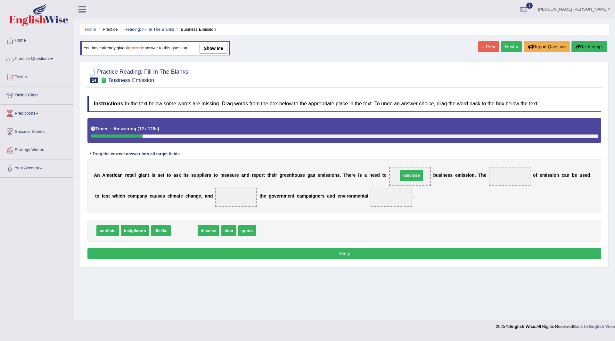
drag, startPoint x: 182, startPoint y: 230, endPoint x: 409, endPoint y: 175, distance: 234.2
drag, startPoint x: 203, startPoint y: 233, endPoint x: 515, endPoint y: 178, distance: 317.3
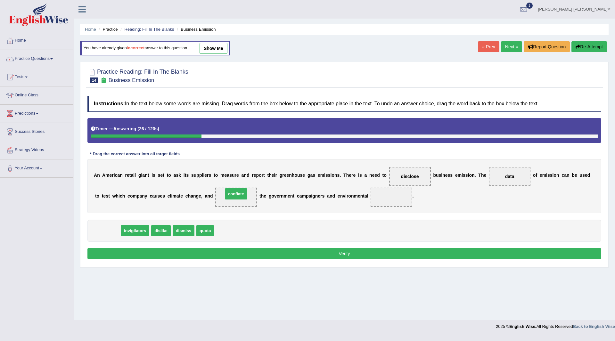
drag, startPoint x: 103, startPoint y: 232, endPoint x: 231, endPoint y: 195, distance: 133.7
drag, startPoint x: 111, startPoint y: 231, endPoint x: 403, endPoint y: 193, distance: 293.9
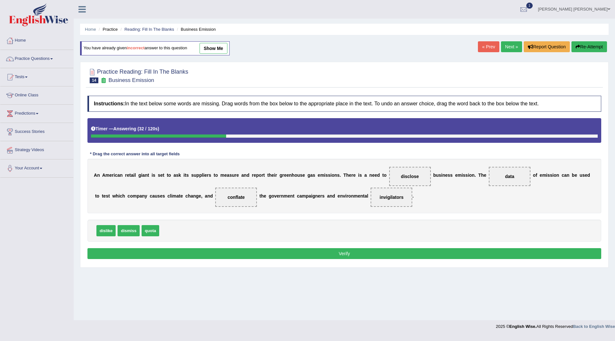
click at [299, 254] on button "Verify" at bounding box center [345, 253] width 514 height 11
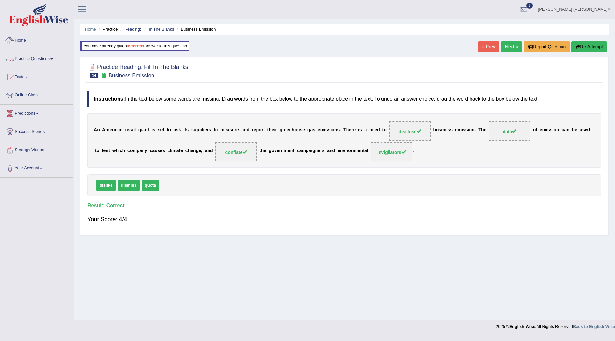
click at [35, 57] on link "Practice Questions" at bounding box center [36, 58] width 73 height 16
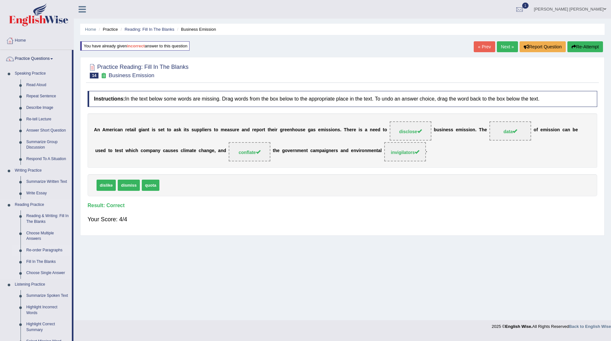
click at [42, 250] on link "Re-order Paragraphs" at bounding box center [47, 251] width 48 height 12
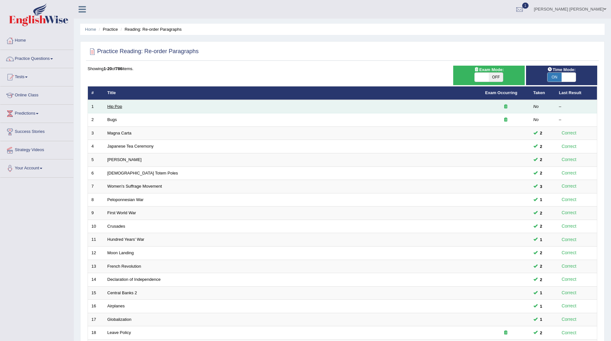
click at [115, 109] on link "Hip Pop" at bounding box center [114, 106] width 15 height 5
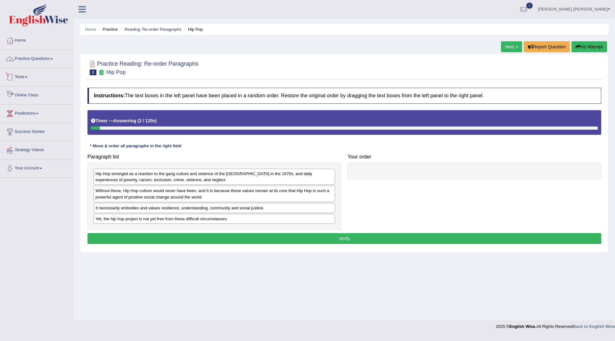
click at [29, 57] on link "Practice Questions" at bounding box center [36, 58] width 73 height 16
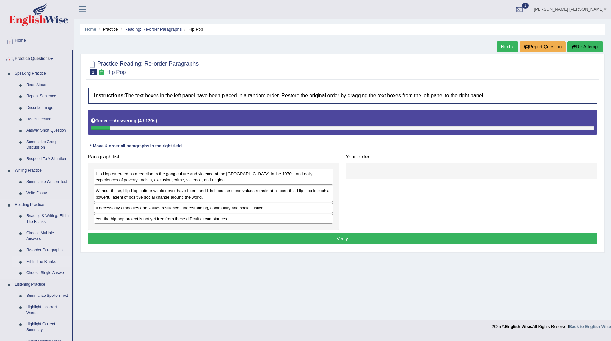
click at [42, 261] on link "Fill In The Blanks" at bounding box center [47, 262] width 48 height 12
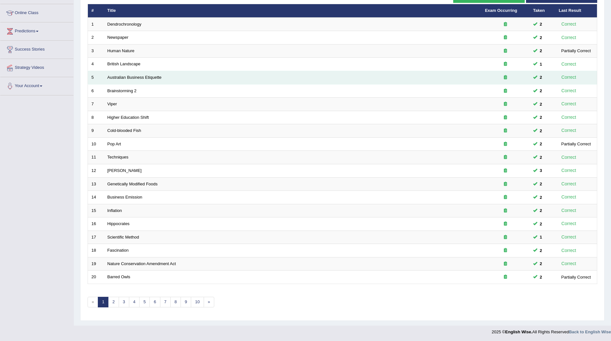
scroll to position [83, 0]
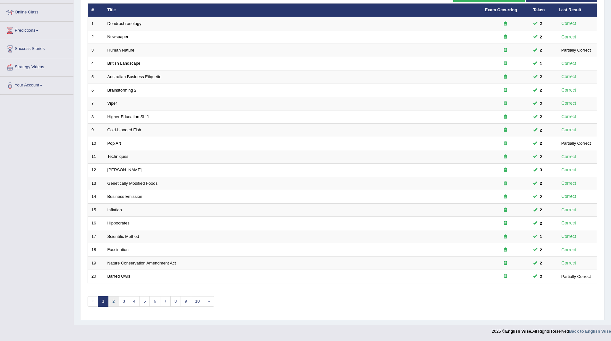
click at [112, 302] on link "2" at bounding box center [113, 301] width 11 height 11
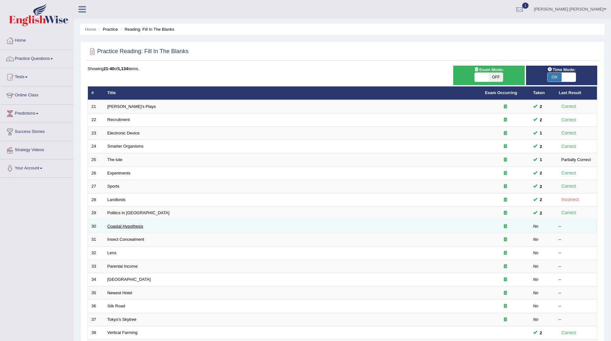
click at [121, 226] on link "Coastal Hypothesis" at bounding box center [125, 226] width 36 height 5
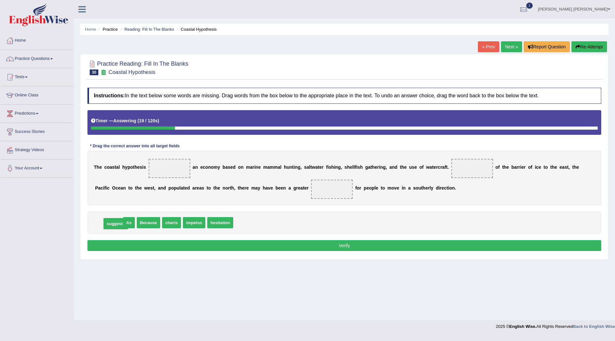
drag, startPoint x: 110, startPoint y: 225, endPoint x: 117, endPoint y: 225, distance: 7.1
drag, startPoint x: 109, startPoint y: 217, endPoint x: 96, endPoint y: 226, distance: 16.4
drag, startPoint x: 205, startPoint y: 225, endPoint x: 169, endPoint y: 171, distance: 65.0
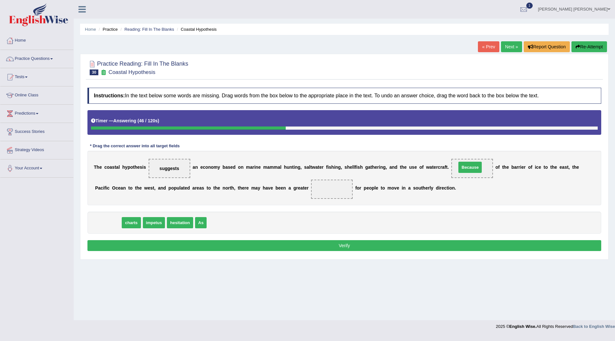
drag, startPoint x: 105, startPoint y: 224, endPoint x: 467, endPoint y: 169, distance: 366.4
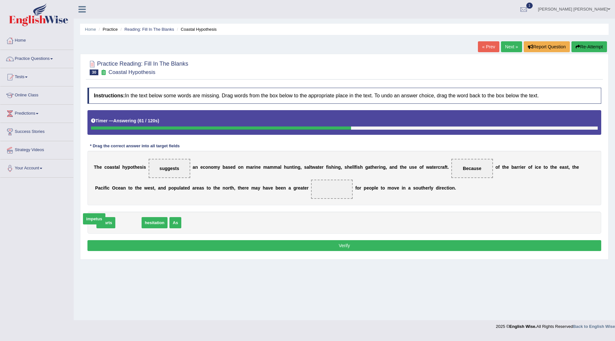
drag, startPoint x: 128, startPoint y: 224, endPoint x: 114, endPoint y: 229, distance: 14.0
drag, startPoint x: 138, startPoint y: 223, endPoint x: 290, endPoint y: 228, distance: 151.7
click at [284, 248] on button "Verify" at bounding box center [345, 245] width 514 height 11
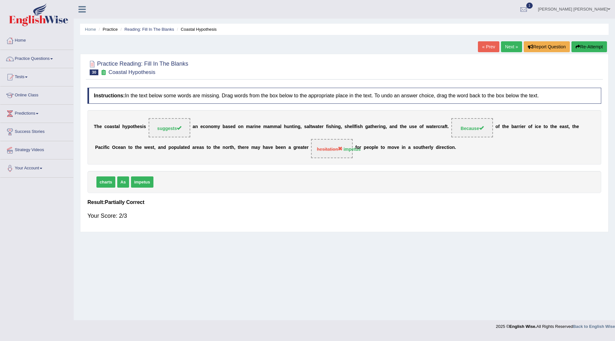
click at [582, 42] on button "Re-Attempt" at bounding box center [590, 46] width 36 height 11
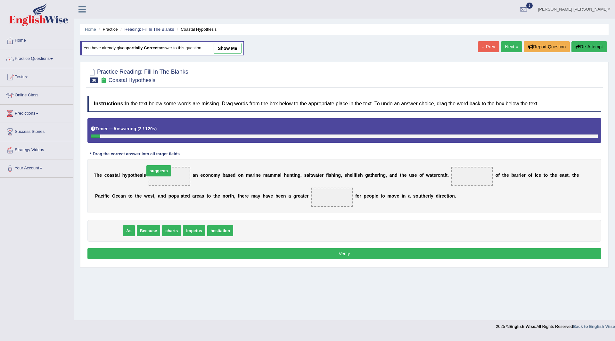
drag, startPoint x: 105, startPoint y: 233, endPoint x: 158, endPoint y: 173, distance: 79.2
drag, startPoint x: 143, startPoint y: 228, endPoint x: 468, endPoint y: 174, distance: 329.5
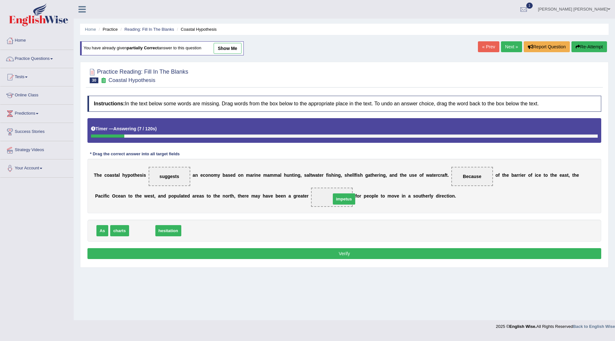
drag, startPoint x: 146, startPoint y: 231, endPoint x: 351, endPoint y: 198, distance: 207.5
click at [287, 251] on button "Verify" at bounding box center [345, 253] width 514 height 11
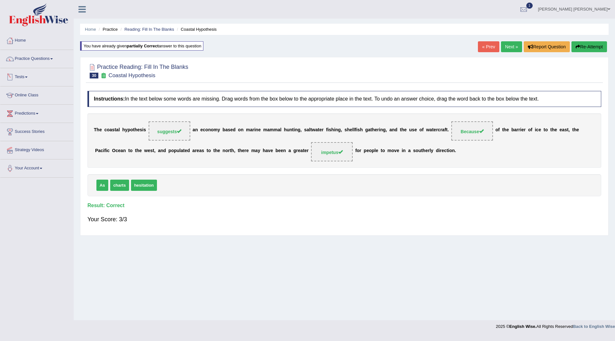
click at [22, 57] on link "Practice Questions" at bounding box center [36, 58] width 73 height 16
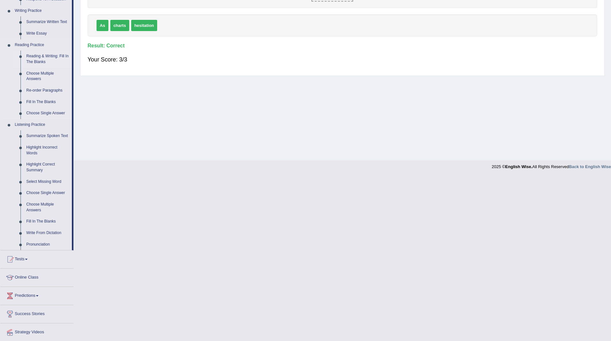
scroll to position [160, 0]
click at [43, 88] on link "Re-order Paragraphs" at bounding box center [47, 91] width 48 height 12
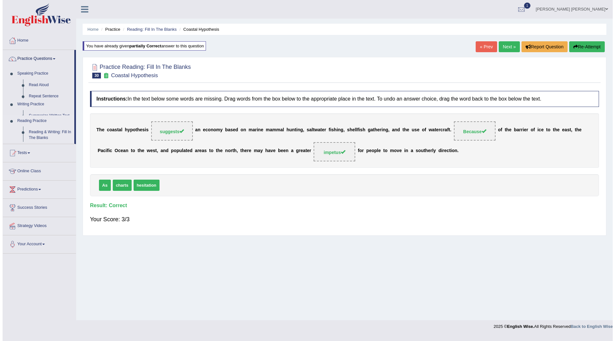
scroll to position [0, 0]
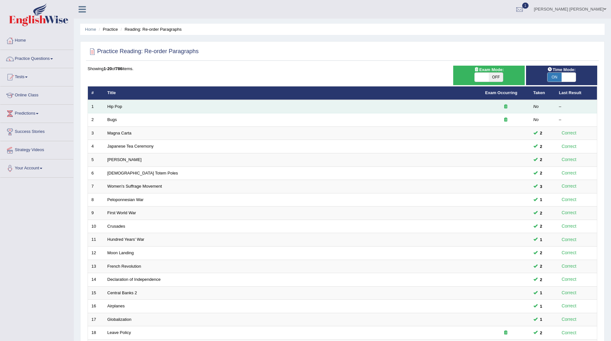
click at [119, 110] on td "Hip Pop" at bounding box center [293, 106] width 378 height 13
click at [111, 104] on link "Hip Pop" at bounding box center [114, 106] width 15 height 5
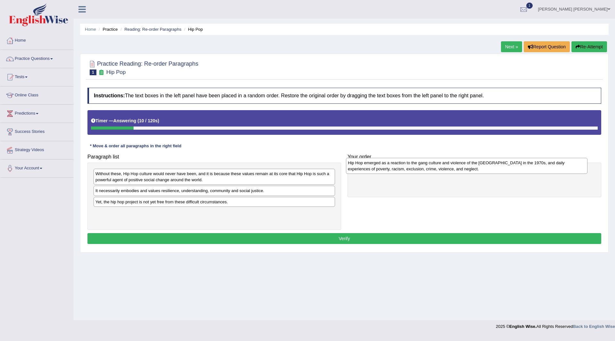
drag, startPoint x: 142, startPoint y: 177, endPoint x: 394, endPoint y: 167, distance: 252.5
click at [394, 167] on div "Hip Hop emerged as a reaction to the gang culture and violence of the South Bro…" at bounding box center [467, 166] width 242 height 16
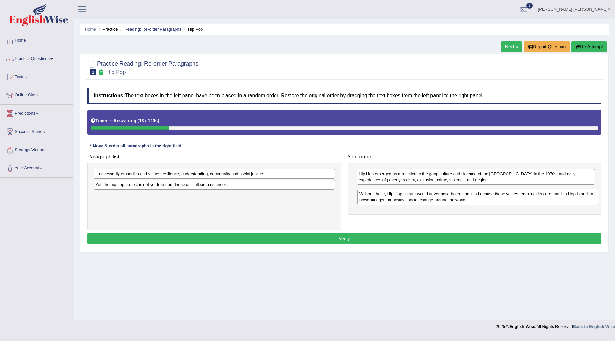
drag, startPoint x: 140, startPoint y: 176, endPoint x: 405, endPoint y: 190, distance: 265.8
click at [405, 191] on div "Without these, Hip Hop culture would never have been, and it is because these v…" at bounding box center [479, 197] width 242 height 16
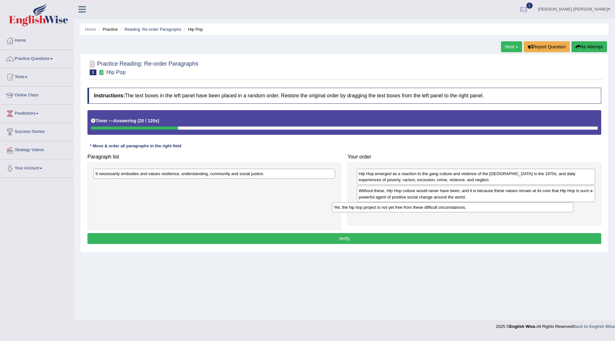
drag, startPoint x: 150, startPoint y: 186, endPoint x: 389, endPoint y: 208, distance: 239.5
click at [389, 208] on div "Yet, the hip hop project is not yet free from these difficult circumstances." at bounding box center [453, 208] width 242 height 10
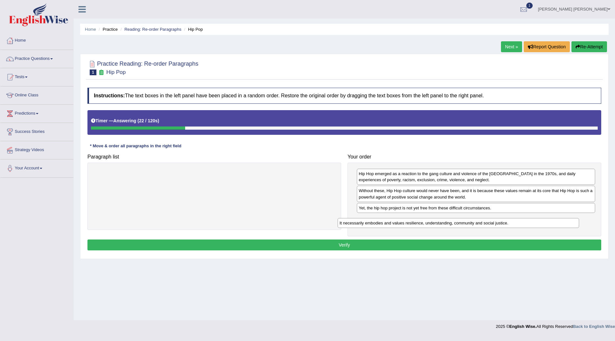
drag, startPoint x: 173, startPoint y: 174, endPoint x: 417, endPoint y: 224, distance: 249.2
click at [417, 224] on div "It necessarily embodies and values resilience, understanding, community and soc…" at bounding box center [459, 223] width 242 height 10
click at [315, 245] on button "Verify" at bounding box center [345, 245] width 514 height 11
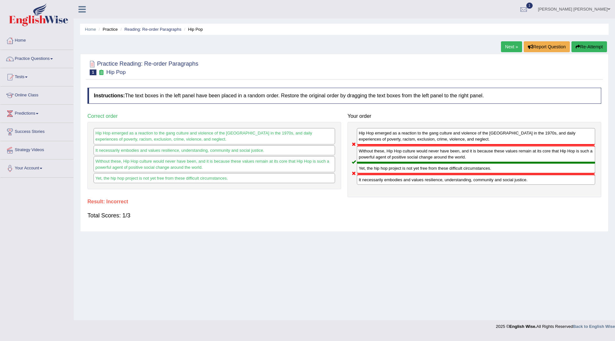
click at [582, 46] on button "Re-Attempt" at bounding box center [590, 46] width 36 height 11
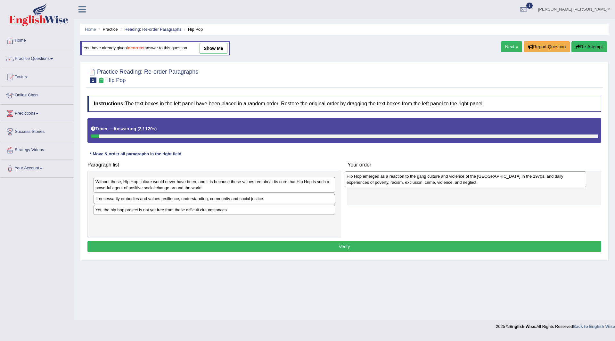
drag, startPoint x: 129, startPoint y: 184, endPoint x: 380, endPoint y: 179, distance: 251.3
click at [380, 179] on div "Hip Hop emerged as a reaction to the gang culture and violence of the South Bro…" at bounding box center [466, 179] width 242 height 16
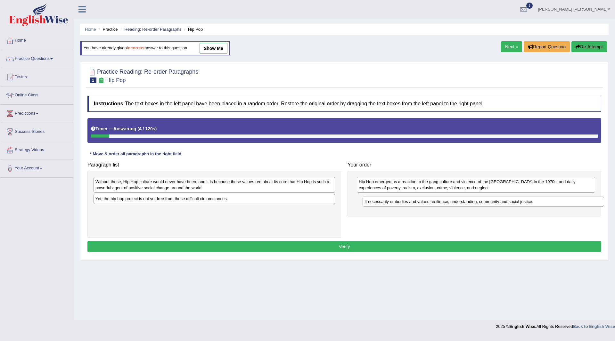
drag, startPoint x: 154, startPoint y: 201, endPoint x: 424, endPoint y: 204, distance: 269.3
click at [424, 204] on div "It necessarily embodies and values resilience, understanding, community and soc…" at bounding box center [484, 202] width 242 height 10
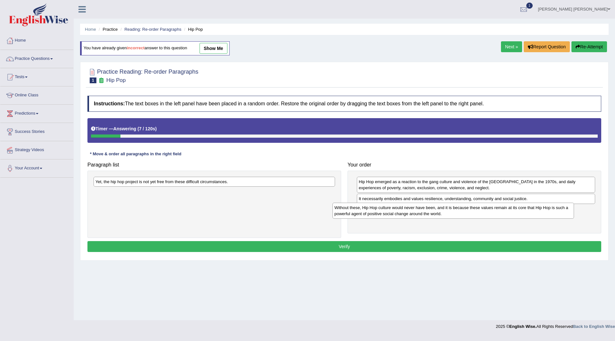
drag, startPoint x: 161, startPoint y: 185, endPoint x: 400, endPoint y: 211, distance: 240.5
click at [400, 211] on div "Without these, Hip Hop culture would never have been, and it is because these v…" at bounding box center [454, 211] width 242 height 16
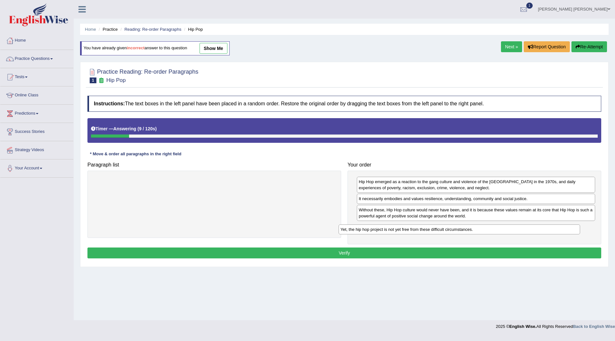
drag, startPoint x: 152, startPoint y: 180, endPoint x: 398, endPoint y: 226, distance: 250.0
click at [398, 226] on div "Yet, the hip hop project is not yet free from these difficult circumstances." at bounding box center [460, 230] width 242 height 10
click at [304, 255] on button "Verify" at bounding box center [345, 253] width 514 height 11
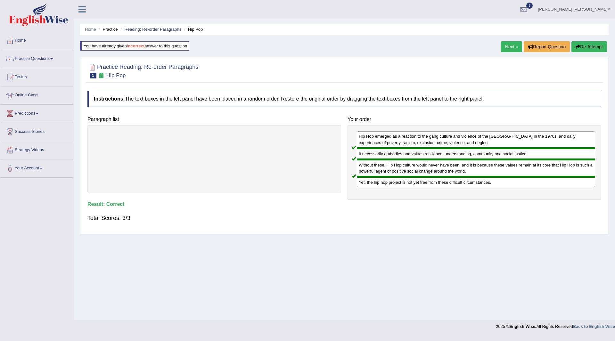
click at [503, 46] on link "Next »" at bounding box center [511, 46] width 21 height 11
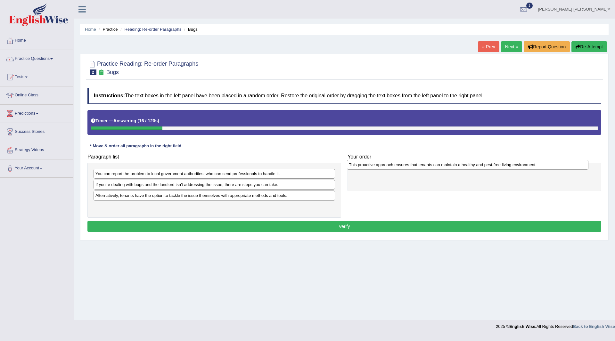
drag, startPoint x: 159, startPoint y: 211, endPoint x: 413, endPoint y: 169, distance: 257.0
click at [413, 169] on div "This proactive approach ensures that tenants can maintain a healthy and pest-fr…" at bounding box center [468, 165] width 242 height 10
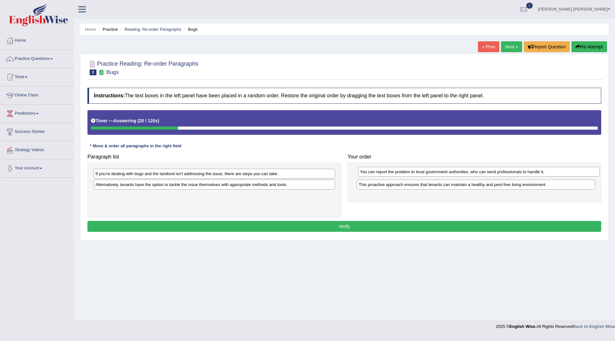
drag, startPoint x: 145, startPoint y: 179, endPoint x: 409, endPoint y: 177, distance: 264.8
click at [409, 177] on div "You can report the problem to local government authorities, who can send profes…" at bounding box center [479, 172] width 242 height 10
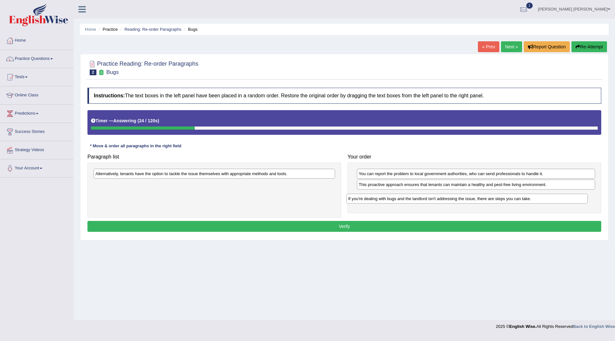
drag, startPoint x: 149, startPoint y: 176, endPoint x: 295, endPoint y: 187, distance: 145.6
click at [403, 195] on div "If you're dealing with bugs and the landlord isn't addressing the issue, there …" at bounding box center [467, 199] width 242 height 10
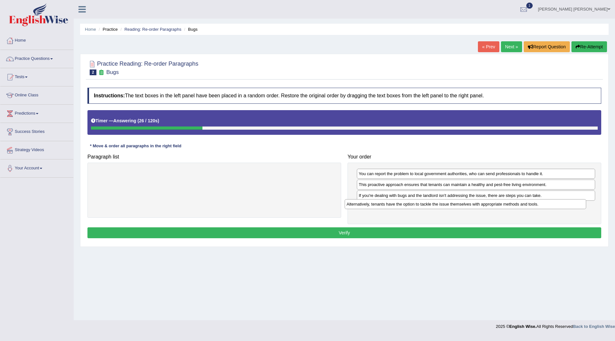
drag, startPoint x: 244, startPoint y: 175, endPoint x: 495, endPoint y: 205, distance: 253.1
click at [495, 205] on div "Alternatively, tenants have the option to tackle the issue themselves with appr…" at bounding box center [466, 204] width 242 height 10
click at [324, 236] on button "Verify" at bounding box center [345, 233] width 514 height 11
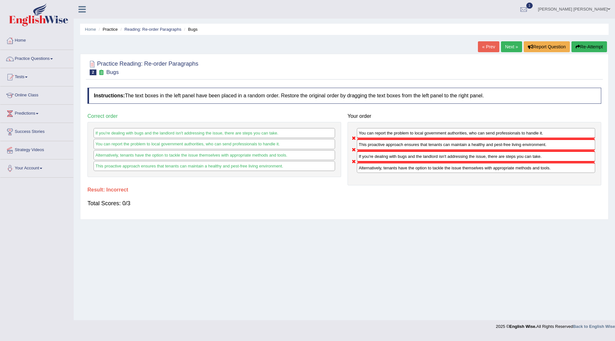
click at [586, 45] on button "Re-Attempt" at bounding box center [590, 46] width 36 height 11
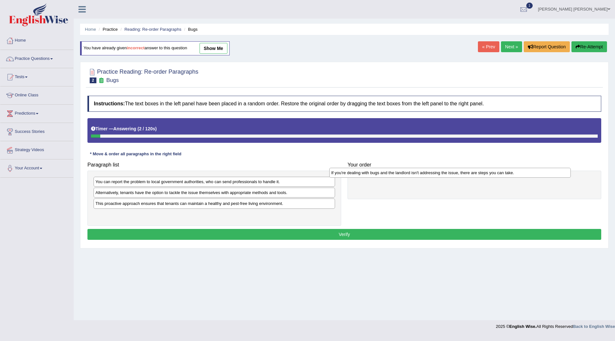
drag, startPoint x: 116, startPoint y: 195, endPoint x: 352, endPoint y: 175, distance: 236.7
click at [352, 175] on div "If you're dealing with bugs and the landlord isn't addressing the issue, there …" at bounding box center [450, 173] width 242 height 10
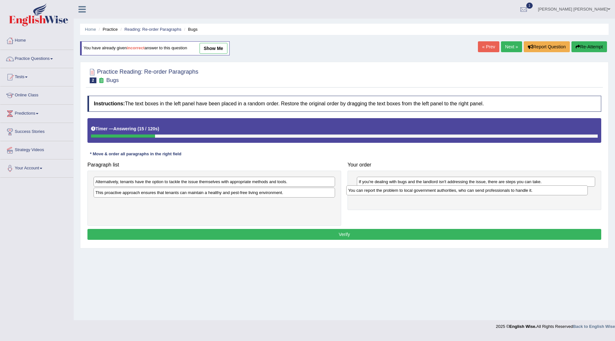
drag, startPoint x: 111, startPoint y: 182, endPoint x: 363, endPoint y: 191, distance: 253.0
click at [363, 191] on div "You can report the problem to local government authorities, who can send profes…" at bounding box center [467, 191] width 242 height 10
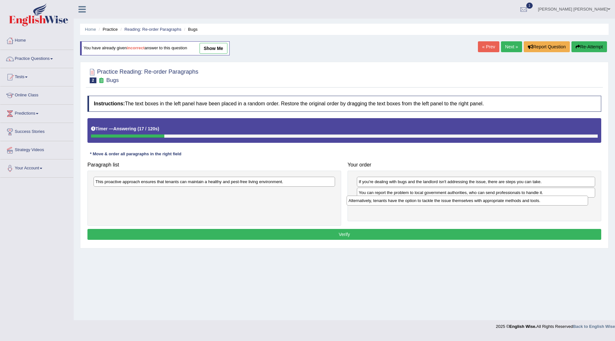
drag, startPoint x: 128, startPoint y: 181, endPoint x: 381, endPoint y: 200, distance: 253.9
click at [381, 200] on div "Alternatively, tenants have the option to tackle the issue themselves with appr…" at bounding box center [468, 201] width 242 height 10
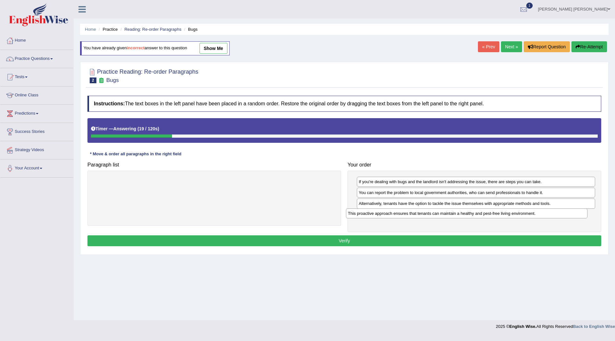
drag, startPoint x: 134, startPoint y: 180, endPoint x: 382, endPoint y: 212, distance: 250.7
click at [386, 212] on div "This proactive approach ensures that tenants can maintain a healthy and pest-fr…" at bounding box center [467, 214] width 242 height 10
click at [285, 238] on button "Verify" at bounding box center [345, 241] width 514 height 11
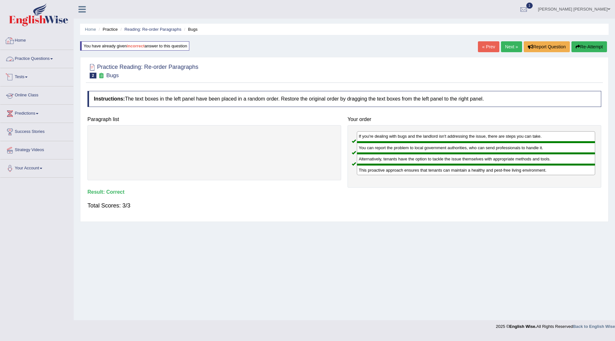
click at [30, 56] on link "Practice Questions" at bounding box center [36, 58] width 73 height 16
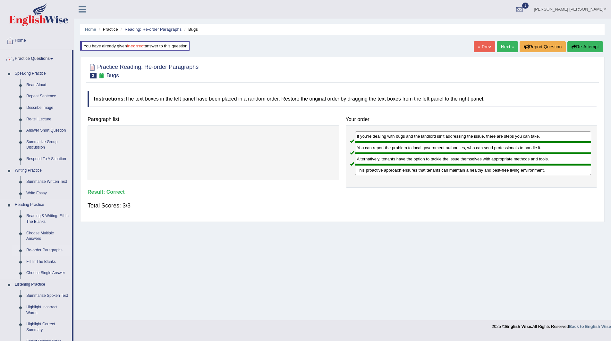
click at [40, 251] on link "Re-order Paragraphs" at bounding box center [47, 251] width 48 height 12
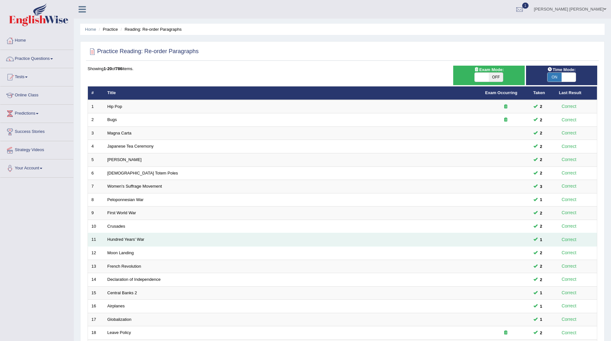
scroll to position [83, 0]
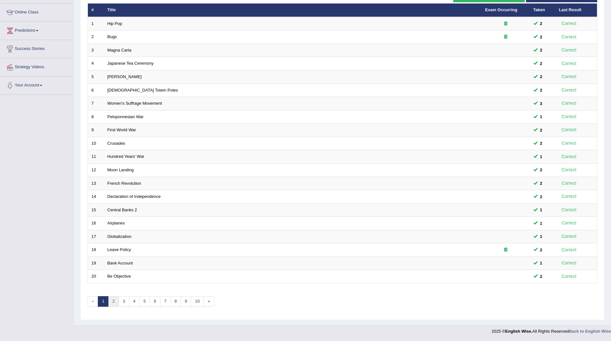
click at [112, 301] on link "2" at bounding box center [113, 301] width 11 height 11
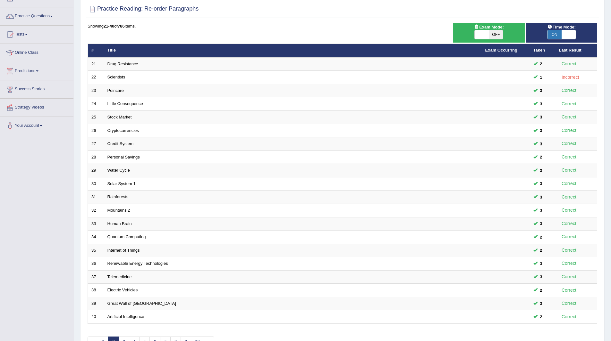
scroll to position [83, 0]
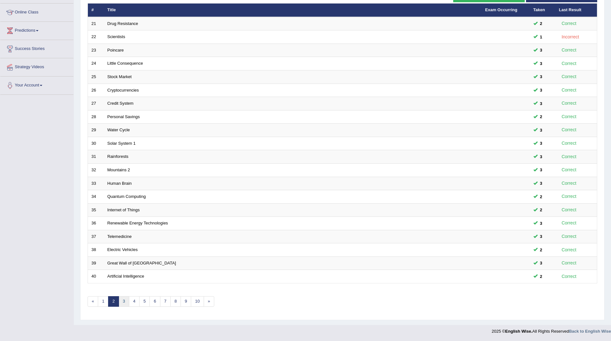
click at [126, 298] on link "3" at bounding box center [124, 301] width 11 height 11
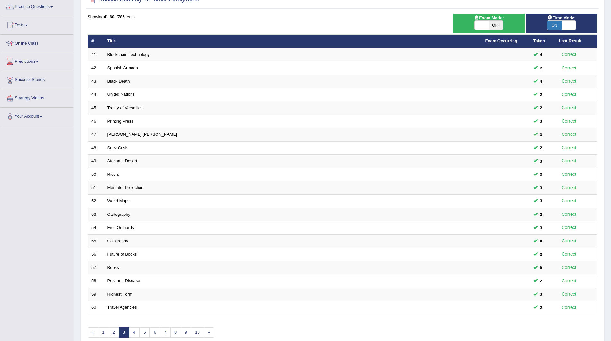
scroll to position [83, 0]
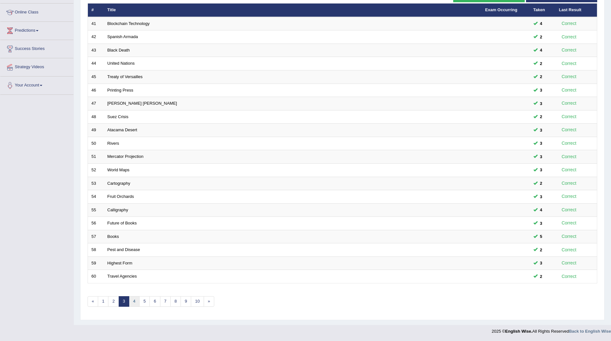
click at [135, 303] on link "4" at bounding box center [134, 301] width 11 height 11
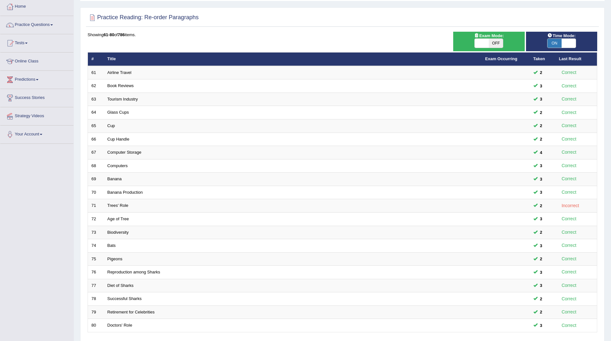
scroll to position [83, 0]
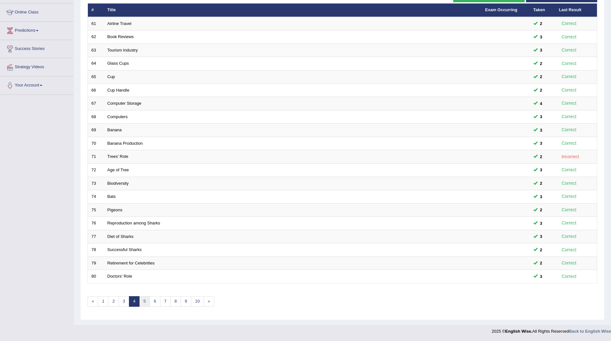
click at [144, 301] on link "5" at bounding box center [144, 301] width 11 height 11
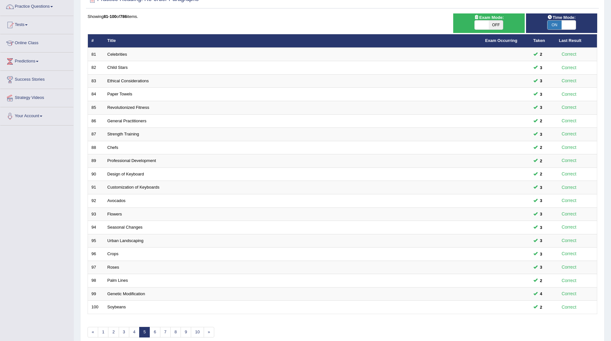
scroll to position [83, 0]
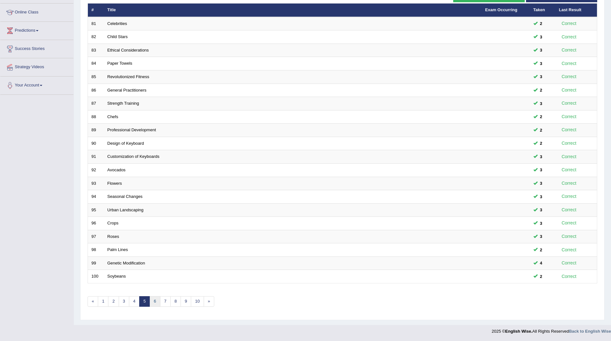
click at [155, 303] on link "6" at bounding box center [154, 301] width 11 height 11
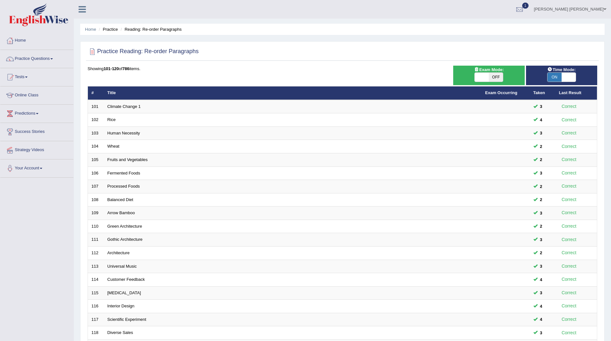
scroll to position [83, 0]
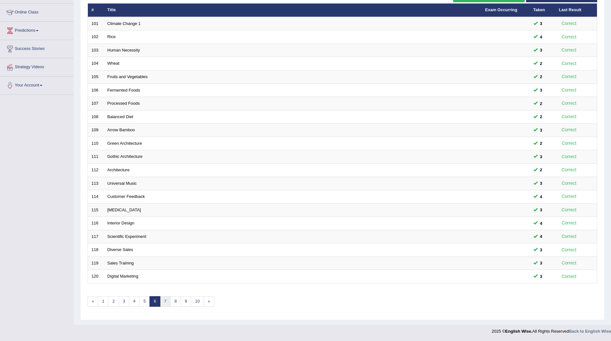
click at [163, 300] on link "7" at bounding box center [165, 301] width 11 height 11
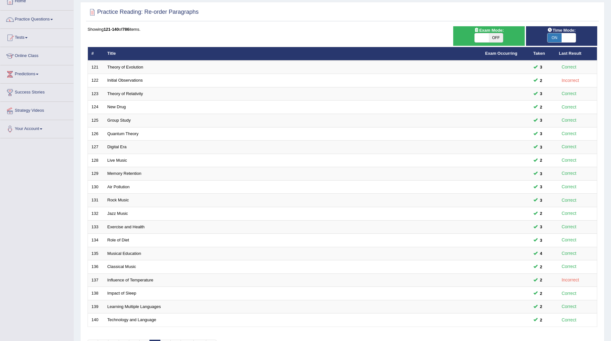
scroll to position [83, 0]
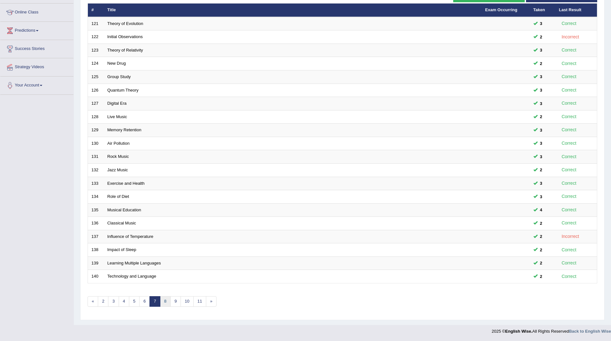
click at [165, 302] on link "8" at bounding box center [165, 301] width 11 height 11
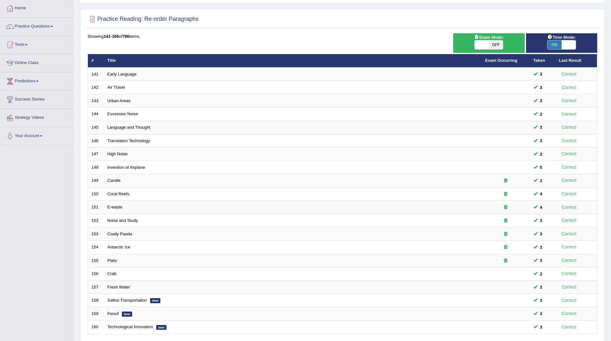
scroll to position [83, 0]
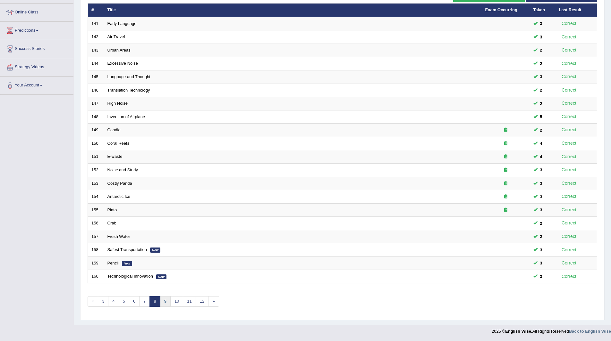
click at [165, 302] on link "9" at bounding box center [165, 301] width 11 height 11
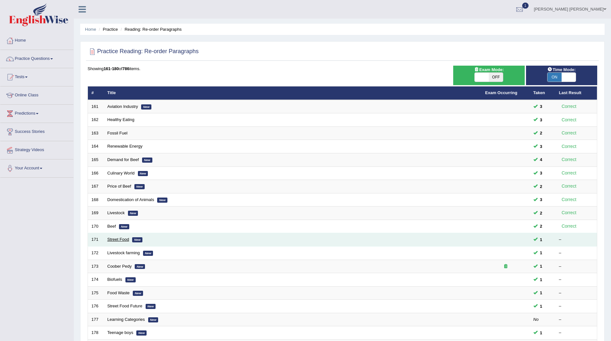
click at [117, 238] on link "Street Food" at bounding box center [118, 239] width 22 height 5
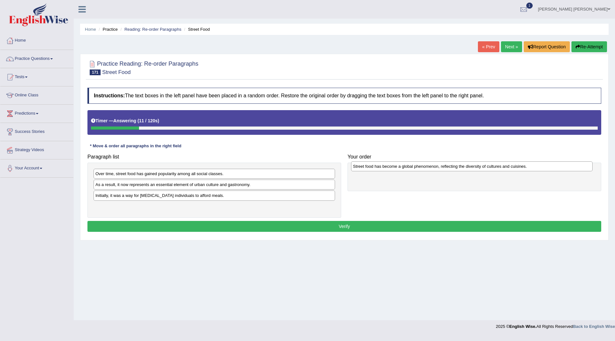
drag, startPoint x: 180, startPoint y: 209, endPoint x: 438, endPoint y: 169, distance: 260.8
click at [438, 169] on div "Street food has become a global phenomenon, reflecting the diversity of culture…" at bounding box center [472, 167] width 242 height 10
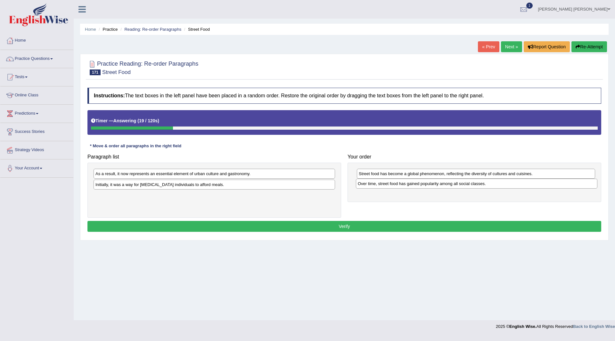
drag, startPoint x: 133, startPoint y: 175, endPoint x: 396, endPoint y: 185, distance: 262.7
click at [396, 185] on div "Over time, street food has gained popularity among all social classes." at bounding box center [477, 184] width 242 height 10
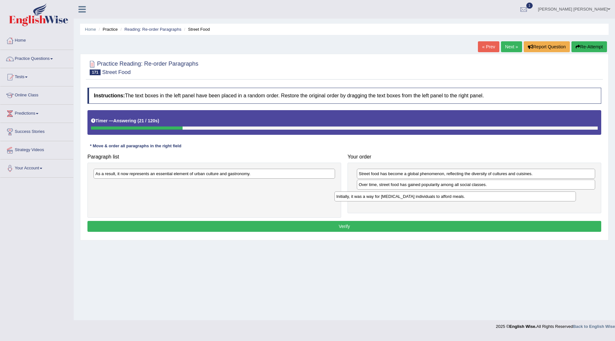
drag, startPoint x: 160, startPoint y: 186, endPoint x: 401, endPoint y: 199, distance: 241.4
click at [401, 199] on div "Initially, it was a way for [MEDICAL_DATA] individuals to afford meals." at bounding box center [456, 197] width 242 height 10
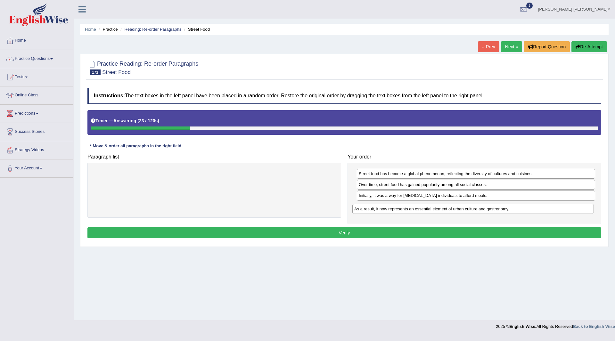
drag, startPoint x: 175, startPoint y: 172, endPoint x: 381, endPoint y: 204, distance: 208.4
click at [432, 204] on div "As a result, it now represents an essential element of urban culture and gastro…" at bounding box center [474, 209] width 242 height 10
click at [297, 234] on button "Verify" at bounding box center [345, 233] width 514 height 11
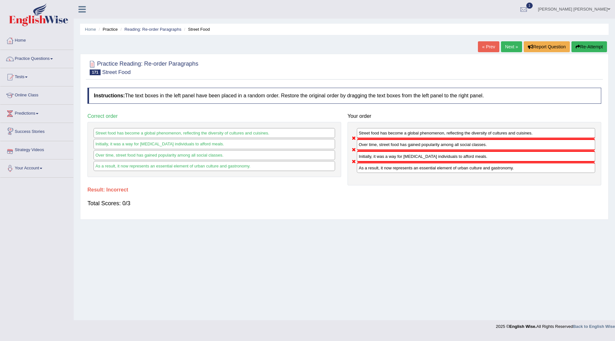
click at [586, 47] on button "Re-Attempt" at bounding box center [590, 46] width 36 height 11
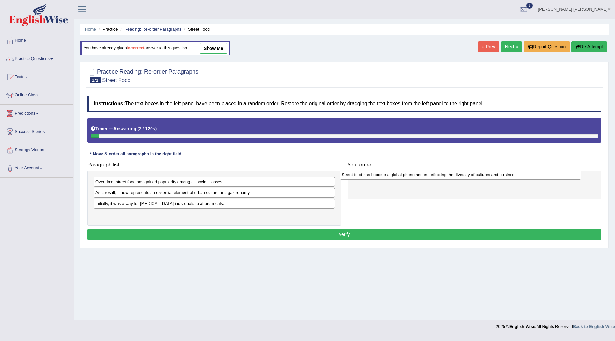
drag, startPoint x: 175, startPoint y: 215, endPoint x: 421, endPoint y: 175, distance: 249.7
click at [421, 175] on div "Street food has become a global phenomenon, reflecting the diversity of culture…" at bounding box center [461, 175] width 242 height 10
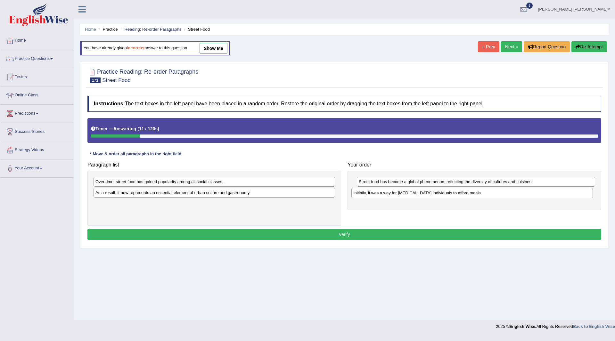
drag, startPoint x: 128, startPoint y: 207, endPoint x: 386, endPoint y: 197, distance: 258.2
click at [386, 197] on div "Initially, it was a way for low-income individuals to afford meals." at bounding box center [473, 193] width 242 height 10
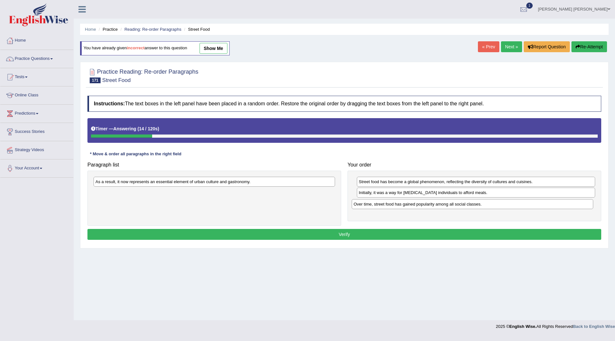
drag, startPoint x: 160, startPoint y: 182, endPoint x: 418, endPoint y: 205, distance: 259.3
click at [418, 205] on div "Over time, street food has gained popularity among all social classes." at bounding box center [473, 204] width 242 height 10
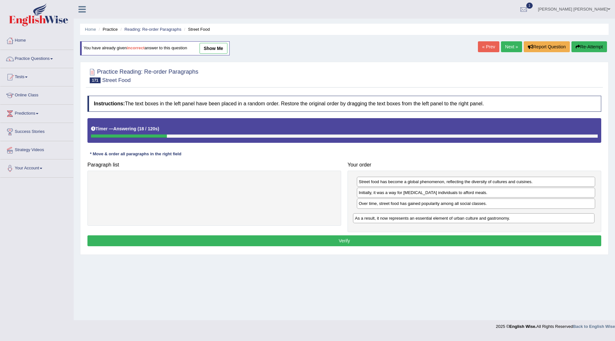
drag, startPoint x: 162, startPoint y: 181, endPoint x: 421, endPoint y: 218, distance: 262.2
click at [421, 218] on div "As a result, it now represents an essential element of urban culture and gastro…" at bounding box center [474, 218] width 242 height 10
click at [319, 242] on button "Verify" at bounding box center [345, 241] width 514 height 11
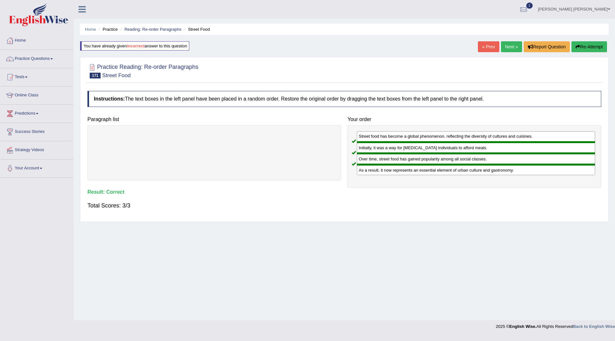
click at [511, 48] on link "Next »" at bounding box center [511, 46] width 21 height 11
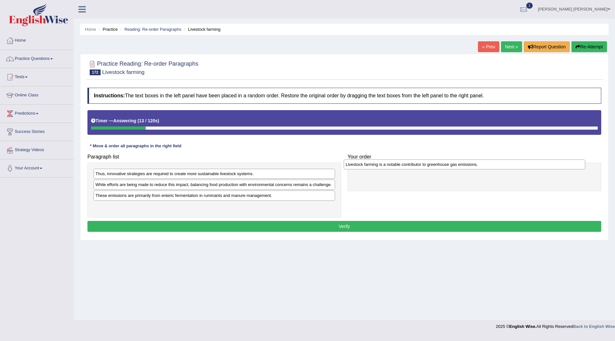
drag, startPoint x: 111, startPoint y: 177, endPoint x: 362, endPoint y: 167, distance: 250.5
click at [362, 167] on div "Livestock farming is a notable contributor to greenhouse gas emissions." at bounding box center [465, 165] width 242 height 10
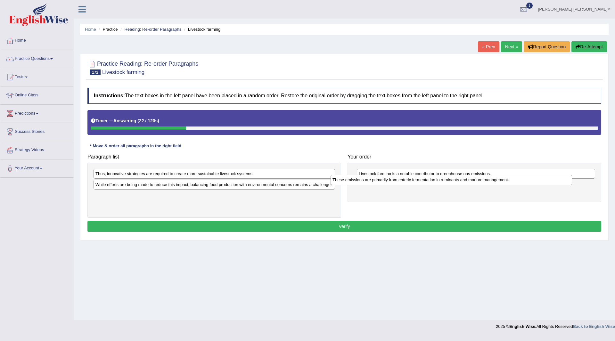
drag, startPoint x: 115, startPoint y: 196, endPoint x: 352, endPoint y: 181, distance: 237.7
click at [352, 181] on div "These emissions are primarily from enteric fermentation in ruminants and manure…" at bounding box center [452, 180] width 242 height 10
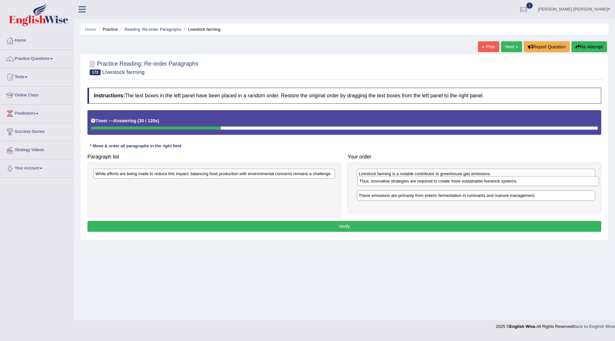
drag, startPoint x: 164, startPoint y: 176, endPoint x: 428, endPoint y: 183, distance: 264.2
click at [428, 183] on div "Thus, innovative strategies are required to create more sustainable livestock s…" at bounding box center [479, 181] width 242 height 10
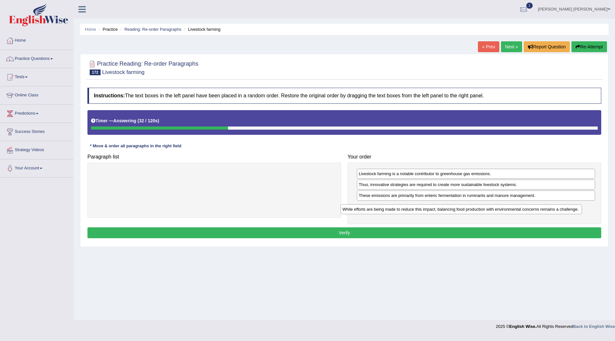
drag, startPoint x: 179, startPoint y: 175, endPoint x: 422, endPoint y: 210, distance: 246.1
click at [426, 210] on div "While efforts are being made to reduce this impact, balancing food production w…" at bounding box center [462, 209] width 242 height 10
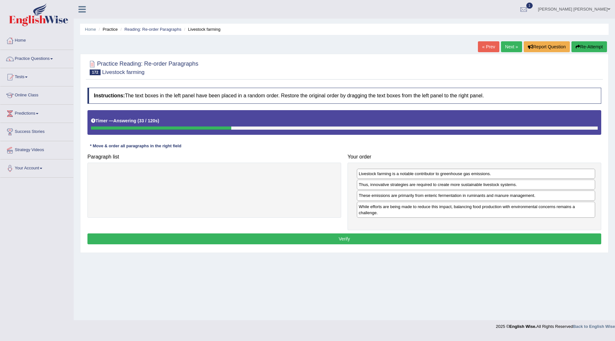
click at [262, 232] on div "Instructions: The text boxes in the left panel have been placed in a random ord…" at bounding box center [344, 167] width 517 height 165
click at [257, 239] on button "Verify" at bounding box center [345, 239] width 514 height 11
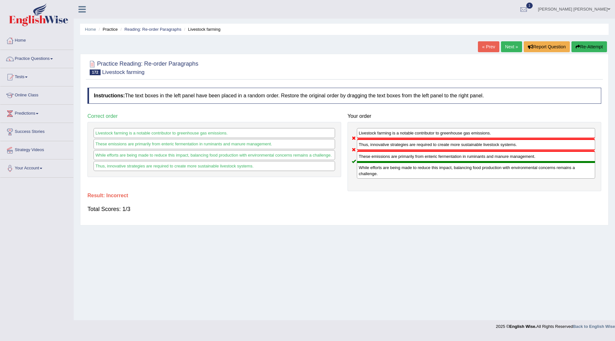
click at [584, 47] on button "Re-Attempt" at bounding box center [590, 46] width 36 height 11
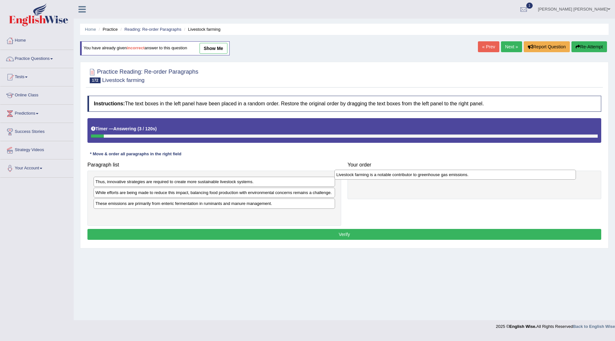
drag, startPoint x: 163, startPoint y: 187, endPoint x: 371, endPoint y: 176, distance: 207.3
click at [371, 176] on div "Livestock farming is a notable contributor to greenhouse gas emissions." at bounding box center [456, 175] width 242 height 10
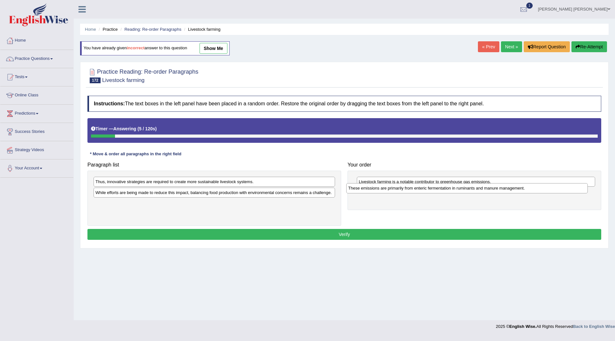
drag, startPoint x: 108, startPoint y: 206, endPoint x: 361, endPoint y: 191, distance: 253.4
click at [361, 191] on div "These emissions are primarily from enteric fermentation in ruminants and manure…" at bounding box center [467, 188] width 242 height 10
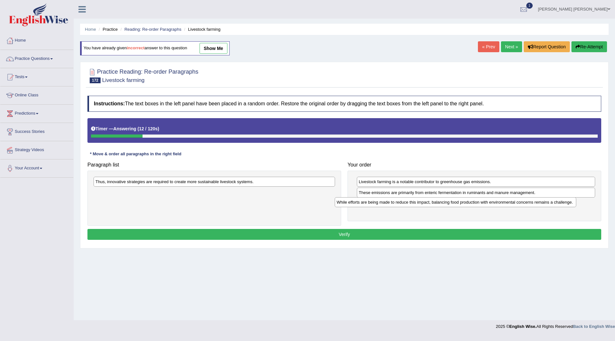
drag, startPoint x: 112, startPoint y: 193, endPoint x: 354, endPoint y: 203, distance: 242.2
click at [354, 203] on div "While efforts are being made to reduce this impact, balancing food production w…" at bounding box center [456, 202] width 242 height 10
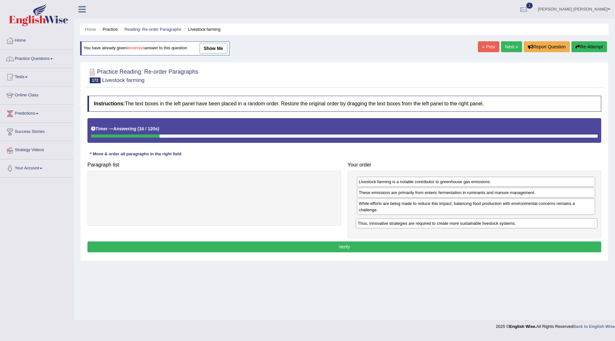
drag, startPoint x: 130, startPoint y: 180, endPoint x: 394, endPoint y: 220, distance: 266.2
click at [394, 220] on div "Thus, innovative strategies are required to create more sustainable livestock s…" at bounding box center [477, 224] width 242 height 10
click at [319, 247] on button "Verify" at bounding box center [345, 247] width 514 height 11
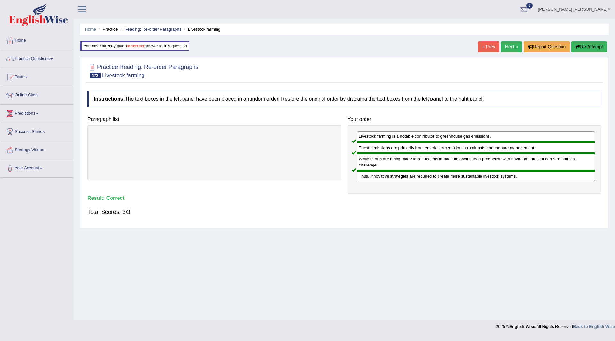
click at [507, 46] on link "Next »" at bounding box center [511, 46] width 21 height 11
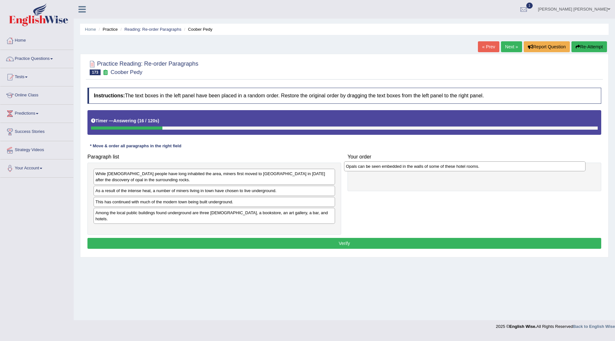
drag, startPoint x: 131, startPoint y: 174, endPoint x: 365, endPoint y: 170, distance: 234.3
click at [381, 167] on div "Opals can be seen embedded in the walls of some of these hotel rooms." at bounding box center [465, 167] width 242 height 10
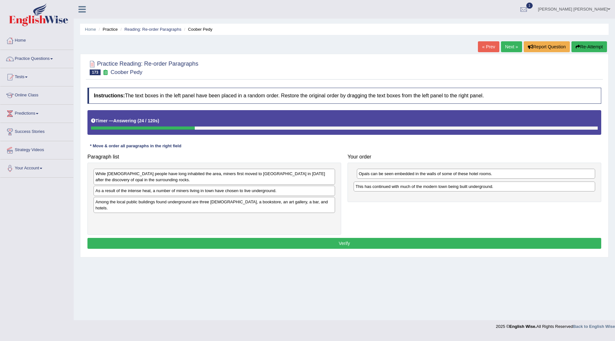
drag, startPoint x: 139, startPoint y: 204, endPoint x: 399, endPoint y: 189, distance: 260.7
click at [399, 189] on div "This has continued with much of the modern town being built underground." at bounding box center [475, 187] width 242 height 10
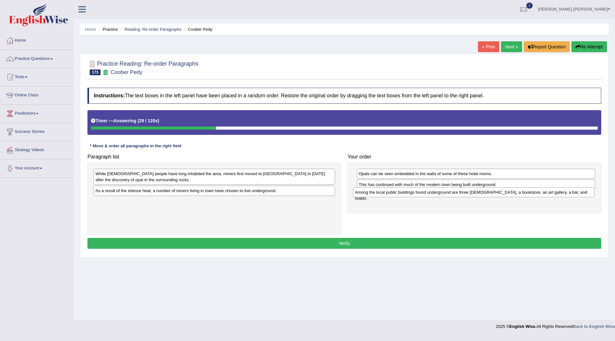
drag, startPoint x: 189, startPoint y: 205, endPoint x: 449, endPoint y: 196, distance: 259.8
click at [449, 196] on div "Among the local public buildings found underground are three [DEMOGRAPHIC_DATA]…" at bounding box center [474, 193] width 242 height 10
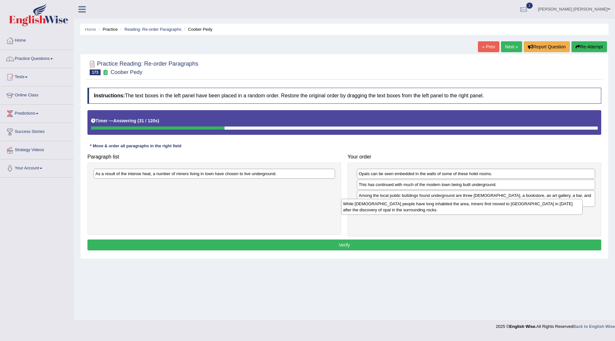
drag, startPoint x: 193, startPoint y: 173, endPoint x: 441, endPoint y: 203, distance: 249.5
click at [441, 203] on div "While [DEMOGRAPHIC_DATA] people have long inhabited the area, miners first move…" at bounding box center [462, 207] width 242 height 16
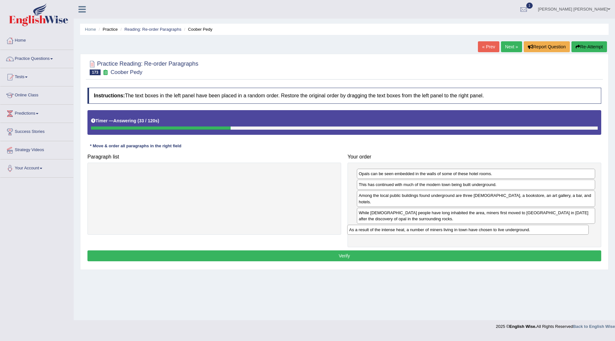
drag, startPoint x: 192, startPoint y: 172, endPoint x: 428, endPoint y: 232, distance: 243.2
click at [448, 225] on div "As a result of the intense heat, a number of miners living in town have chosen …" at bounding box center [468, 230] width 242 height 10
click at [317, 251] on button "Verify" at bounding box center [345, 256] width 514 height 11
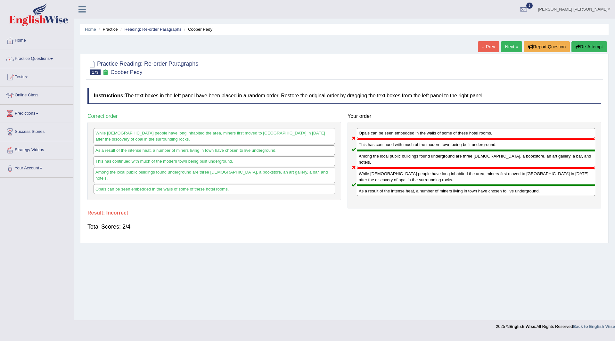
click at [590, 46] on button "Re-Attempt" at bounding box center [590, 46] width 36 height 11
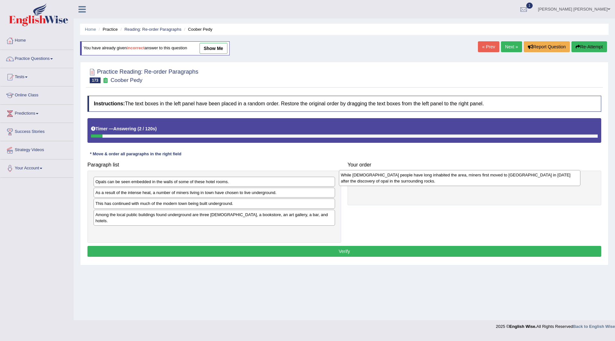
drag, startPoint x: 110, startPoint y: 199, endPoint x: 355, endPoint y: 181, distance: 246.5
click at [355, 181] on div "While [DEMOGRAPHIC_DATA] people have long inhabited the area, miners first move…" at bounding box center [460, 178] width 242 height 16
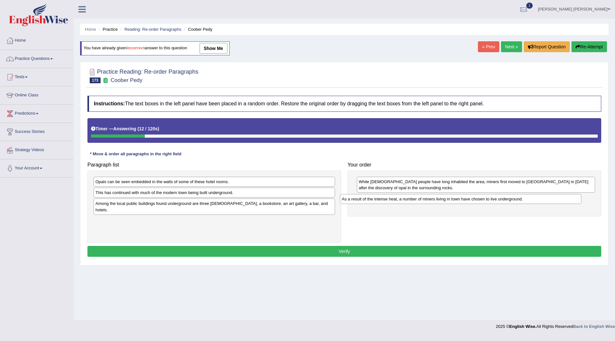
drag, startPoint x: 111, startPoint y: 197, endPoint x: 358, endPoint y: 204, distance: 246.6
click at [358, 204] on div "As a result of the intense heat, a number of miners living in town have chosen …" at bounding box center [461, 199] width 242 height 10
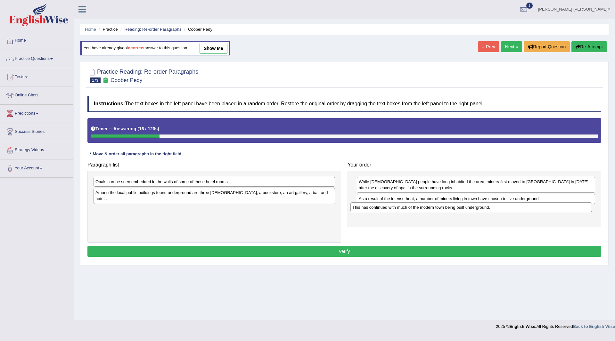
drag, startPoint x: 161, startPoint y: 192, endPoint x: 418, endPoint y: 207, distance: 257.5
click at [418, 207] on div "This has continued with much of the modern town being built underground." at bounding box center [472, 208] width 242 height 10
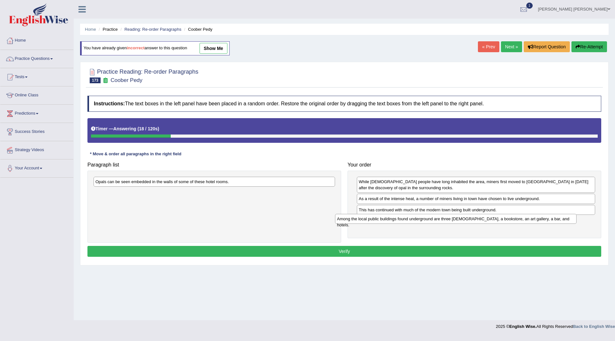
drag, startPoint x: 128, startPoint y: 196, endPoint x: 258, endPoint y: 201, distance: 130.2
click at [370, 222] on div "Among the local public buildings found underground are three churches, a bookst…" at bounding box center [456, 219] width 242 height 10
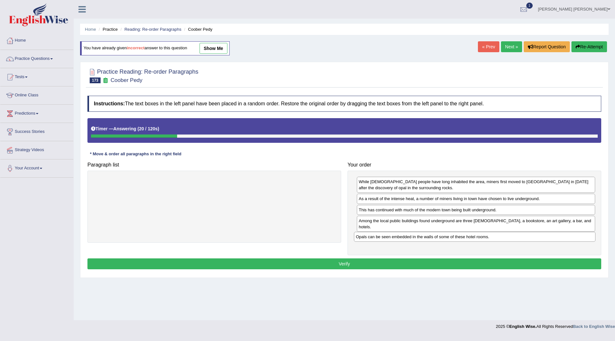
drag, startPoint x: 122, startPoint y: 178, endPoint x: 355, endPoint y: 245, distance: 242.8
click at [383, 233] on div "Opals can be seen embedded in the walls of some of these hotel rooms." at bounding box center [475, 237] width 242 height 10
click at [312, 259] on button "Verify" at bounding box center [345, 264] width 514 height 11
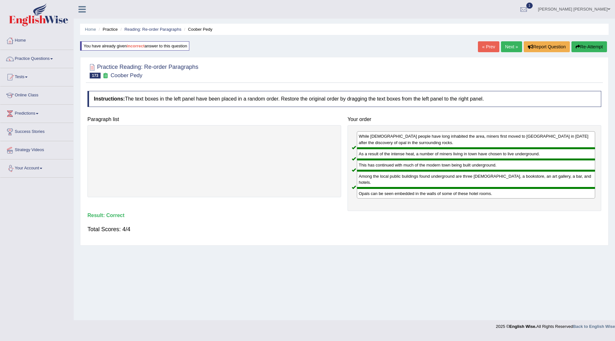
click at [505, 46] on link "Next »" at bounding box center [511, 46] width 21 height 11
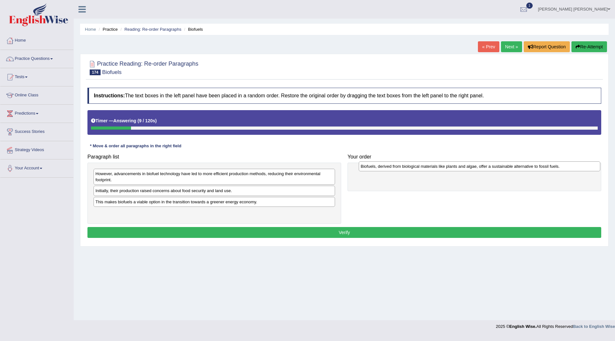
drag, startPoint x: 137, startPoint y: 174, endPoint x: 398, endPoint y: 166, distance: 261.7
click at [398, 166] on div "Biofuels, derived from biological materials like plants and algae, offer a sust…" at bounding box center [480, 167] width 242 height 10
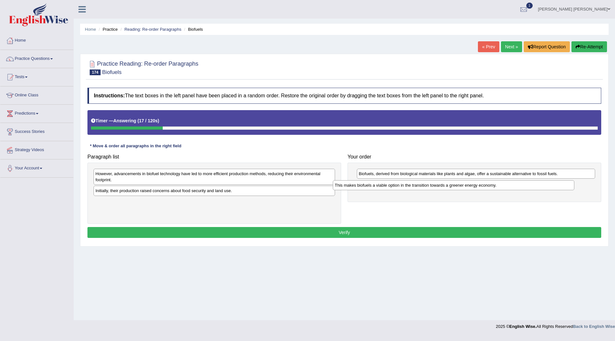
drag, startPoint x: 126, startPoint y: 205, endPoint x: 367, endPoint y: 182, distance: 241.4
click at [367, 182] on div "This makes biofuels a viable option in the transition towards a greener energy …" at bounding box center [454, 185] width 242 height 10
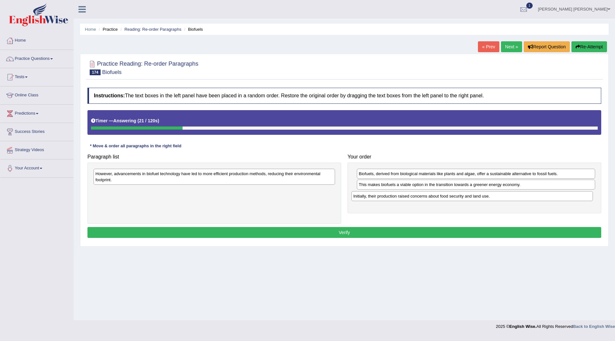
drag, startPoint x: 163, startPoint y: 191, endPoint x: 421, endPoint y: 197, distance: 258.1
click at [421, 197] on div "Initially, their production raised concerns about food security and land use." at bounding box center [473, 196] width 242 height 10
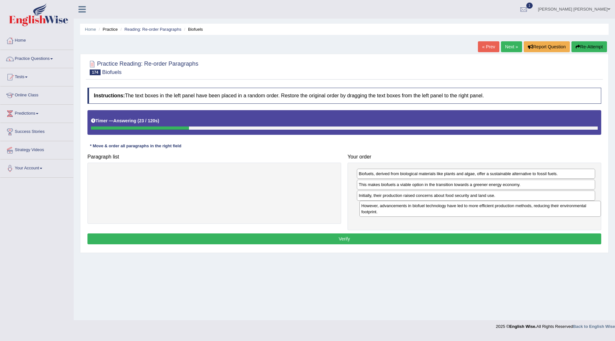
drag, startPoint x: 221, startPoint y: 179, endPoint x: 482, endPoint y: 210, distance: 263.0
click at [482, 210] on div "However, advancements in biofuel technology have led to more efficient producti…" at bounding box center [481, 209] width 242 height 16
click at [316, 239] on button "Verify" at bounding box center [345, 239] width 514 height 11
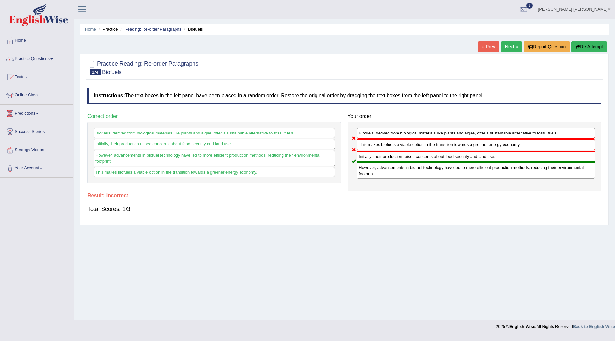
click at [586, 44] on button "Re-Attempt" at bounding box center [590, 46] width 36 height 11
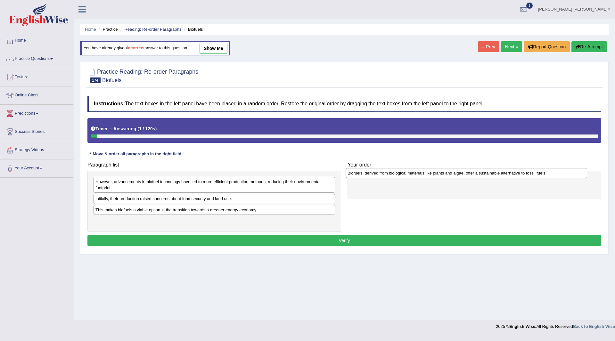
drag, startPoint x: 154, startPoint y: 181, endPoint x: 406, endPoint y: 172, distance: 252.4
click at [406, 172] on div "Biofuels, derived from biological materials like plants and algae, offer a sust…" at bounding box center [467, 173] width 242 height 10
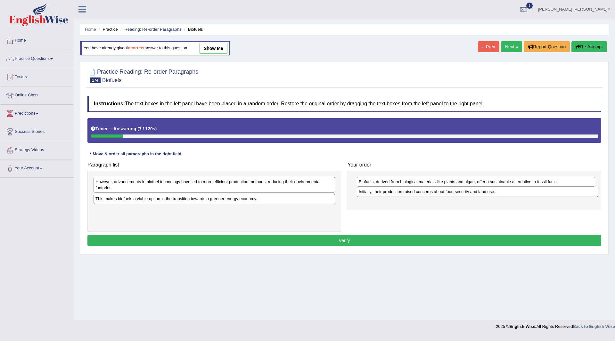
drag, startPoint x: 153, startPoint y: 200, endPoint x: 417, endPoint y: 193, distance: 263.6
click at [417, 193] on div "Initially, their production raised concerns about food security and land use." at bounding box center [478, 192] width 242 height 10
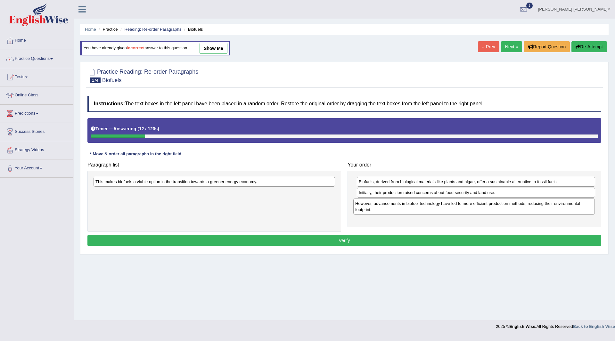
drag, startPoint x: 180, startPoint y: 186, endPoint x: 440, endPoint y: 208, distance: 260.9
click at [440, 208] on div "However, advancements in biofuel technology have led to more efficient producti…" at bounding box center [475, 207] width 242 height 16
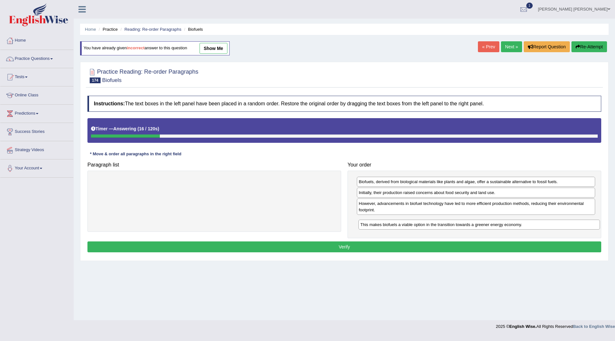
drag, startPoint x: 164, startPoint y: 183, endPoint x: 430, endPoint y: 225, distance: 268.7
click at [430, 225] on div "This makes biofuels a viable option in the transition towards a greener energy …" at bounding box center [480, 225] width 242 height 10
click at [298, 246] on button "Verify" at bounding box center [345, 247] width 514 height 11
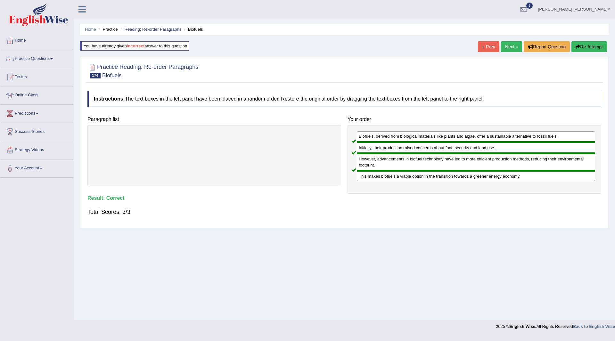
click at [505, 46] on link "Next »" at bounding box center [511, 46] width 21 height 11
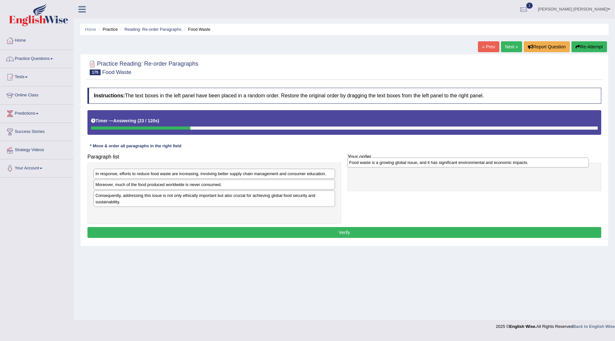
drag, startPoint x: 175, startPoint y: 213, endPoint x: 429, endPoint y: 163, distance: 258.8
click at [429, 163] on div "Food waste is a growing global issue, and it has significant environmental and …" at bounding box center [468, 163] width 242 height 10
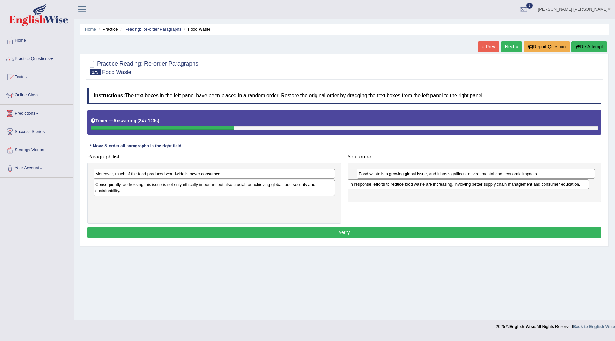
drag, startPoint x: 161, startPoint y: 175, endPoint x: 415, endPoint y: 185, distance: 254.4
click at [415, 185] on div "In response, efforts to reduce food waste are increasing, involving better supp…" at bounding box center [469, 184] width 242 height 10
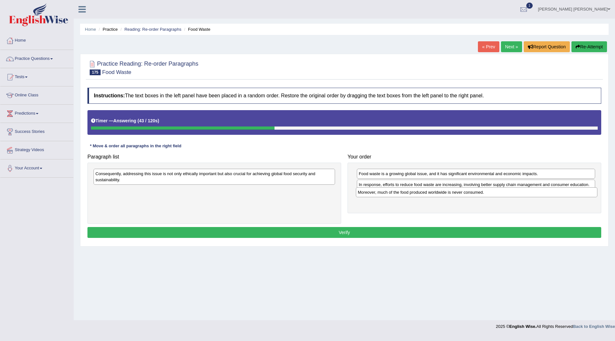
drag, startPoint x: 154, startPoint y: 175, endPoint x: 416, endPoint y: 193, distance: 262.5
click at [416, 193] on div "Moreover, much of the food produced worldwide is never consumed." at bounding box center [477, 193] width 242 height 10
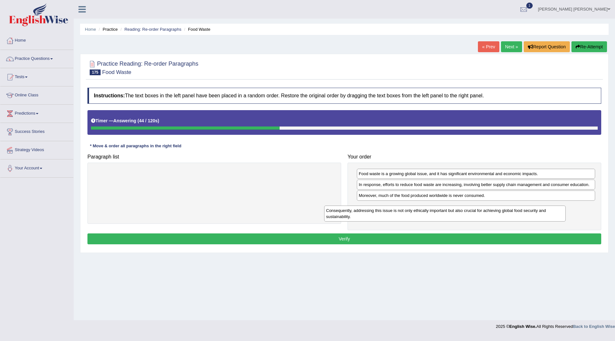
drag, startPoint x: 262, startPoint y: 176, endPoint x: 499, endPoint y: 207, distance: 238.6
click at [499, 207] on div "Consequently, addressing this issue is not only ethically important but also cr…" at bounding box center [445, 214] width 242 height 16
click at [318, 239] on button "Verify" at bounding box center [345, 239] width 514 height 11
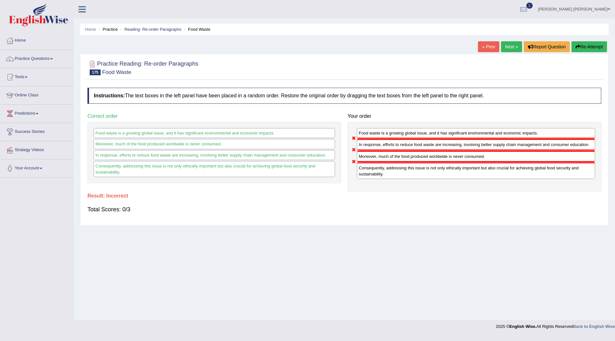
click at [581, 46] on button "Re-Attempt" at bounding box center [590, 46] width 36 height 11
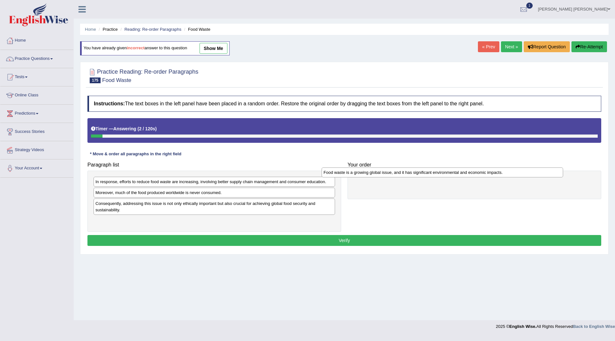
drag, startPoint x: 126, startPoint y: 222, endPoint x: 354, endPoint y: 174, distance: 233.3
click at [354, 174] on div "Food waste is a growing global issue, and it has significant environmental and …" at bounding box center [443, 173] width 242 height 10
drag, startPoint x: 118, startPoint y: 198, endPoint x: 312, endPoint y: 199, distance: 193.3
click at [312, 199] on div "In response, efforts to reduce food waste are increasing, involving better supp…" at bounding box center [215, 201] width 254 height 61
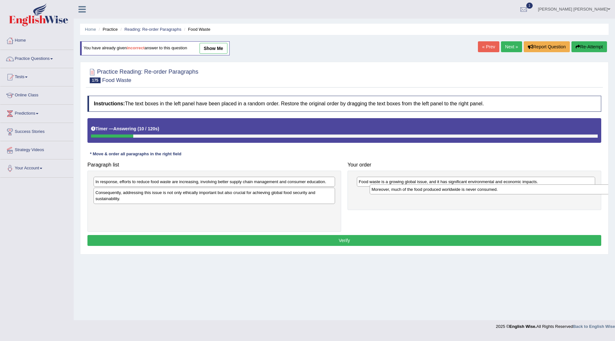
drag, startPoint x: 159, startPoint y: 192, endPoint x: 428, endPoint y: 189, distance: 268.6
click at [435, 189] on div "Moreover, much of the food produced worldwide is never consumed." at bounding box center [491, 190] width 242 height 10
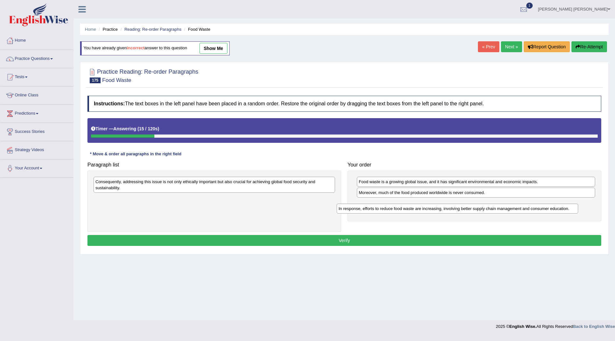
drag, startPoint x: 137, startPoint y: 182, endPoint x: 382, endPoint y: 206, distance: 246.0
click at [382, 206] on div "In response, efforts to reduce food waste are increasing, involving better supp…" at bounding box center [458, 209] width 242 height 10
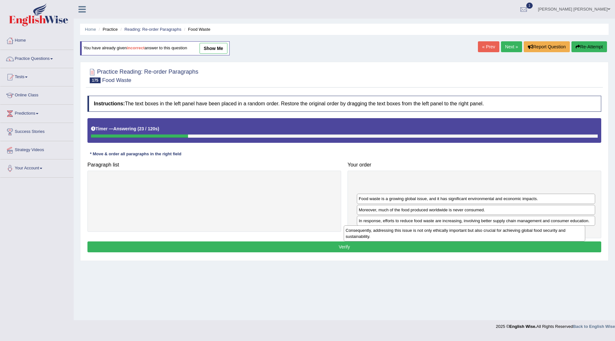
drag, startPoint x: 124, startPoint y: 184, endPoint x: 374, endPoint y: 232, distance: 255.2
click at [374, 232] on div "Consequently, addressing this issue is not only ethically important but also cr…" at bounding box center [465, 234] width 242 height 16
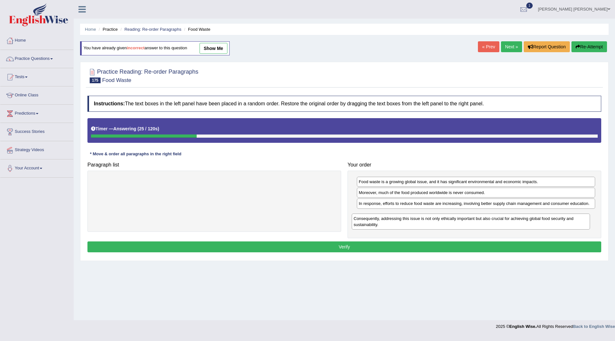
drag, startPoint x: 371, startPoint y: 184, endPoint x: 366, endPoint y: 220, distance: 36.3
click at [366, 220] on div "Consequently, addressing this issue is not only ethically important but also cr…" at bounding box center [471, 222] width 238 height 16
click at [236, 248] on button "Verify" at bounding box center [345, 247] width 514 height 11
